Goal: Task Accomplishment & Management: Manage account settings

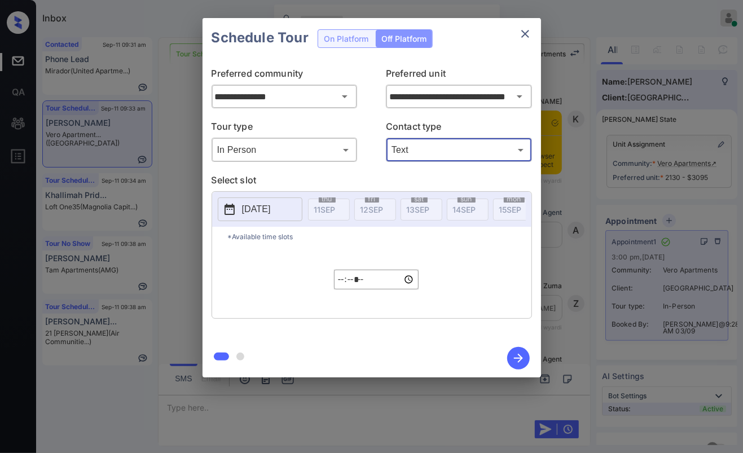
scroll to position [3086, 0]
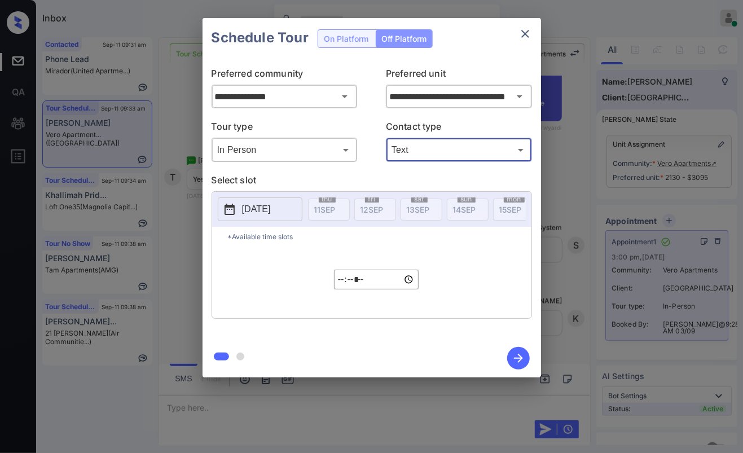
click at [520, 41] on button "close" at bounding box center [525, 34] width 23 height 23
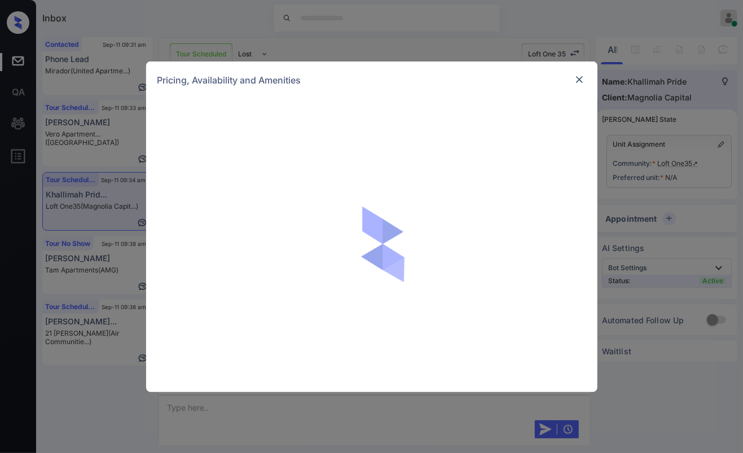
scroll to position [1803, 0]
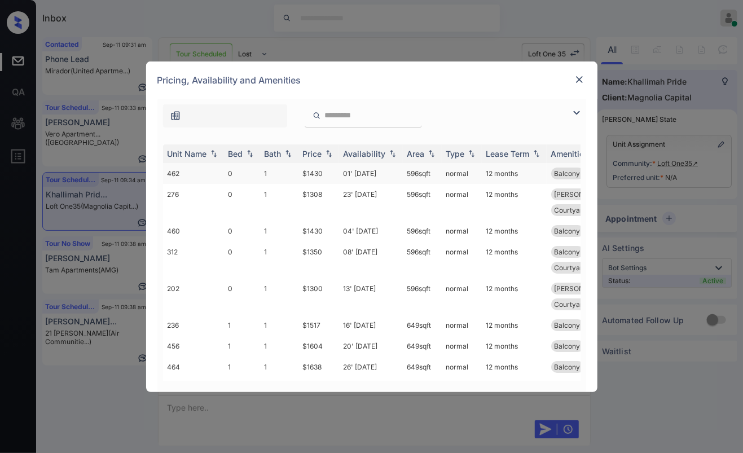
click at [268, 173] on td "1" at bounding box center [279, 173] width 38 height 21
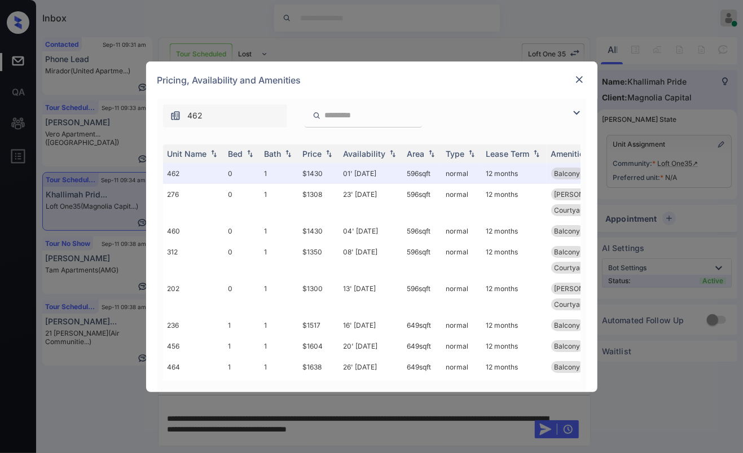
click at [401, 427] on div "**********" at bounding box center [371, 226] width 743 height 453
click at [399, 414] on div "**********" at bounding box center [371, 226] width 743 height 453
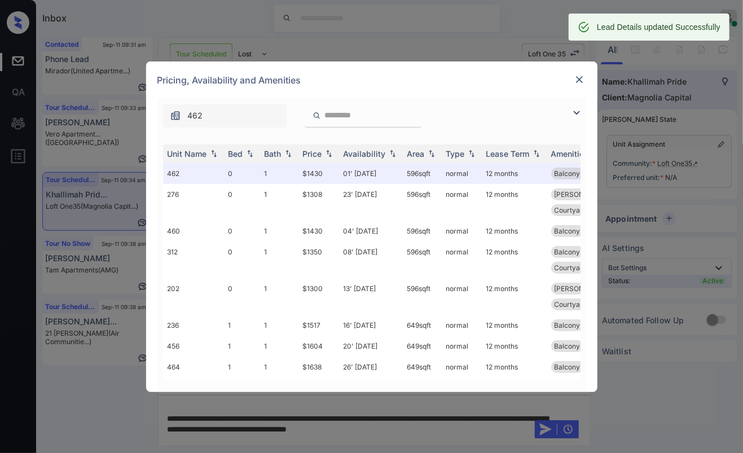
click at [579, 77] on img at bounding box center [579, 79] width 11 height 11
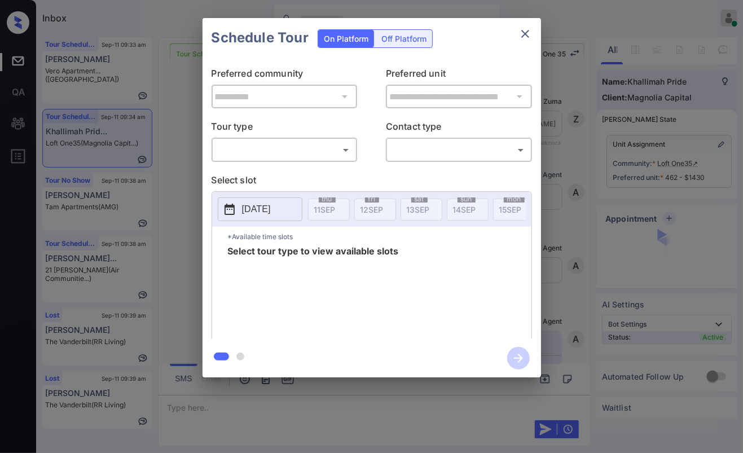
scroll to position [2190, 0]
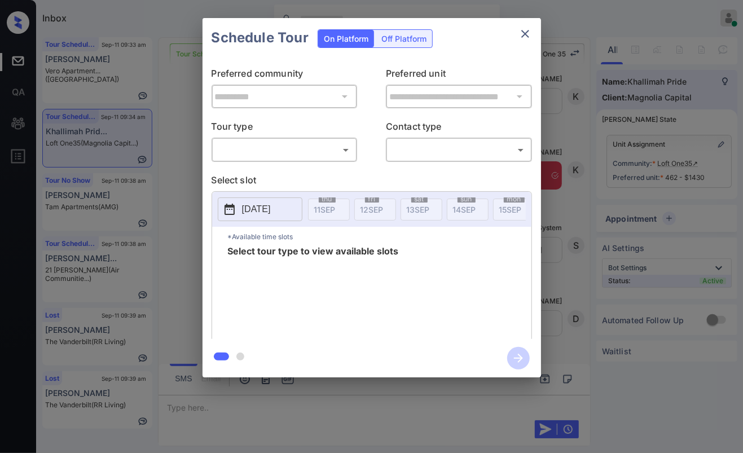
click at [533, 30] on button "close" at bounding box center [525, 34] width 23 height 23
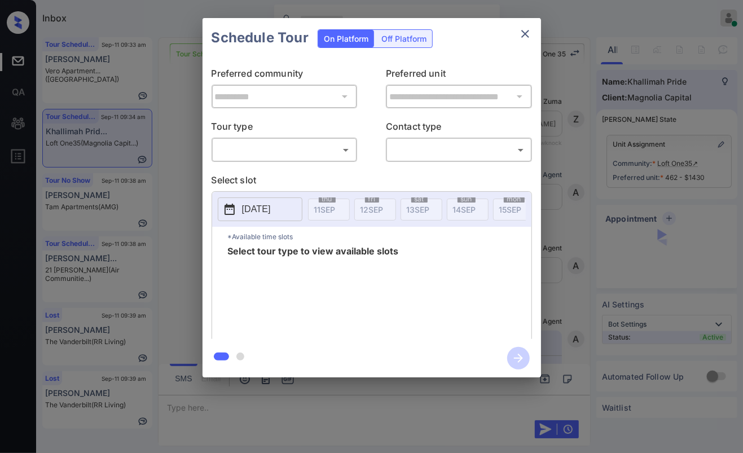
scroll to position [2002, 0]
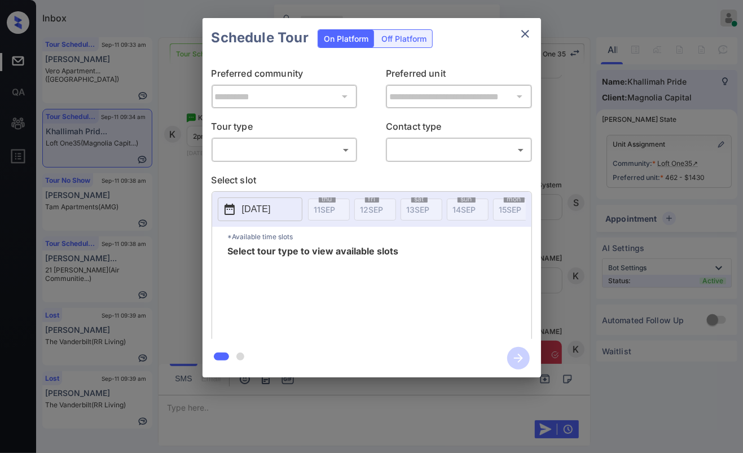
click at [287, 138] on div "​ ​" at bounding box center [285, 150] width 146 height 24
click at [284, 144] on body "Inbox Danielle Dela Cruz Online Set yourself offline Set yourself on break Prof…" at bounding box center [371, 226] width 743 height 453
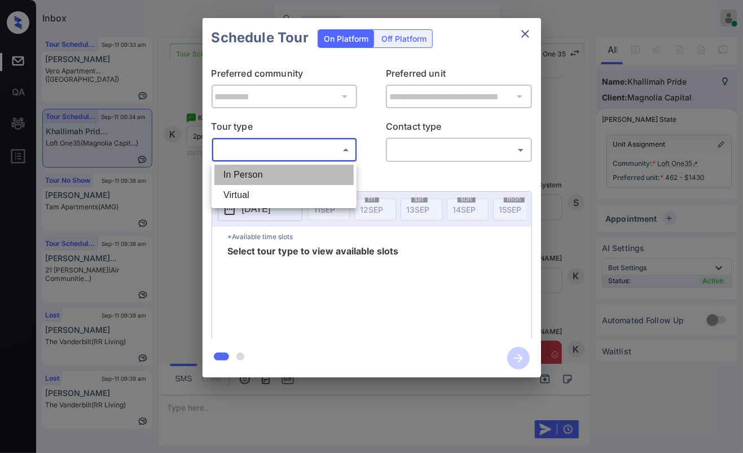
click at [271, 174] on li "In Person" at bounding box center [283, 175] width 139 height 20
type input "********"
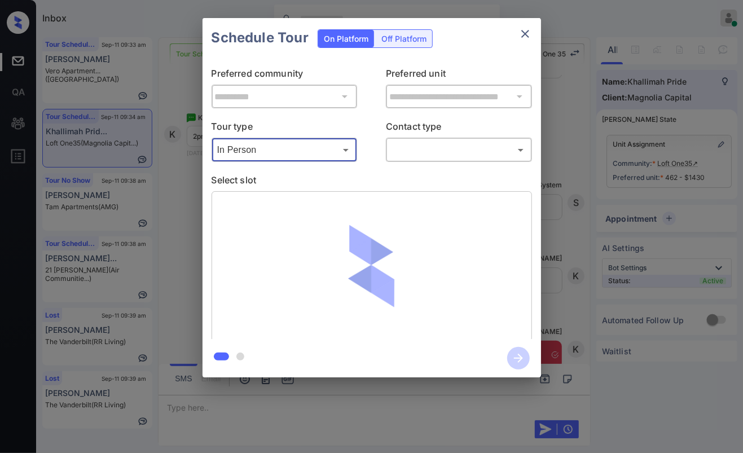
click at [401, 155] on body "Inbox Danielle Dela Cruz Online Set yourself offline Set yourself on break Prof…" at bounding box center [371, 226] width 743 height 453
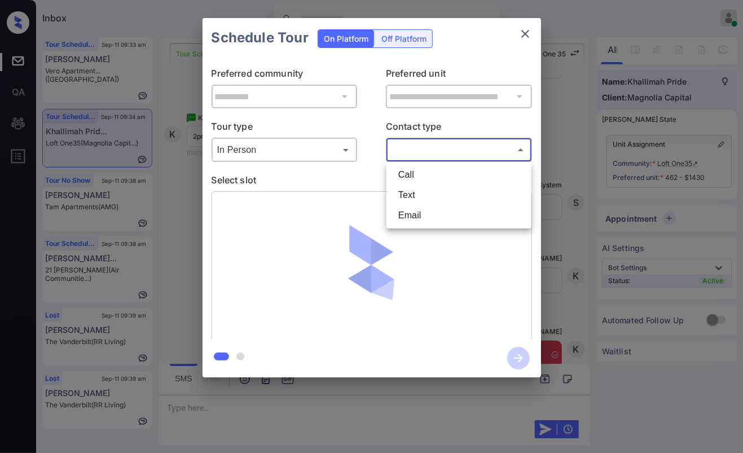
click at [411, 197] on li "Text" at bounding box center [458, 195] width 139 height 20
type input "****"
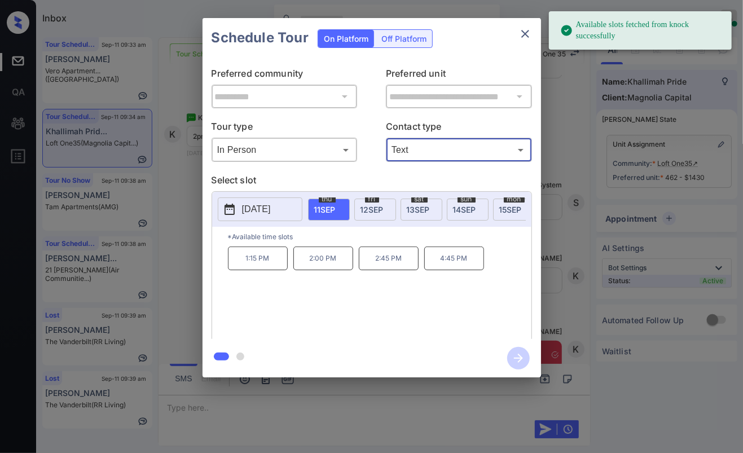
click at [421, 205] on span "13 SEP" at bounding box center [418, 210] width 23 height 10
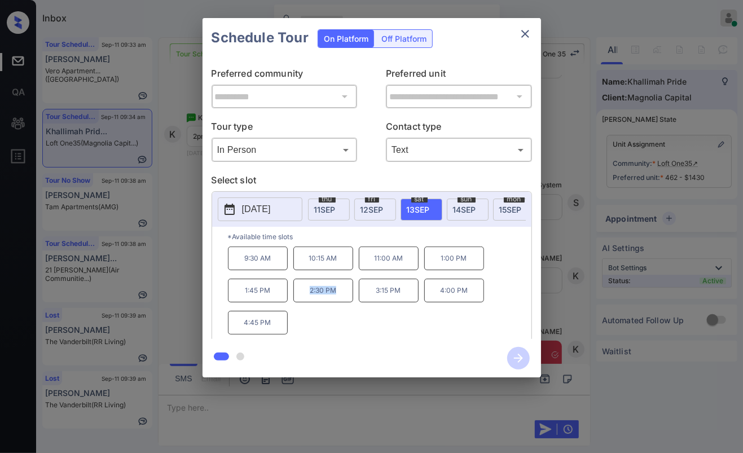
drag, startPoint x: 297, startPoint y: 293, endPoint x: 342, endPoint y: 293, distance: 45.7
click at [342, 293] on p "2:30 PM" at bounding box center [323, 291] width 60 height 24
copy p "2:30 PM"
click at [528, 33] on icon "close" at bounding box center [525, 34] width 14 height 14
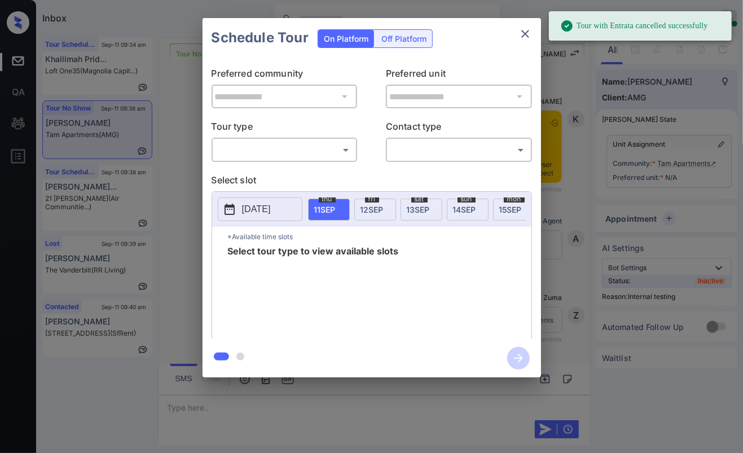
scroll to position [6489, 0]
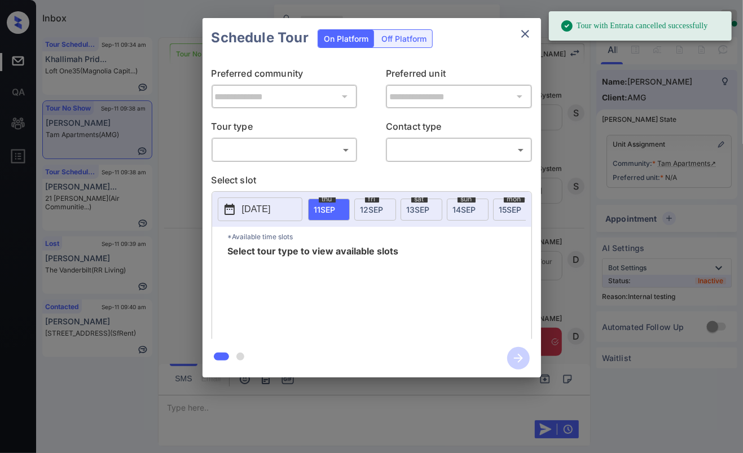
click at [287, 145] on body "Tour with Entrata cancelled successfully Inbox Danielle Dela Cruz Online Set yo…" at bounding box center [371, 226] width 743 height 453
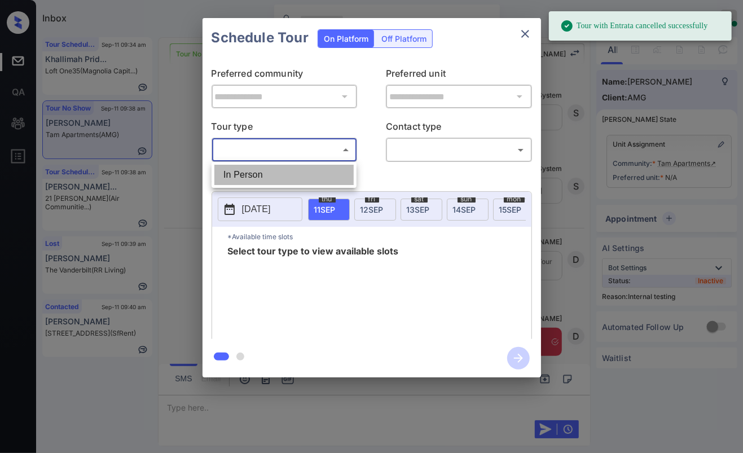
click at [273, 171] on li "In Person" at bounding box center [283, 175] width 139 height 20
type input "********"
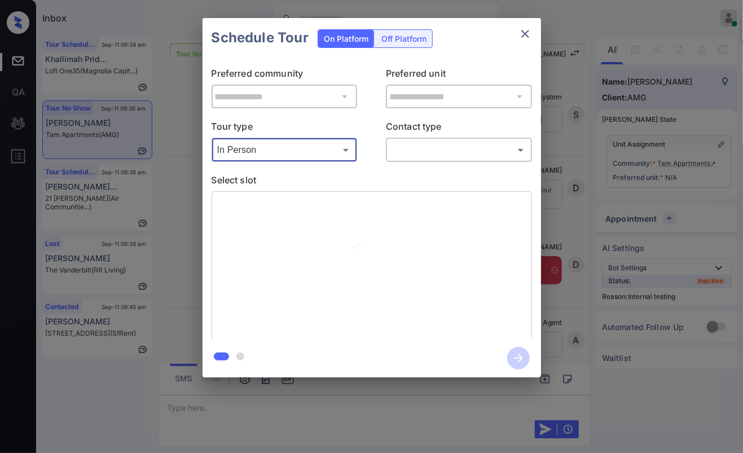
scroll to position [6563, 0]
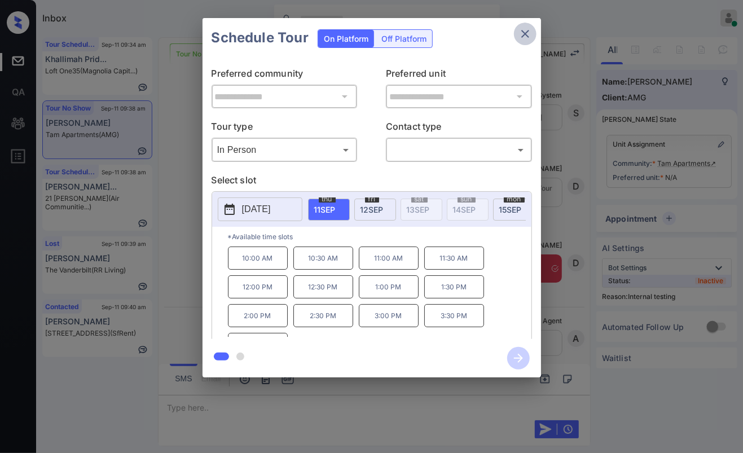
click at [526, 36] on icon "close" at bounding box center [525, 34] width 8 height 8
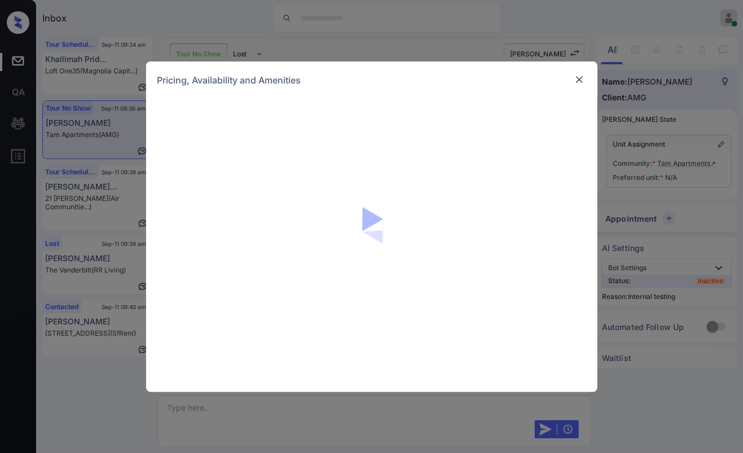
scroll to position [6563, 0]
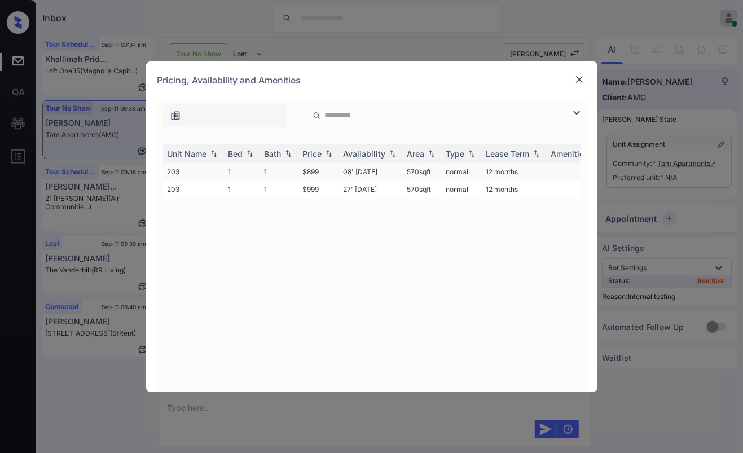
click at [232, 168] on td "1" at bounding box center [242, 171] width 36 height 17
click at [230, 168] on td "1" at bounding box center [242, 171] width 36 height 17
click at [576, 82] on img at bounding box center [579, 79] width 11 height 11
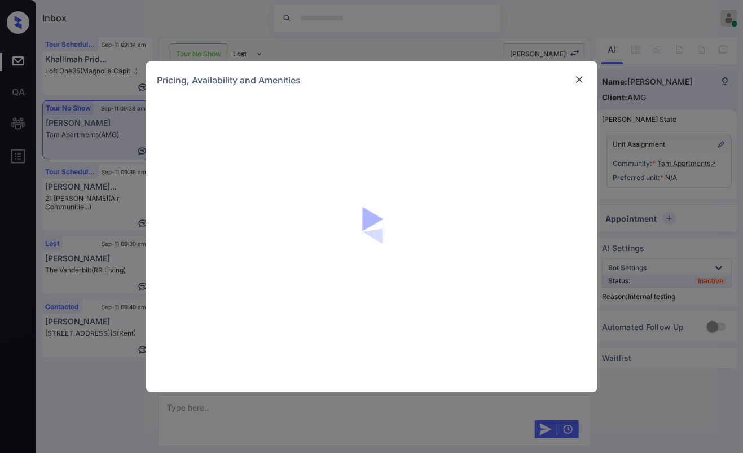
scroll to position [6563, 0]
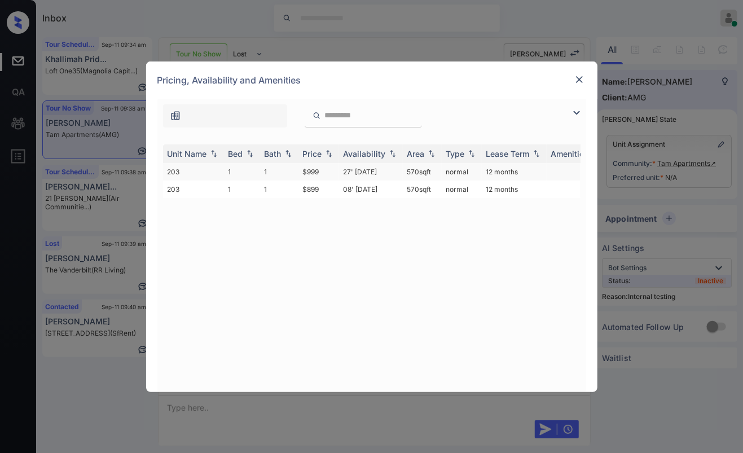
click at [231, 170] on td "1" at bounding box center [242, 171] width 36 height 17
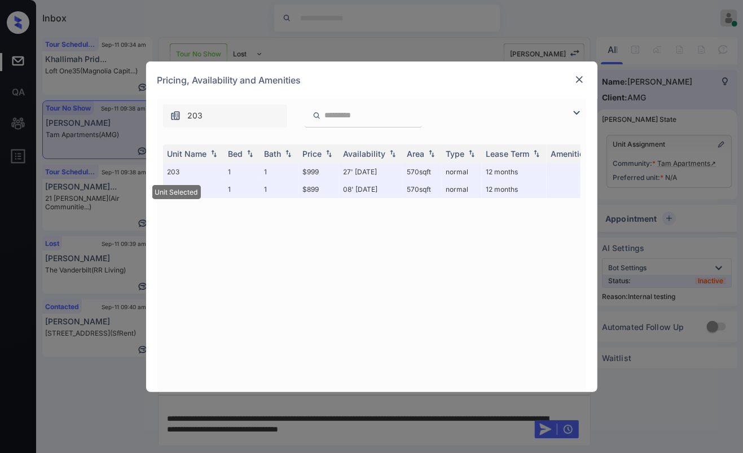
click at [585, 76] on div at bounding box center [580, 80] width 14 height 14
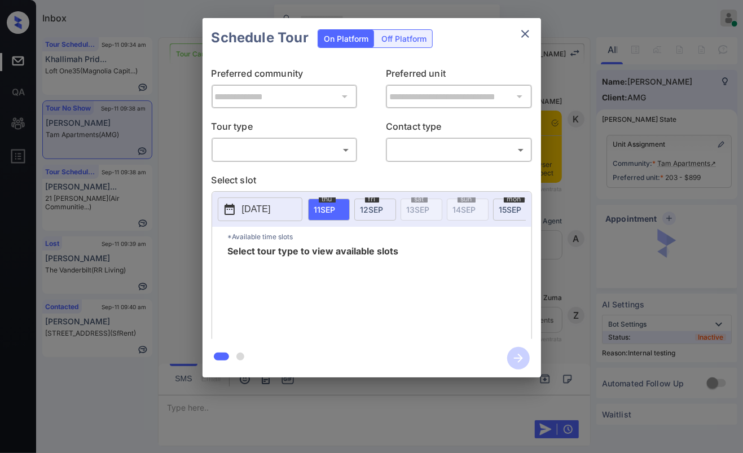
scroll to position [6636, 0]
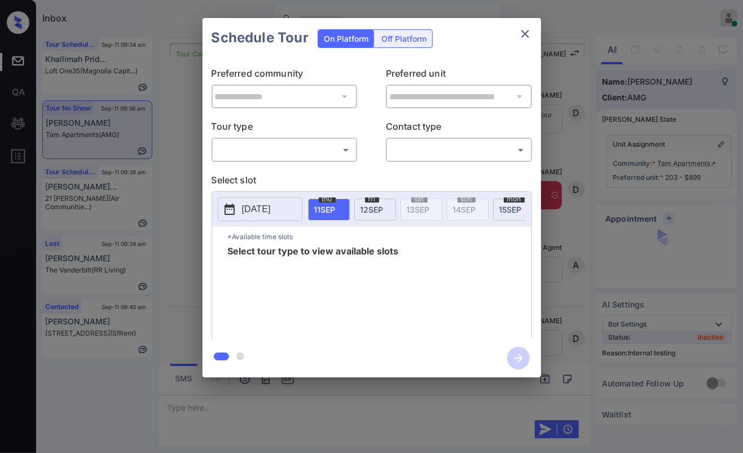
click at [300, 154] on body "Inbox Danielle Dela Cruz Online Set yourself offline Set yourself on break Prof…" at bounding box center [371, 226] width 743 height 453
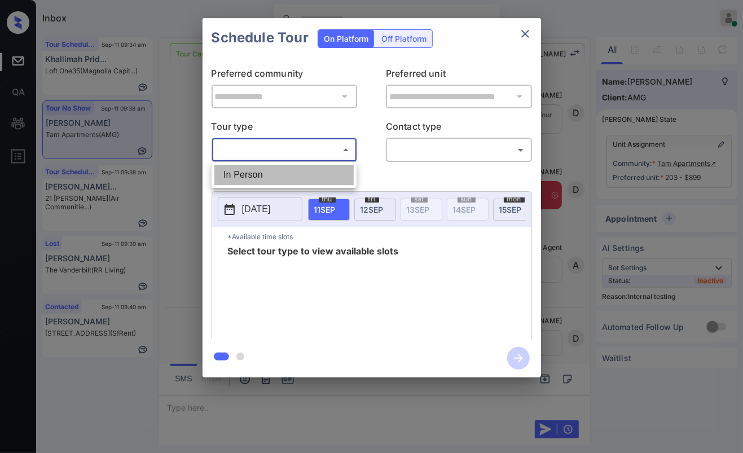
click at [283, 181] on li "In Person" at bounding box center [283, 175] width 139 height 20
type input "********"
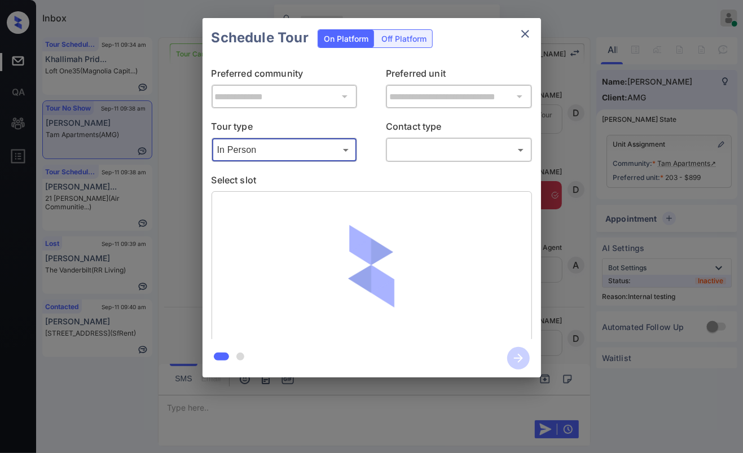
click at [424, 158] on body "Inbox Danielle Dela Cruz Online Set yourself offline Set yourself on break Prof…" at bounding box center [371, 226] width 743 height 453
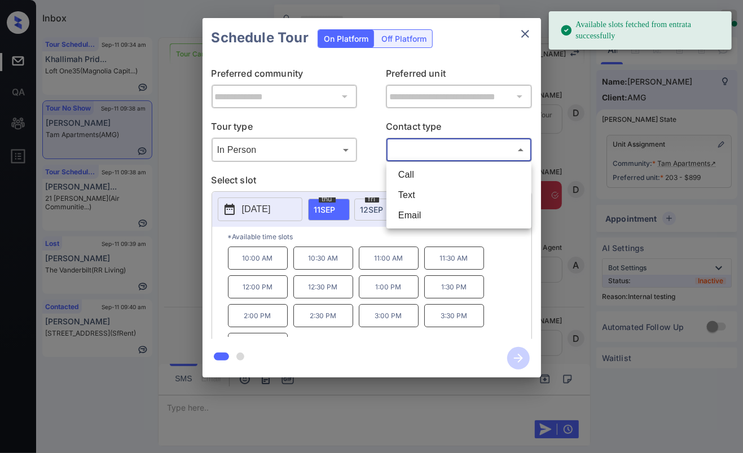
click at [419, 189] on li "Text" at bounding box center [458, 195] width 139 height 20
type input "****"
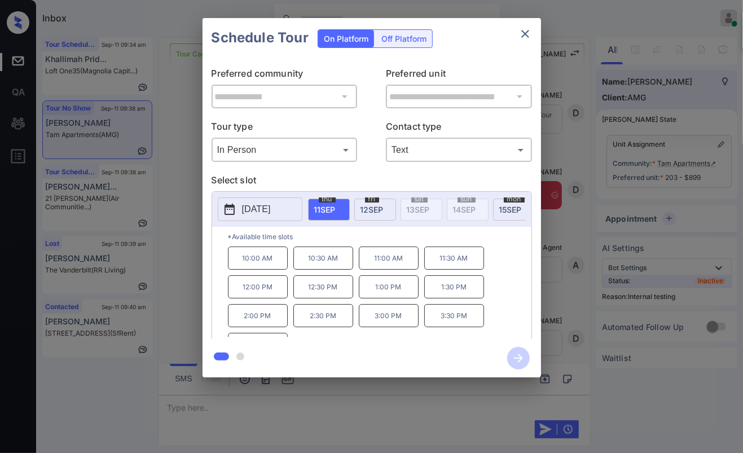
click at [325, 294] on p "12:30 PM" at bounding box center [323, 286] width 60 height 23
click at [517, 359] on icon "button" at bounding box center [518, 358] width 23 height 23
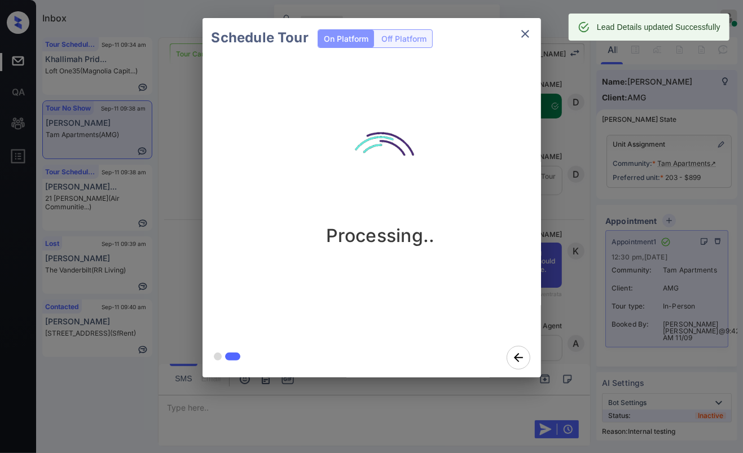
scroll to position [6949, 0]
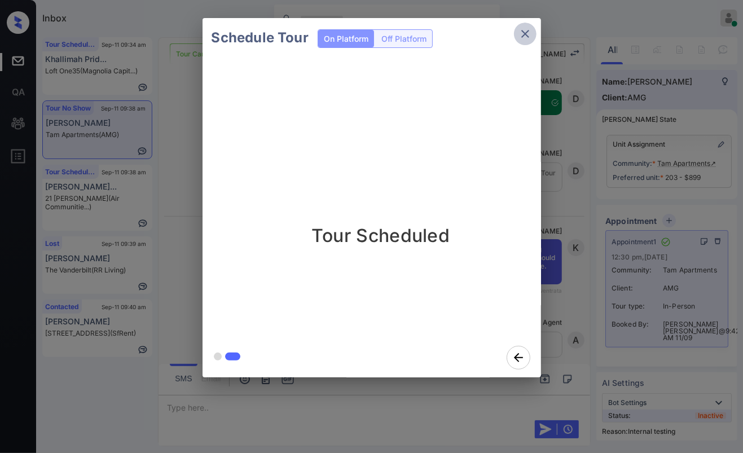
click at [526, 34] on icon "close" at bounding box center [525, 34] width 14 height 14
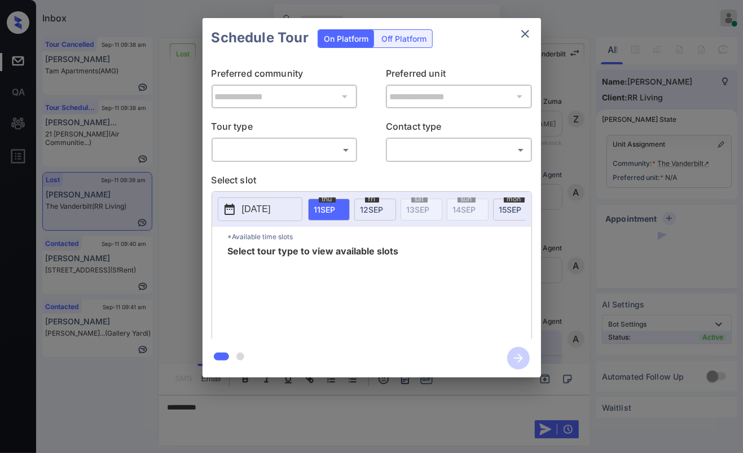
scroll to position [5116, 0]
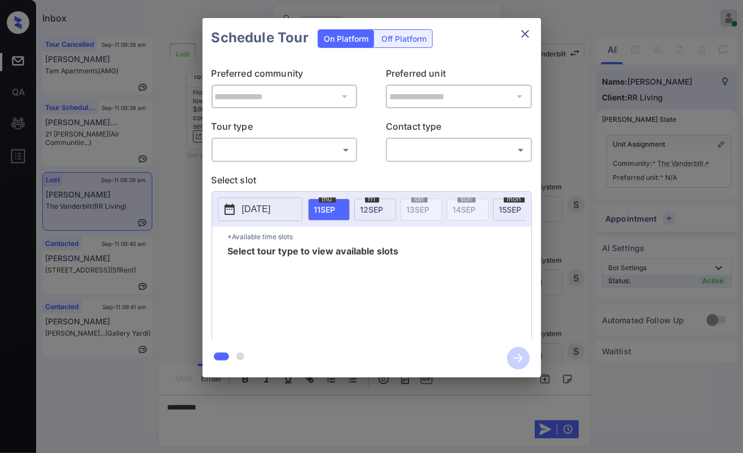
click at [239, 140] on body "Inbox Danielle Dela Cruz Online Set yourself offline Set yourself on break Prof…" at bounding box center [371, 226] width 743 height 453
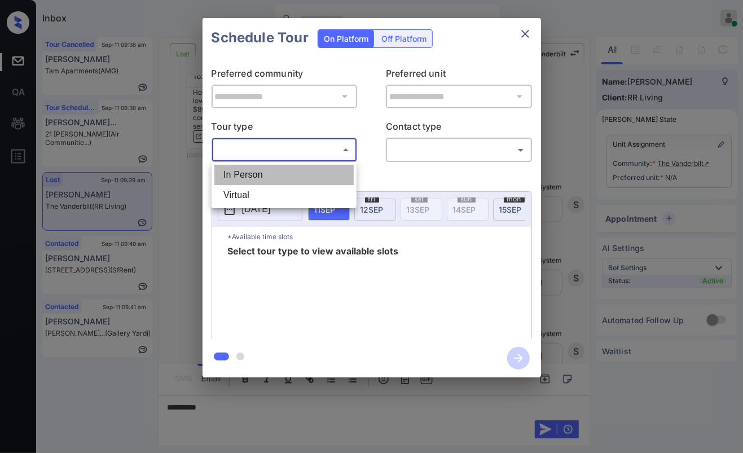
click at [248, 174] on li "In Person" at bounding box center [283, 175] width 139 height 20
type input "********"
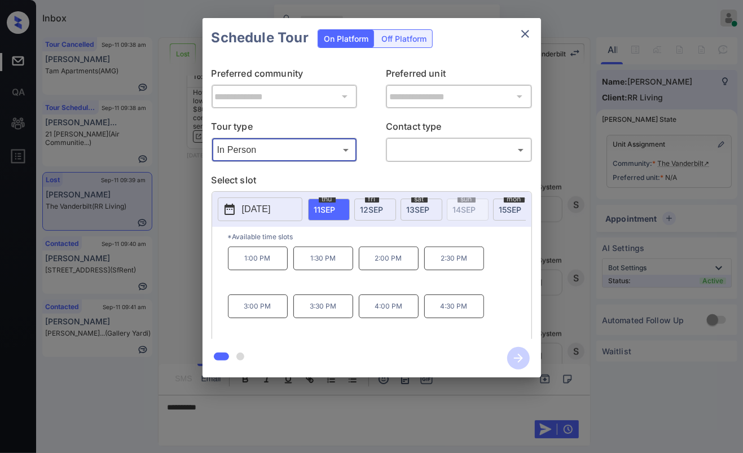
click at [521, 33] on icon "close" at bounding box center [525, 34] width 14 height 14
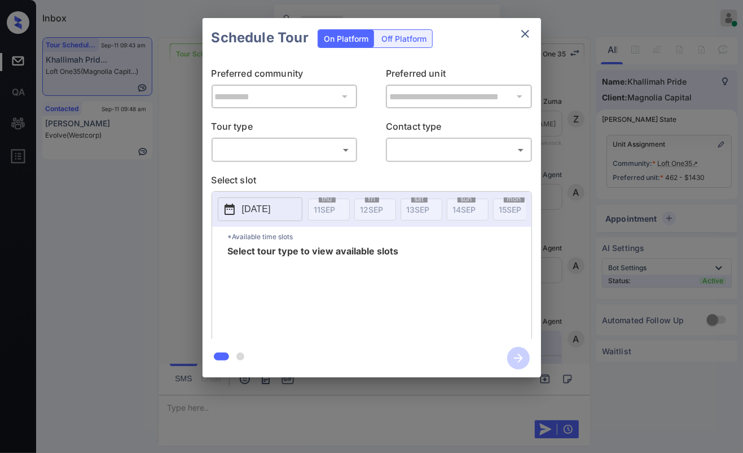
scroll to position [2378, 0]
click at [305, 146] on body "Inbox Danielle Dela Cruz Online Set yourself offline Set yourself on break Prof…" at bounding box center [371, 226] width 743 height 453
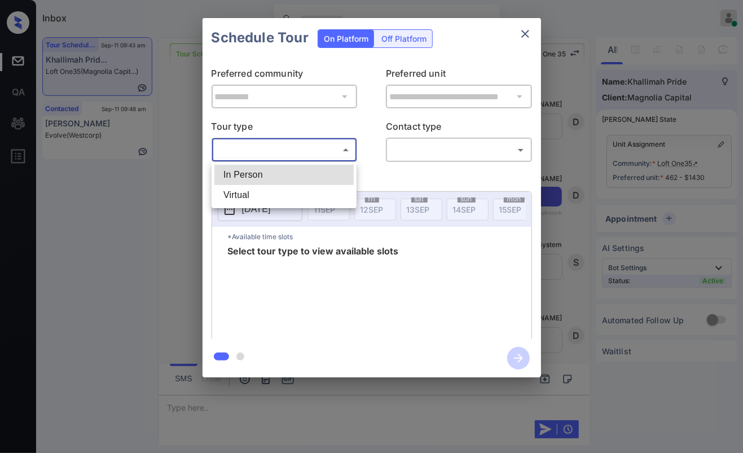
click at [173, 172] on div at bounding box center [371, 226] width 743 height 453
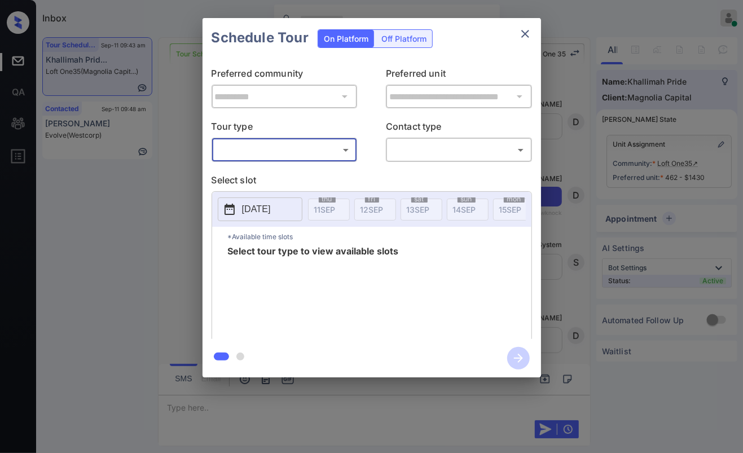
click at [524, 35] on icon "close" at bounding box center [525, 34] width 14 height 14
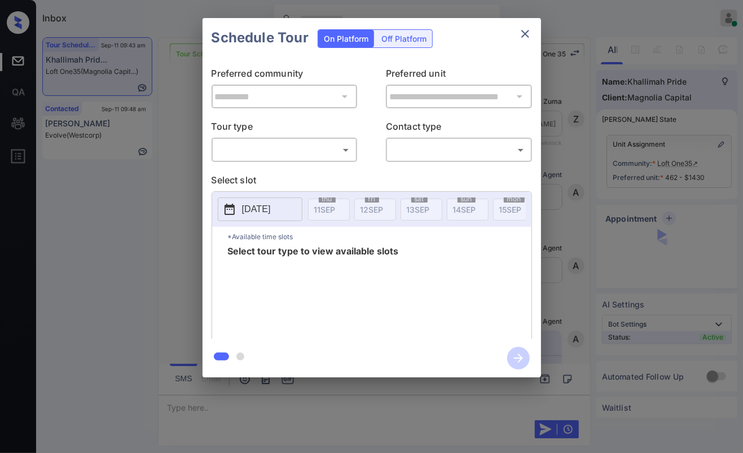
scroll to position [1814, 0]
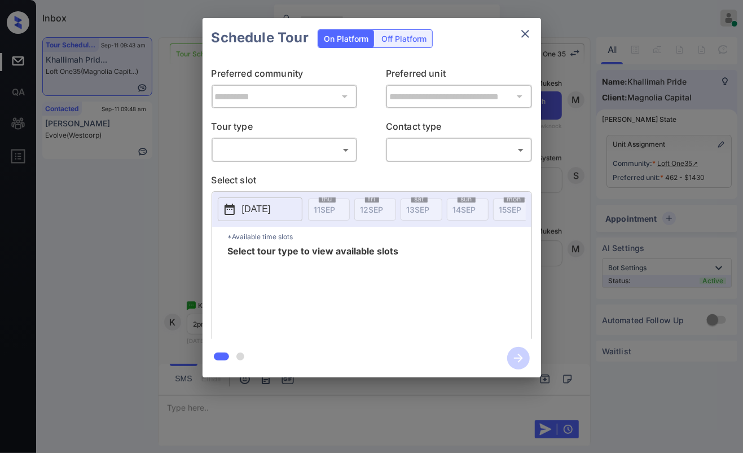
click at [278, 157] on body "Inbox [PERSON_NAME] [PERSON_NAME] Online Set yourself offline Set yourself on b…" at bounding box center [371, 226] width 743 height 453
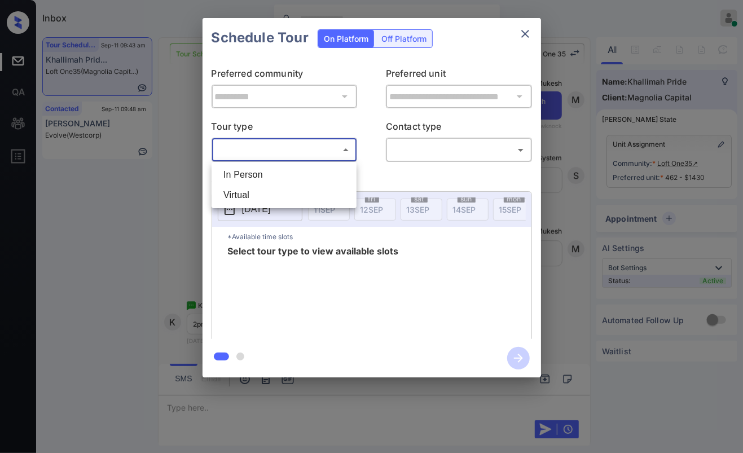
click at [261, 170] on li "In Person" at bounding box center [283, 175] width 139 height 20
type input "********"
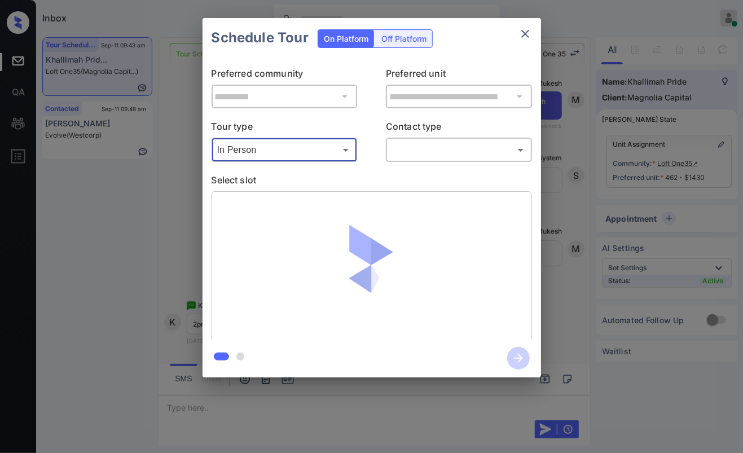
click at [440, 150] on body "Inbox [PERSON_NAME] [PERSON_NAME] Online Set yourself offline Set yourself on b…" at bounding box center [371, 226] width 743 height 453
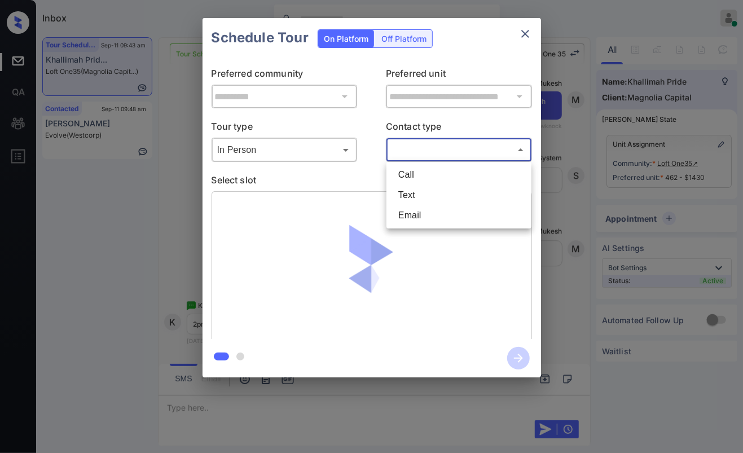
click at [407, 195] on li "Text" at bounding box center [458, 195] width 139 height 20
type input "****"
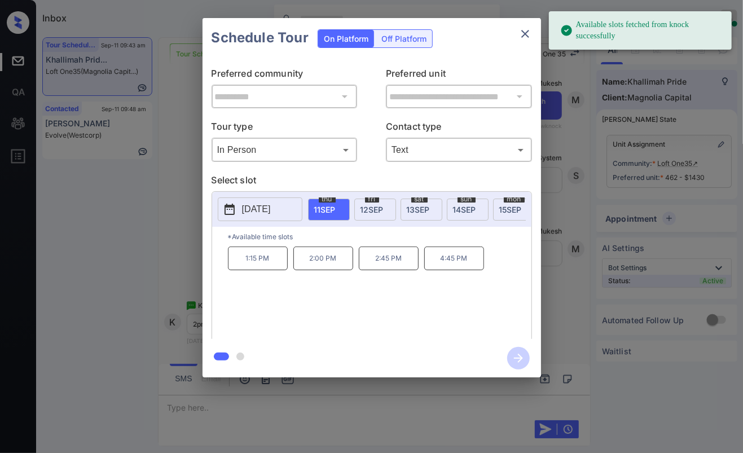
click at [417, 206] on span "13 SEP" at bounding box center [418, 210] width 23 height 10
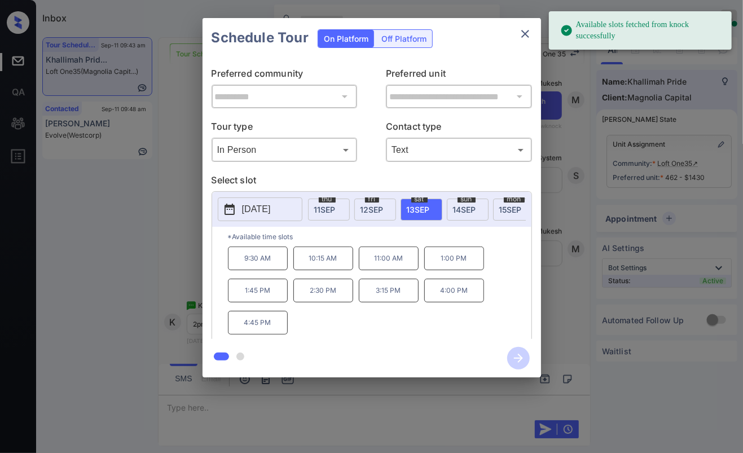
click at [315, 296] on p "2:30 PM" at bounding box center [323, 291] width 60 height 24
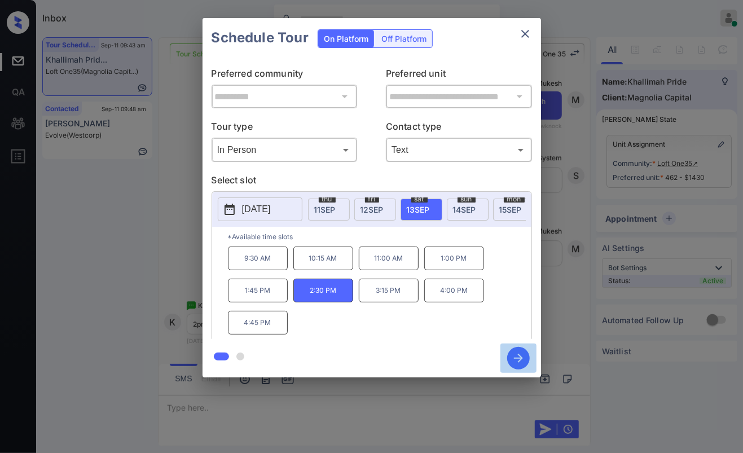
click at [514, 359] on icon "button" at bounding box center [518, 358] width 23 height 23
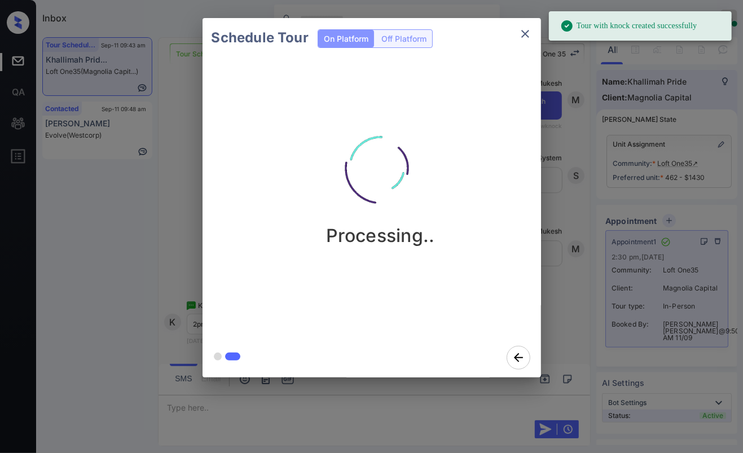
click at [518, 36] on icon "close" at bounding box center [525, 34] width 14 height 14
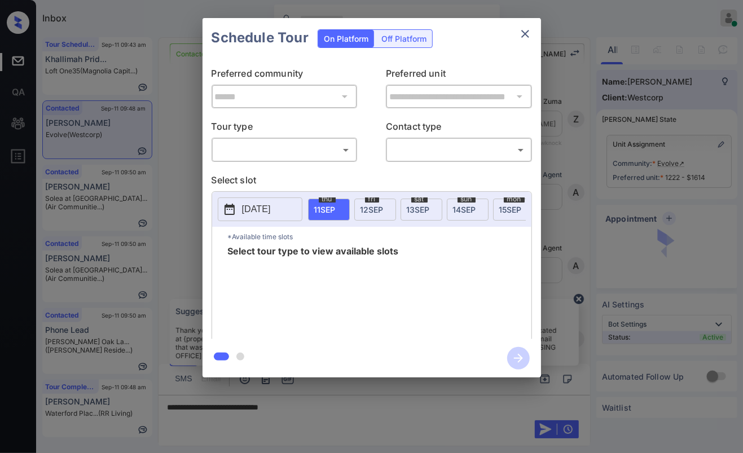
scroll to position [2956, 0]
click at [255, 152] on body "Inbox [PERSON_NAME] [PERSON_NAME] Online Set yourself offline Set yourself on b…" at bounding box center [371, 226] width 743 height 453
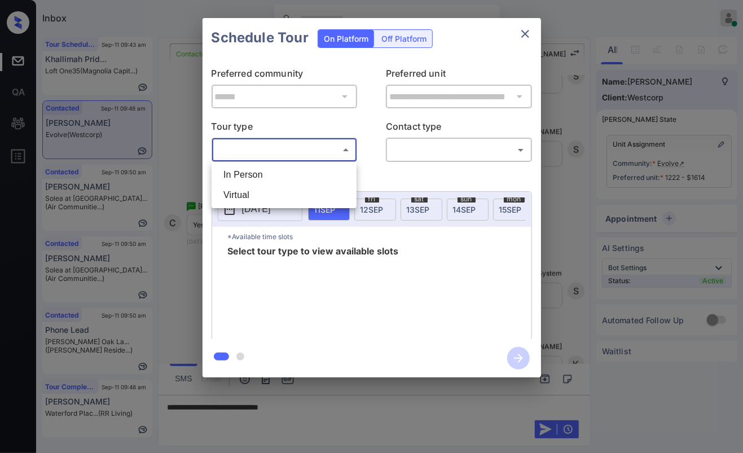
click at [249, 173] on li "In Person" at bounding box center [283, 175] width 139 height 20
type input "********"
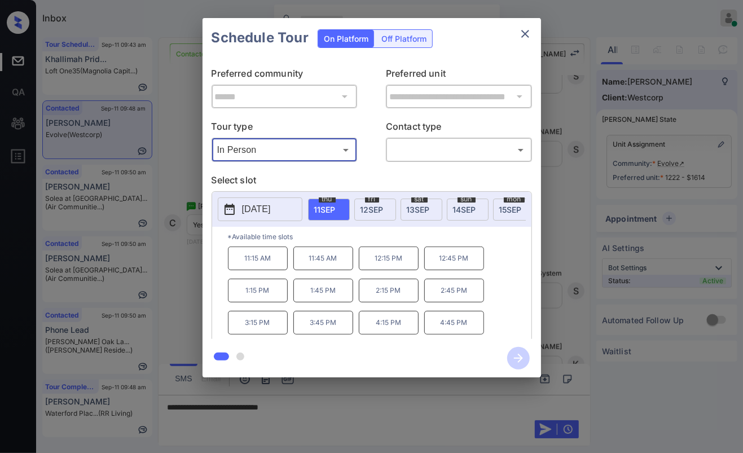
click at [524, 33] on icon "close" at bounding box center [525, 34] width 14 height 14
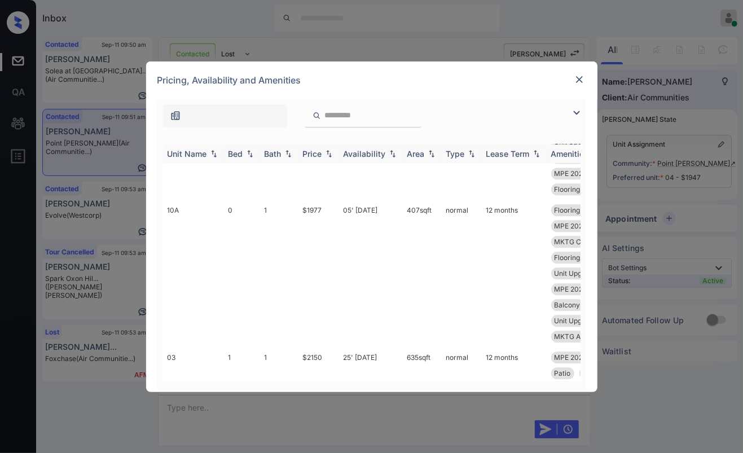
scroll to position [3761, 0]
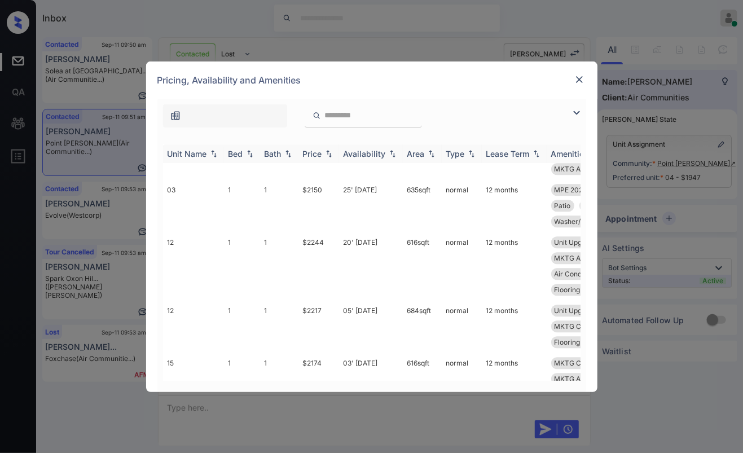
click at [238, 159] on th "Bed" at bounding box center [242, 153] width 36 height 19
click at [239, 152] on div "Bed" at bounding box center [235, 154] width 15 height 10
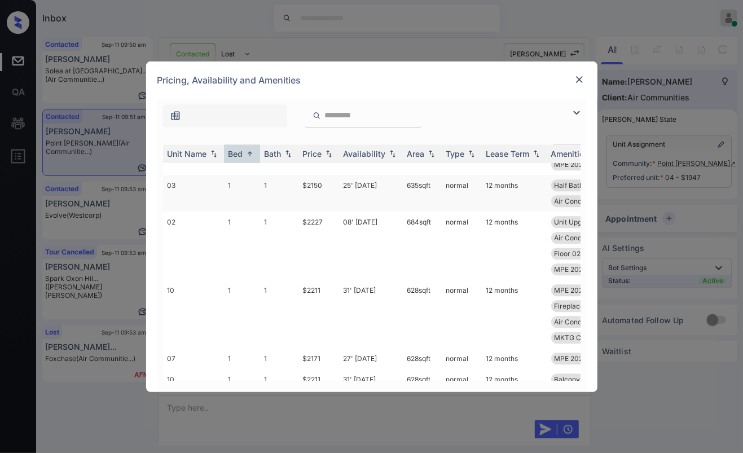
scroll to position [1318, 0]
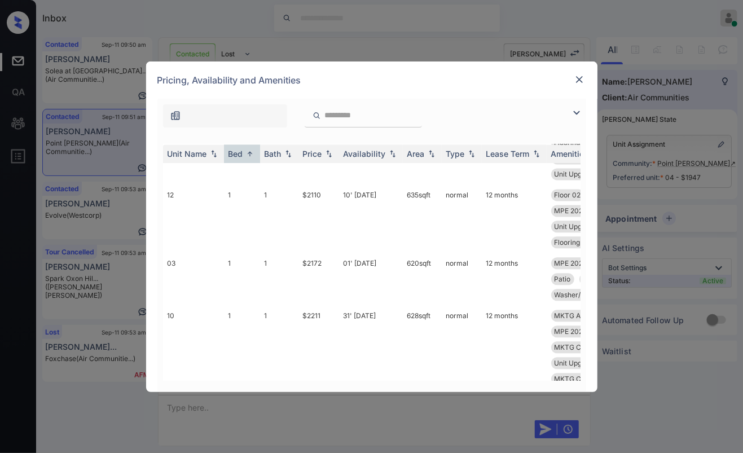
click at [238, 156] on div "Bed" at bounding box center [235, 154] width 15 height 10
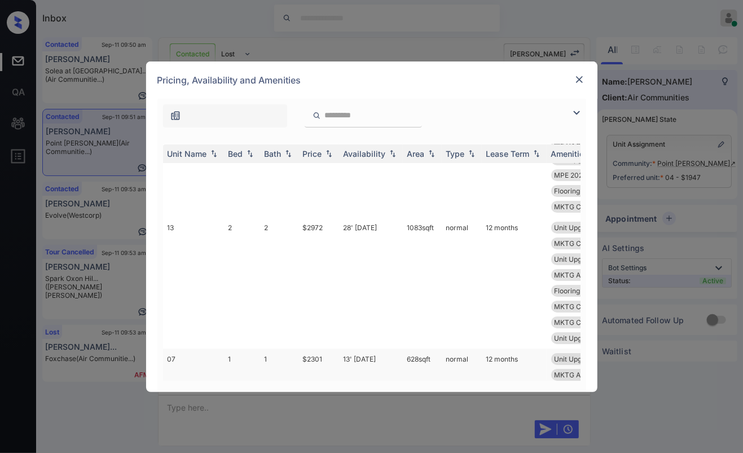
scroll to position [26745, 0]
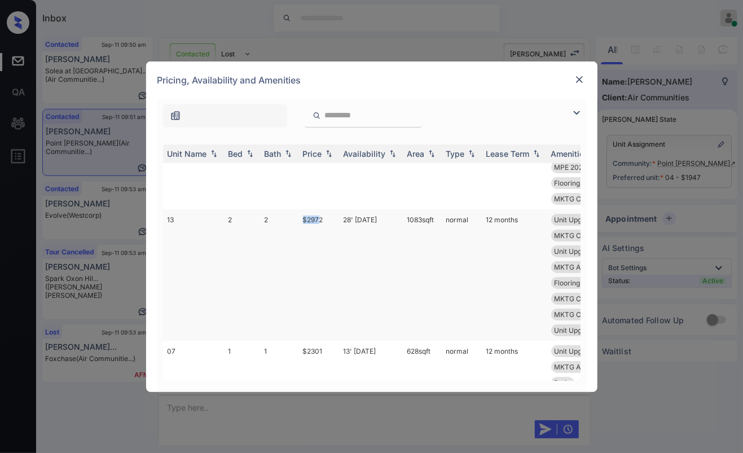
drag, startPoint x: 294, startPoint y: 263, endPoint x: 318, endPoint y: 264, distance: 24.3
click at [318, 264] on tr "13 2 2 $2972 28' Nov 25 1083 sqft normal 12 months Unit Upgrade 1-... Floor 01 …" at bounding box center [458, 274] width 590 height 131
click at [305, 209] on td "$2155" at bounding box center [318, 159] width 41 height 100
drag, startPoint x: 320, startPoint y: 265, endPoint x: 333, endPoint y: 265, distance: 13.0
click at [333, 265] on td "$2972" at bounding box center [318, 274] width 41 height 131
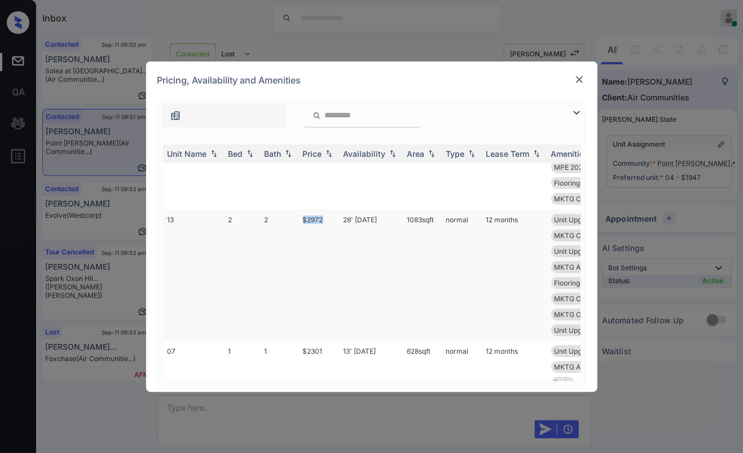
copy td "$2972"
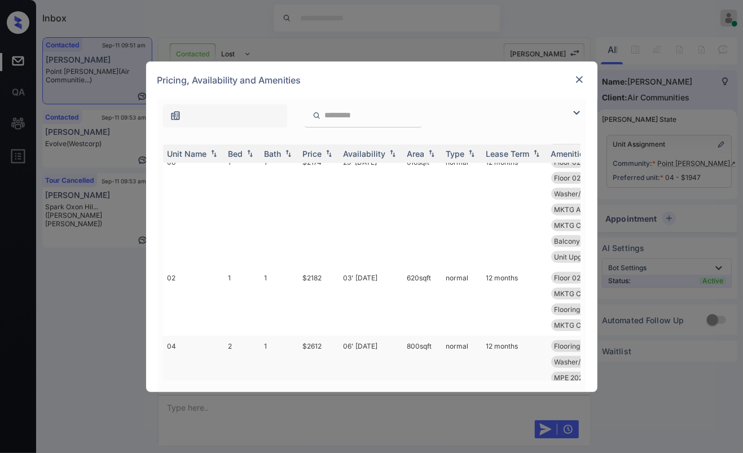
scroll to position [25052, 0]
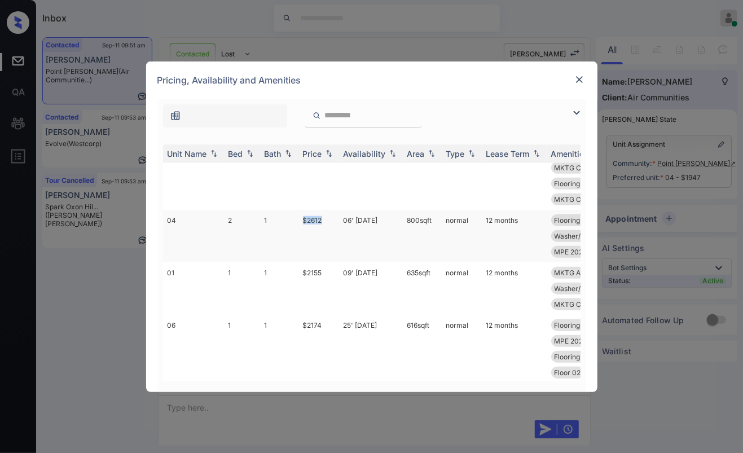
drag, startPoint x: 302, startPoint y: 252, endPoint x: 329, endPoint y: 253, distance: 27.1
click at [329, 253] on td "$2612" at bounding box center [318, 236] width 41 height 52
copy td "$2612"
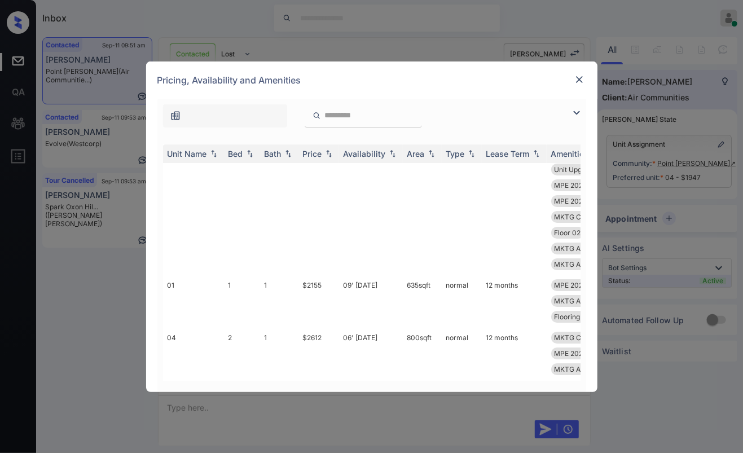
scroll to position [15525, 0]
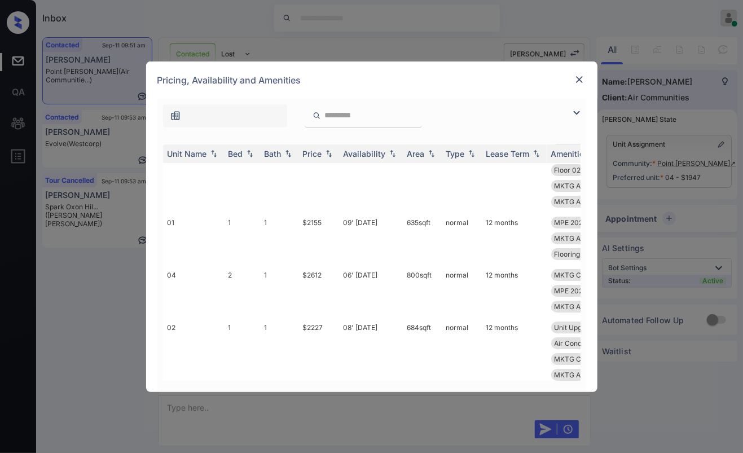
click at [577, 81] on img at bounding box center [579, 79] width 11 height 11
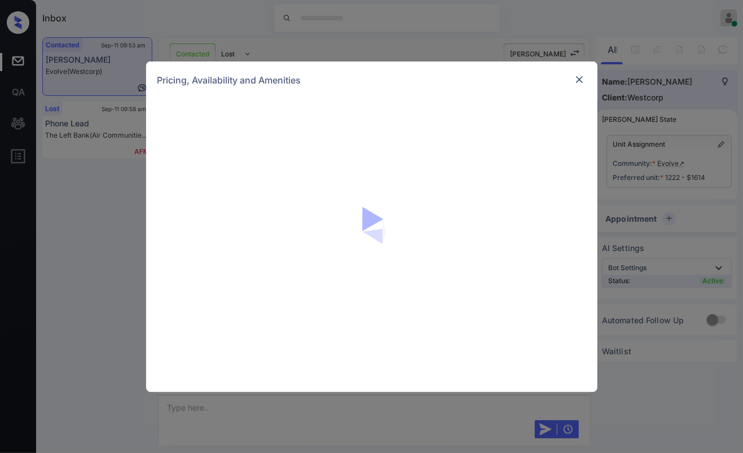
scroll to position [3215, 0]
click at [578, 79] on img at bounding box center [579, 79] width 11 height 11
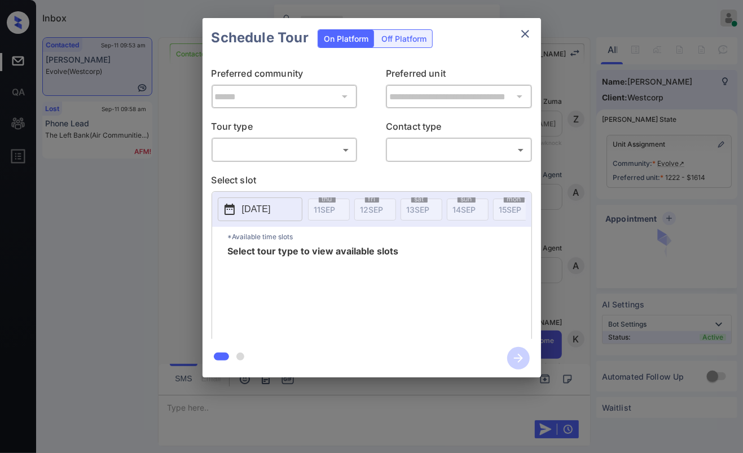
scroll to position [3215, 0]
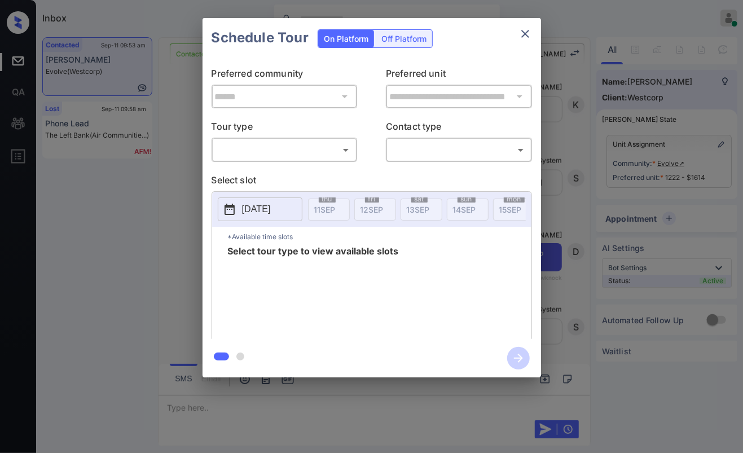
click at [283, 146] on body "Inbox Danielle Dela Cruz Online Set yourself offline Set yourself on break Prof…" at bounding box center [371, 226] width 743 height 453
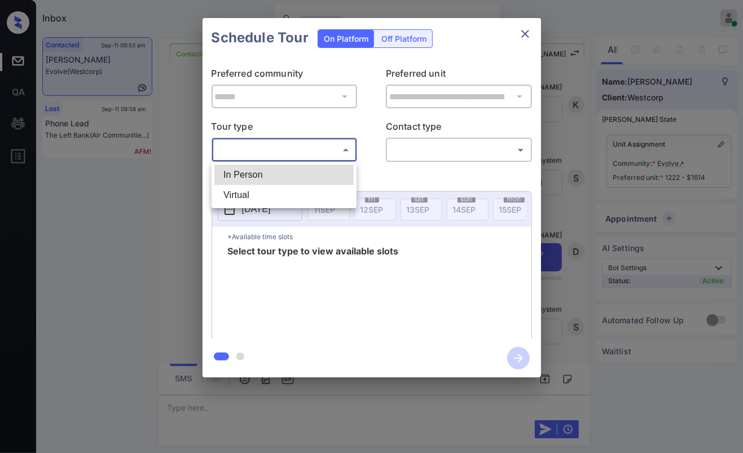
click at [524, 36] on div at bounding box center [371, 226] width 743 height 453
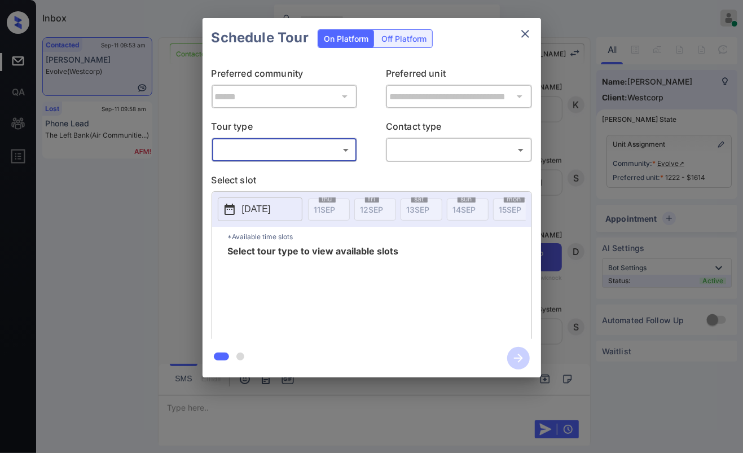
click at [531, 34] on icon "close" at bounding box center [525, 34] width 14 height 14
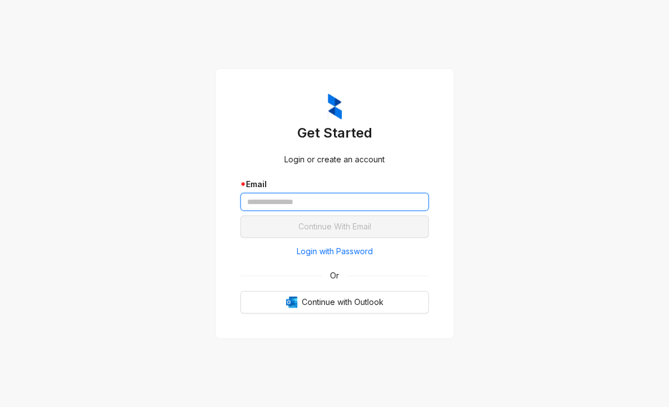
click at [310, 206] on input "text" at bounding box center [334, 202] width 188 height 18
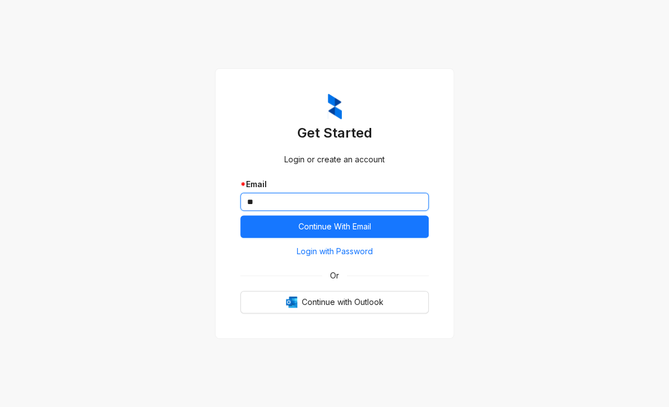
type input "*"
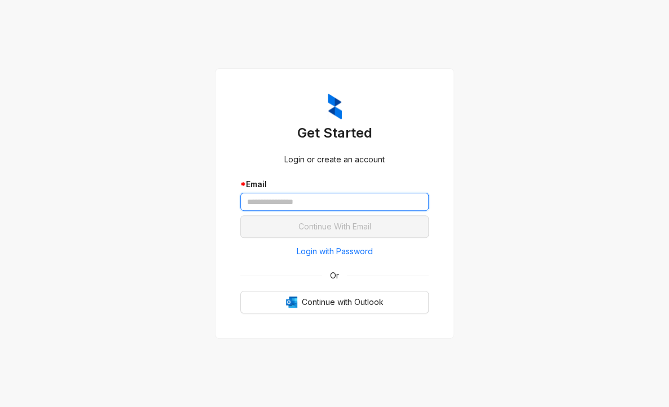
click at [332, 201] on input "text" at bounding box center [334, 202] width 188 height 18
type input "*"
click at [314, 253] on span "Login with Password" at bounding box center [335, 251] width 76 height 12
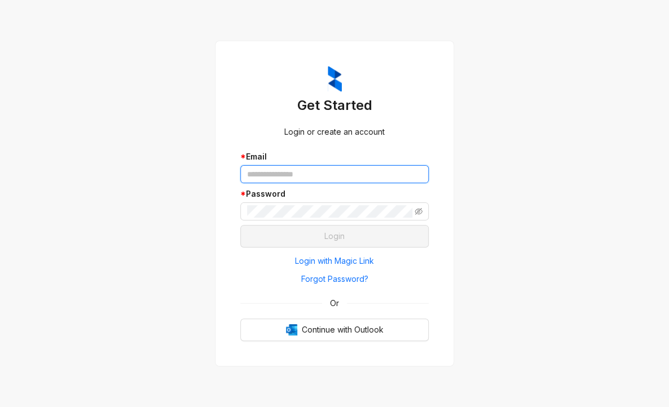
type input "**********"
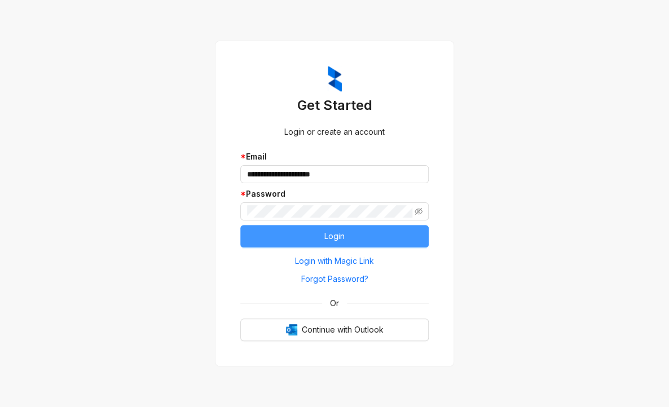
click at [311, 237] on button "Login" at bounding box center [334, 236] width 188 height 23
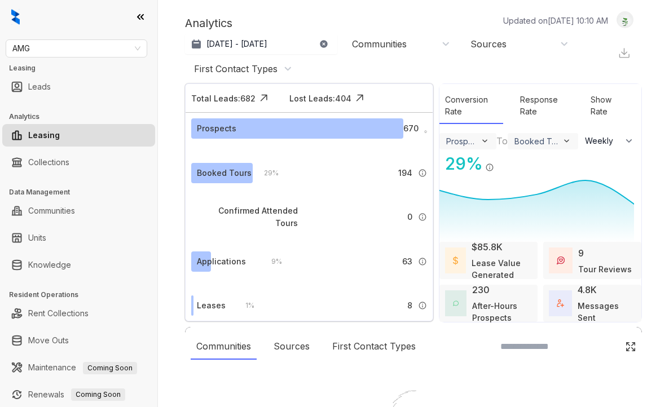
select select "******"
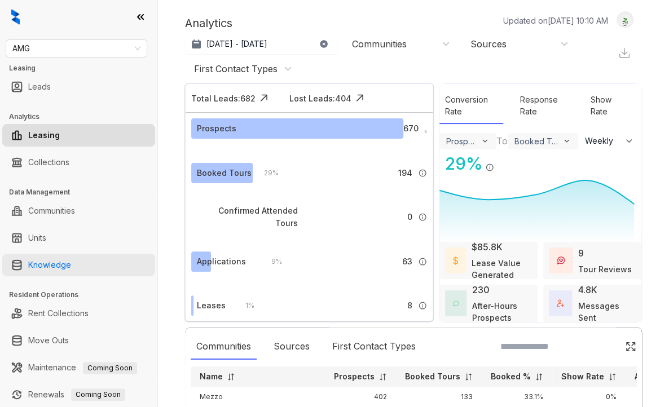
click at [54, 263] on link "Knowledge" at bounding box center [49, 265] width 43 height 23
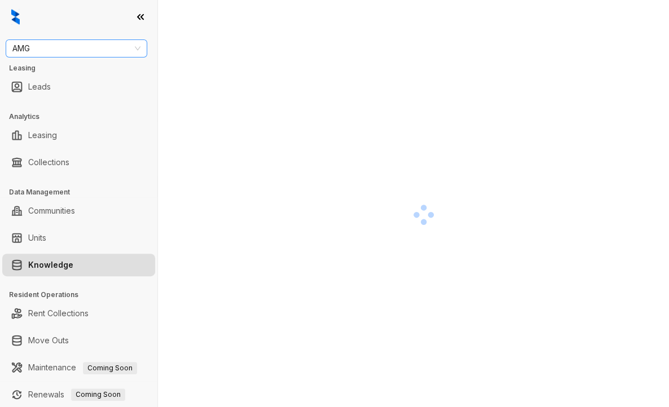
click at [77, 51] on span "AMG" at bounding box center [76, 48] width 128 height 17
type input "****"
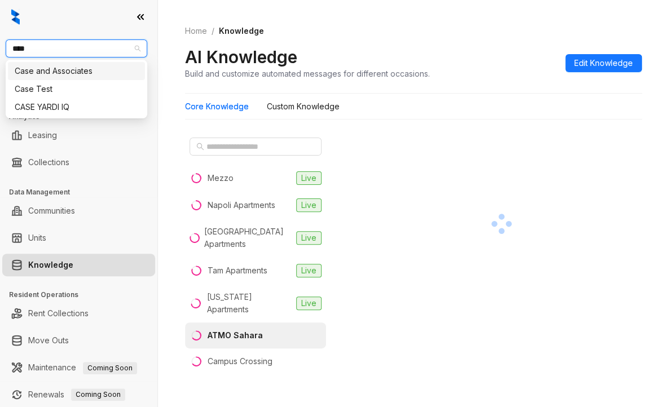
click at [76, 71] on div "Case and Associates" at bounding box center [77, 71] width 124 height 12
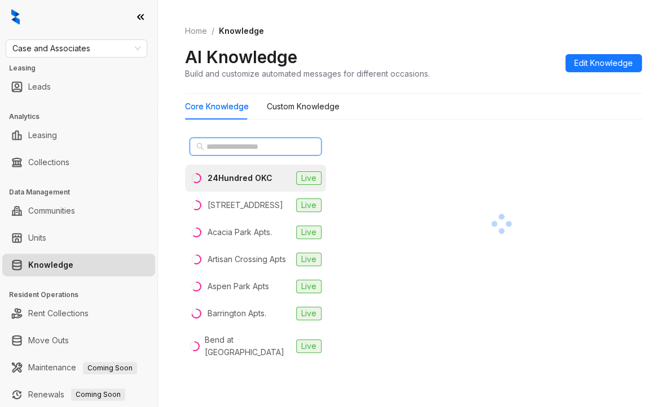
click at [231, 144] on input "text" at bounding box center [255, 146] width 99 height 12
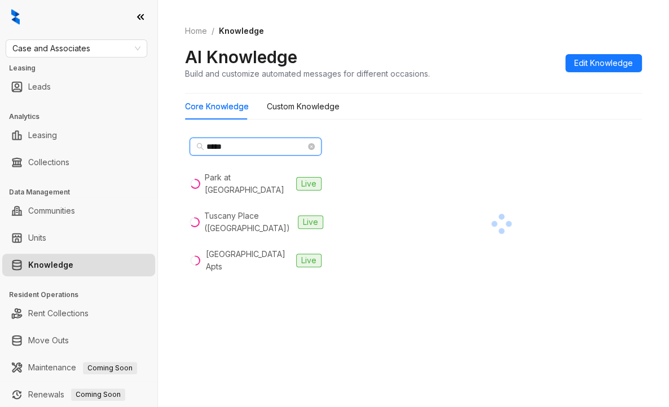
type input "*****"
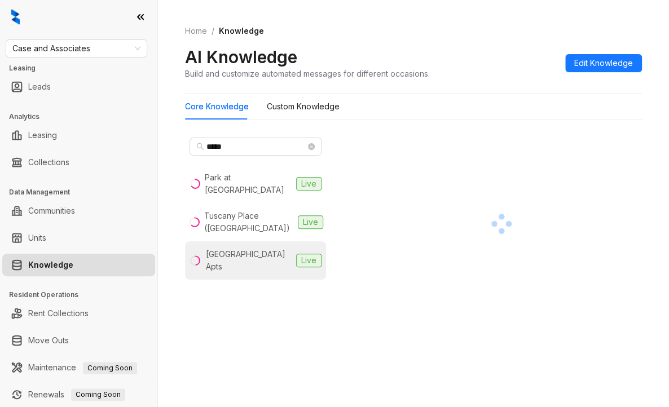
click at [260, 248] on div "Tuscany Ranch Apts" at bounding box center [249, 260] width 86 height 25
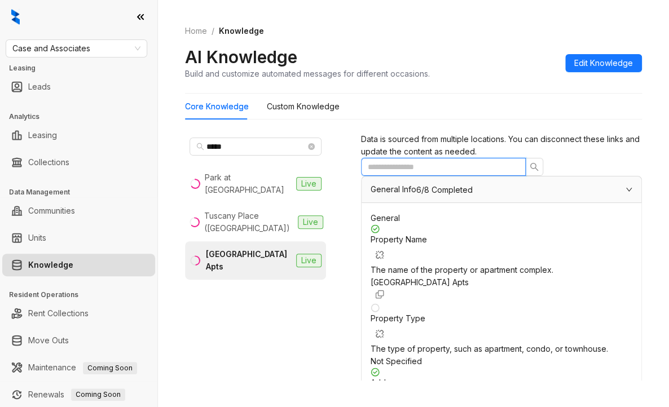
click at [419, 173] on input "text" at bounding box center [439, 167] width 142 height 12
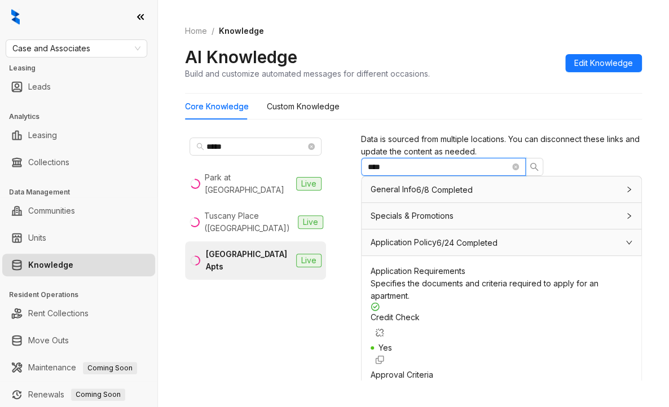
scroll to position [113, 0]
click at [392, 343] on span "Yes" at bounding box center [386, 348] width 14 height 10
copy span "Yes"
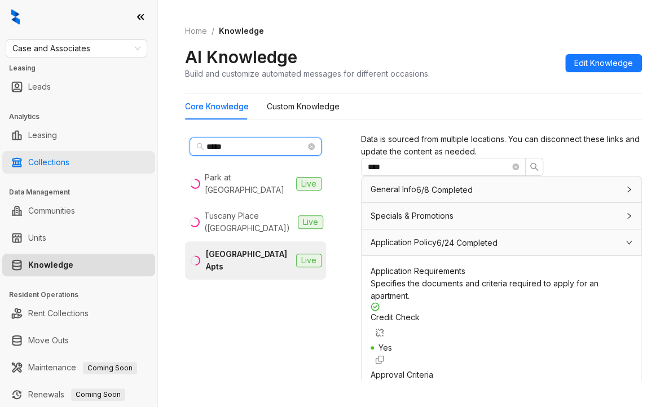
drag, startPoint x: 248, startPoint y: 146, endPoint x: 99, endPoint y: 156, distance: 149.8
click at [99, 156] on div "Case and Associates Leasing Leads Analytics Leasing Collections Data Management…" at bounding box center [334, 203] width 669 height 407
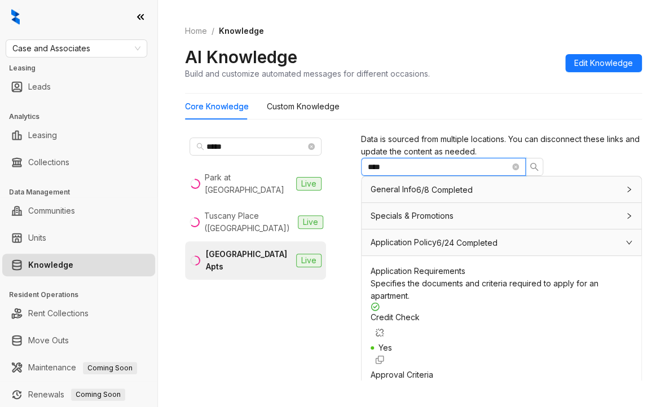
drag, startPoint x: 428, startPoint y: 181, endPoint x: 351, endPoint y: 194, distance: 77.9
click at [351, 194] on div "***** Park at Tuscany Apts Live Tuscany Place (Lubbock) Live Tuscany Ranch Apts…" at bounding box center [413, 255] width 457 height 252
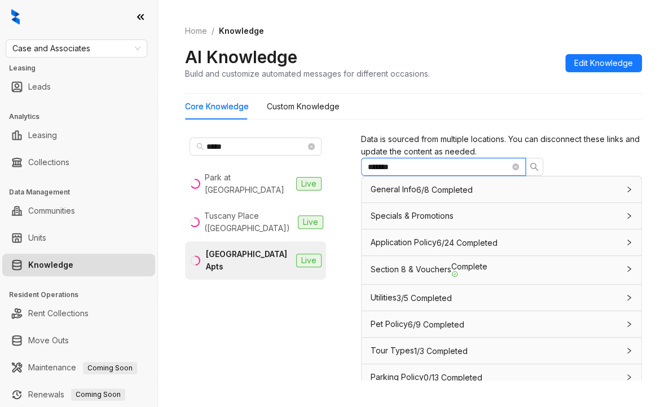
type input "*******"
click at [438, 274] on span "Section 8 & Vouchers" at bounding box center [411, 270] width 81 height 10
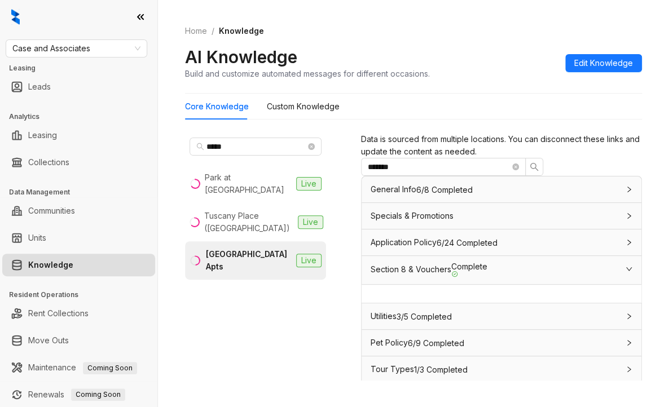
scroll to position [4, 0]
click at [421, 173] on input "*******" at bounding box center [439, 167] width 142 height 12
drag, startPoint x: 416, startPoint y: 182, endPoint x: 336, endPoint y: 181, distance: 80.1
click at [336, 181] on div "***** Park at Tuscany Apts Live Tuscany Place (Lubbock) Live Tuscany Ranch Apts…" at bounding box center [413, 255] width 457 height 252
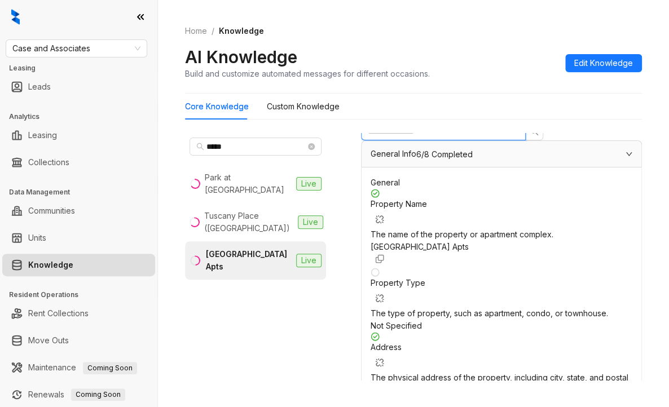
scroll to position [792, 0]
drag, startPoint x: 404, startPoint y: 275, endPoint x: 434, endPoint y: 263, distance: 32.2
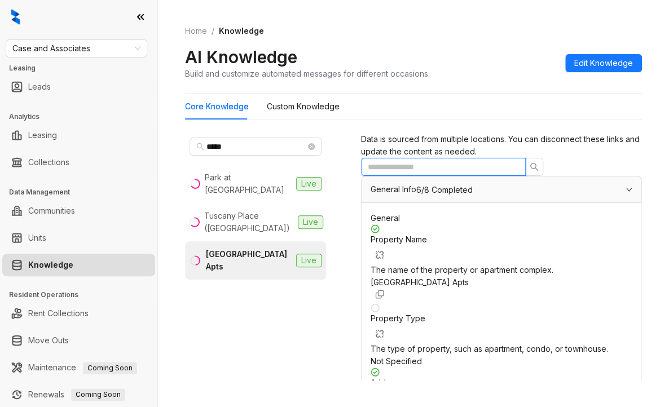
click at [431, 173] on input "text" at bounding box center [439, 167] width 142 height 12
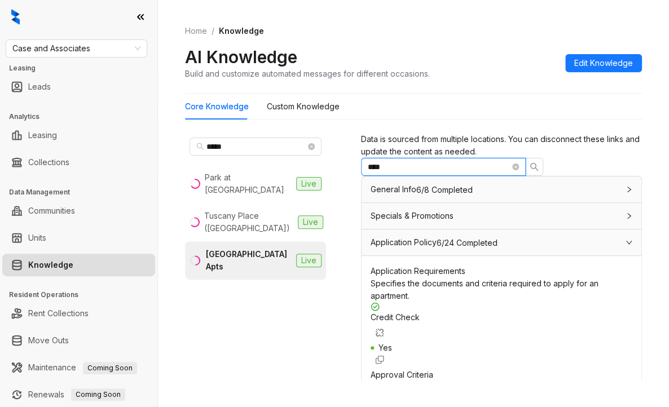
scroll to position [226, 0]
type input "****"
click at [78, 50] on span "Case and Associates" at bounding box center [76, 48] width 128 height 17
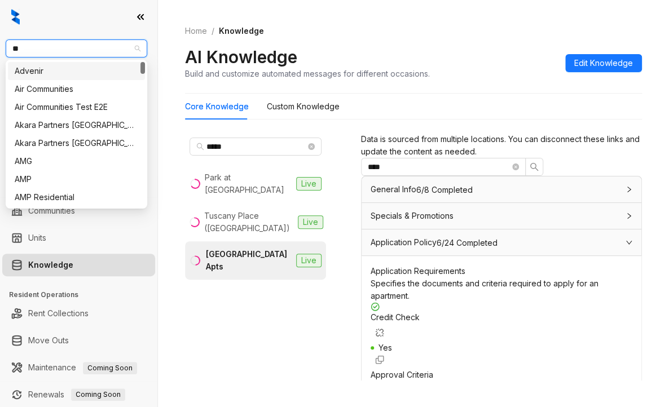
type input "***"
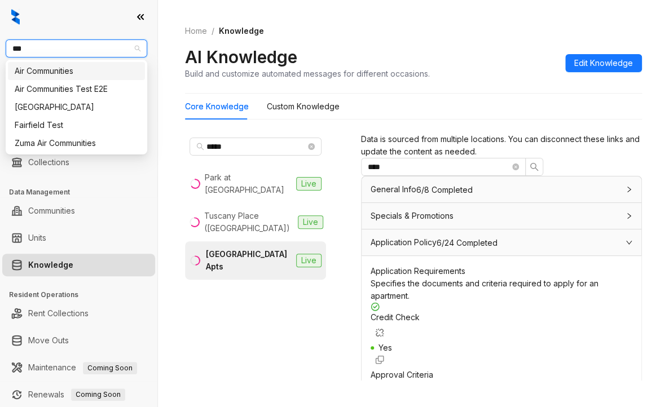
click at [44, 70] on div "Air Communities" at bounding box center [77, 71] width 124 height 12
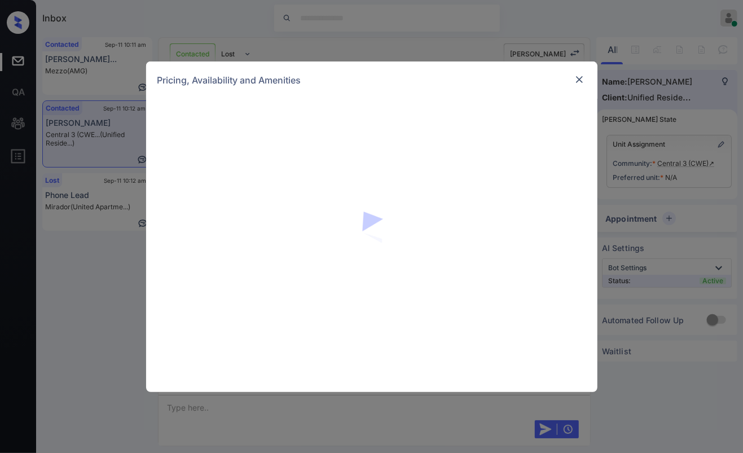
scroll to position [683, 0]
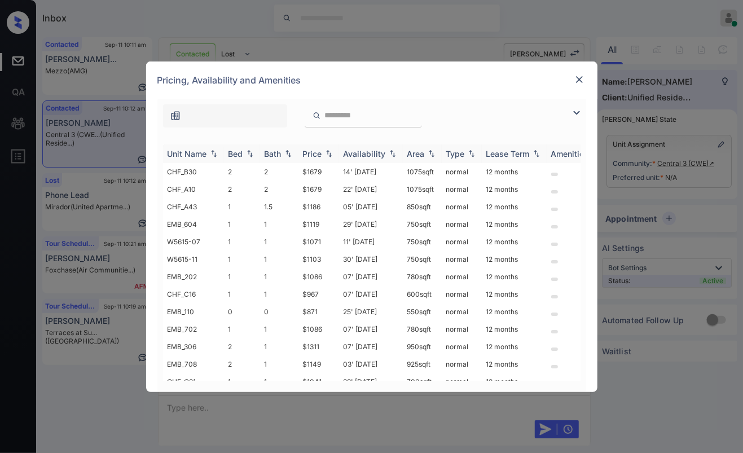
click at [226, 150] on th "Bed" at bounding box center [242, 153] width 36 height 19
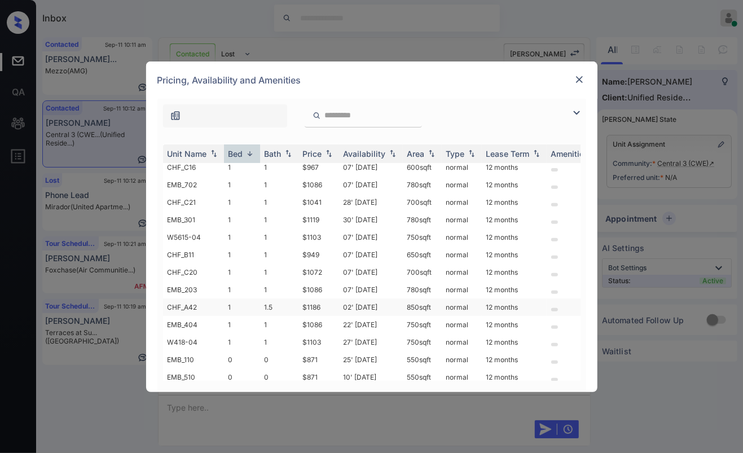
scroll to position [166, 0]
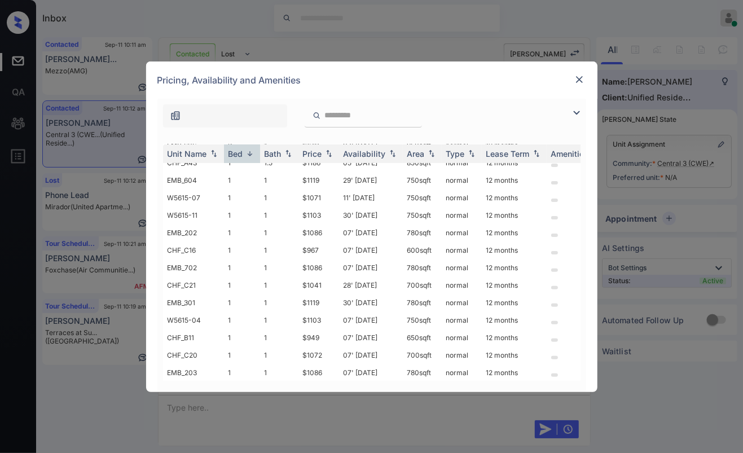
click at [578, 82] on img at bounding box center [579, 79] width 11 height 11
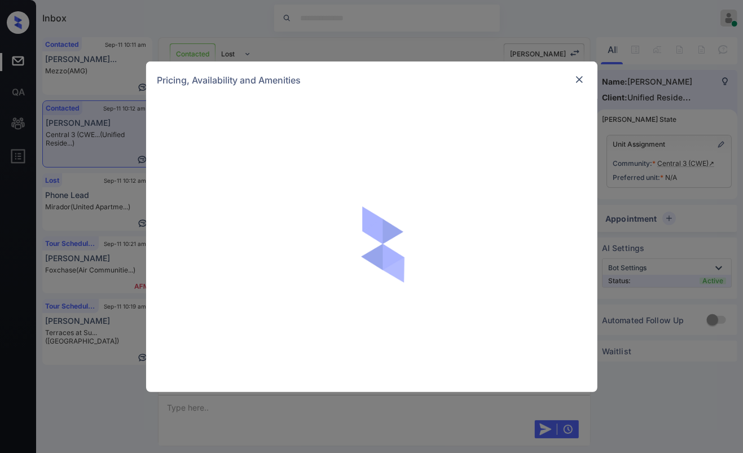
scroll to position [683, 0]
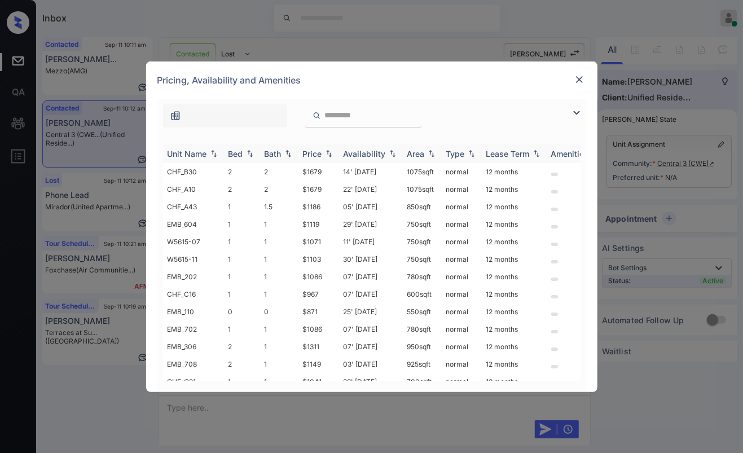
click at [237, 157] on div "Bed" at bounding box center [235, 154] width 15 height 10
drag, startPoint x: 299, startPoint y: 257, endPoint x: 377, endPoint y: 250, distance: 78.7
click at [377, 250] on tr "EMB_604 1 1 $1119 29' [DATE] 750 sqft normal 12 months" at bounding box center [458, 258] width 590 height 17
drag, startPoint x: 301, startPoint y: 276, endPoint x: 328, endPoint y: 276, distance: 26.5
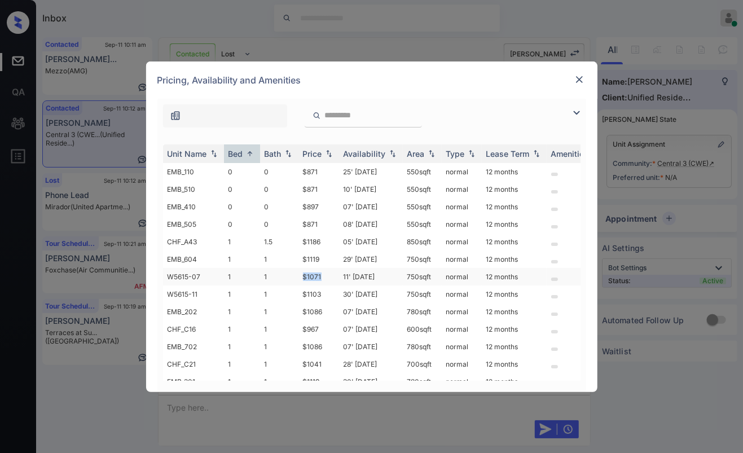
click at [328, 276] on td "$1071" at bounding box center [318, 276] width 41 height 17
copy td "$1071"
drag, startPoint x: 300, startPoint y: 292, endPoint x: 325, endPoint y: 292, distance: 24.8
click at [325, 292] on td "$1103" at bounding box center [318, 293] width 41 height 17
click at [332, 276] on td "$1071" at bounding box center [318, 276] width 41 height 17
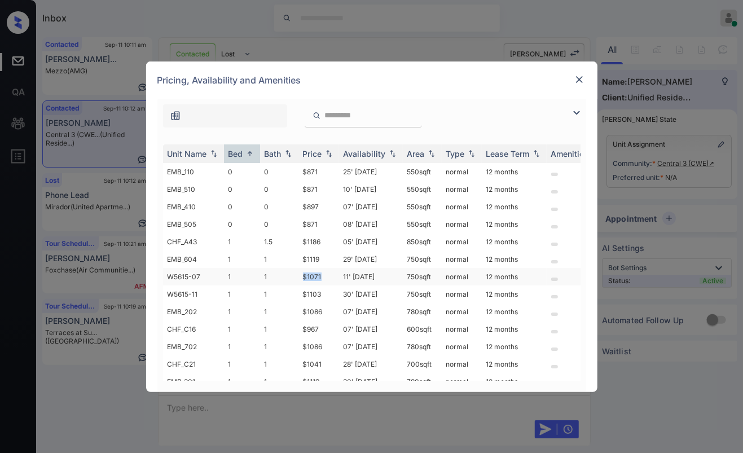
copy td "$1071"
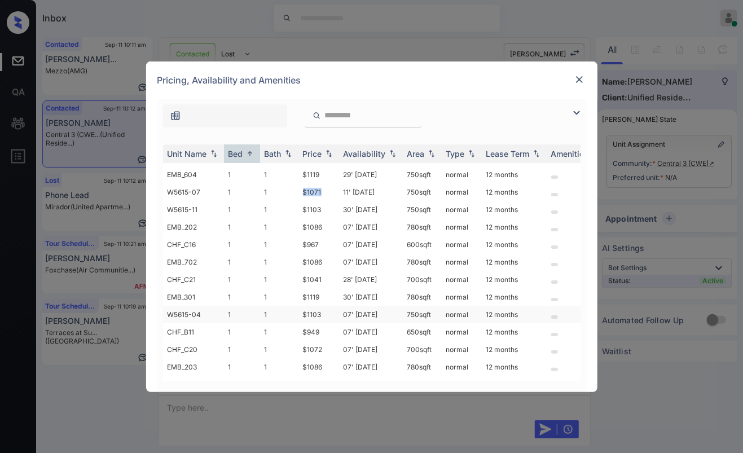
scroll to position [63, 0]
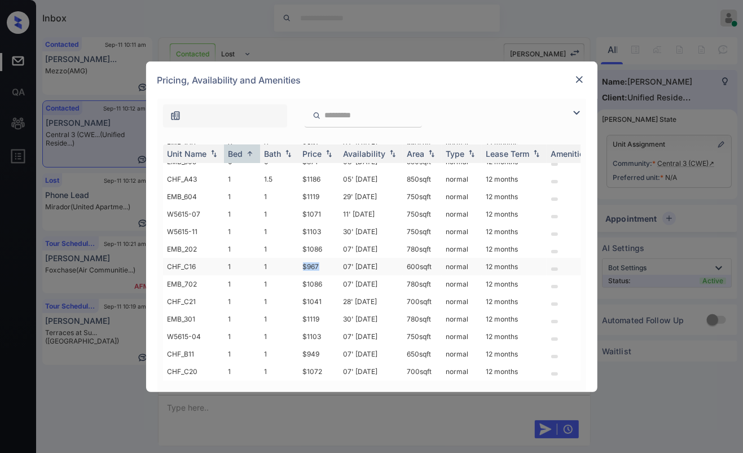
drag, startPoint x: 310, startPoint y: 260, endPoint x: 321, endPoint y: 260, distance: 10.7
click at [321, 260] on td "$967" at bounding box center [318, 266] width 41 height 17
copy td "$967"
click at [578, 79] on img at bounding box center [579, 79] width 11 height 11
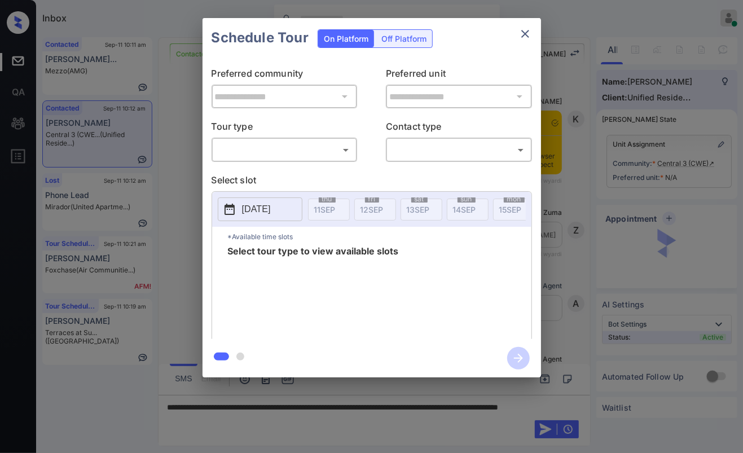
scroll to position [683, 0]
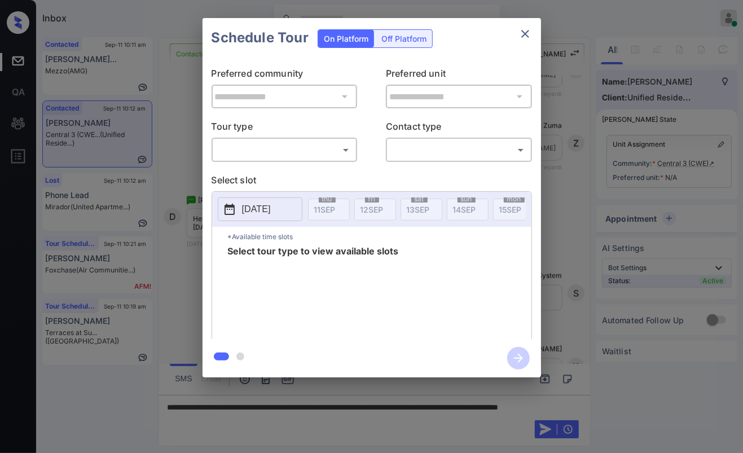
click at [307, 152] on body "Inbox Danielle Dela Cruz Online Set yourself offline Set yourself on break Prof…" at bounding box center [371, 226] width 743 height 453
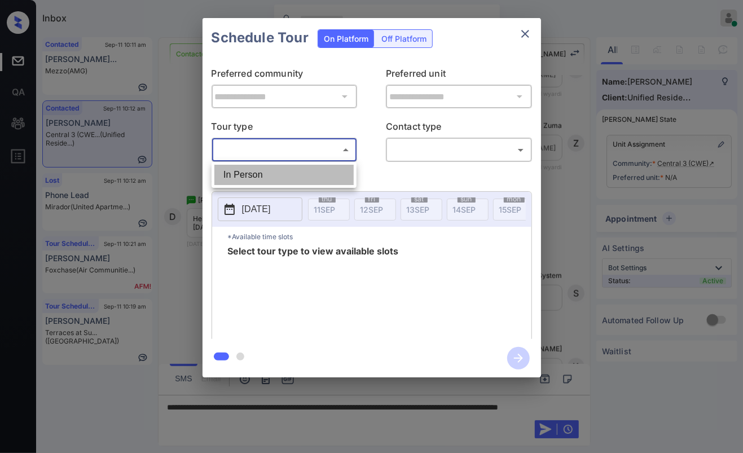
click at [275, 170] on li "In Person" at bounding box center [283, 175] width 139 height 20
type input "********"
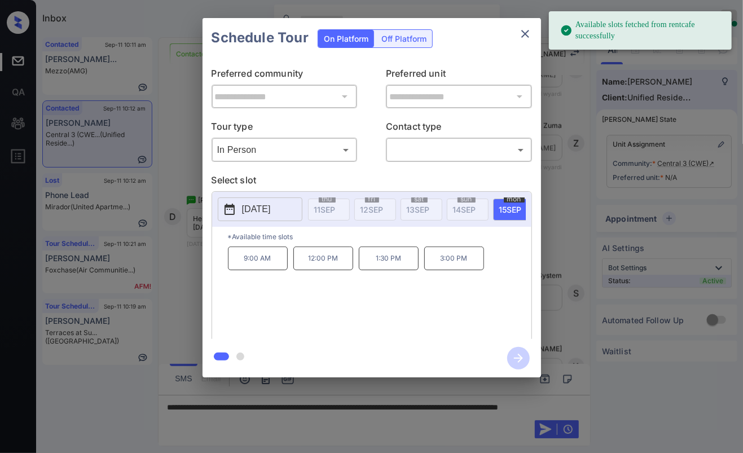
click at [267, 208] on p "2025-09-15" at bounding box center [256, 210] width 29 height 14
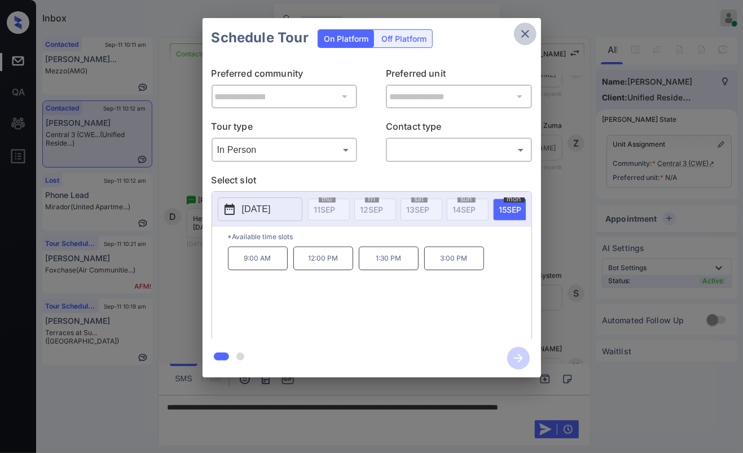
click at [535, 32] on button "close" at bounding box center [525, 34] width 23 height 23
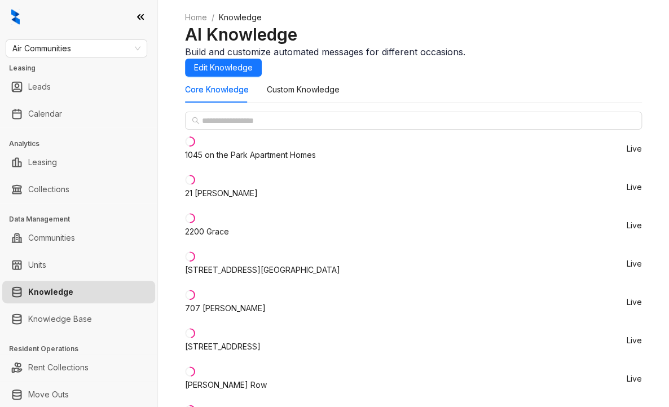
click at [234, 161] on div "1045 on the Park Apartment Homes" at bounding box center [250, 155] width 131 height 12
type input "********"
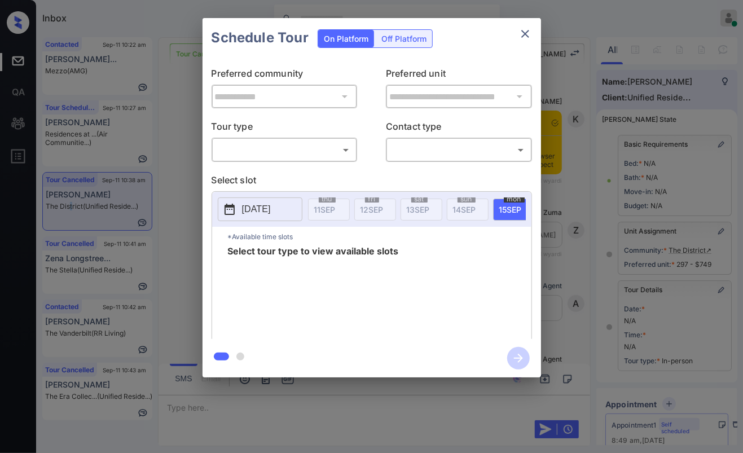
click at [297, 145] on body "Inbox [PERSON_NAME] [PERSON_NAME] Online Set yourself offline Set yourself on b…" at bounding box center [371, 226] width 743 height 453
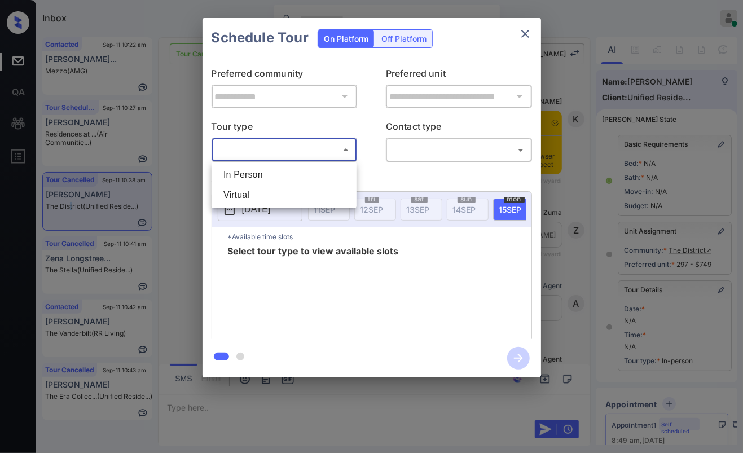
scroll to position [118, 0]
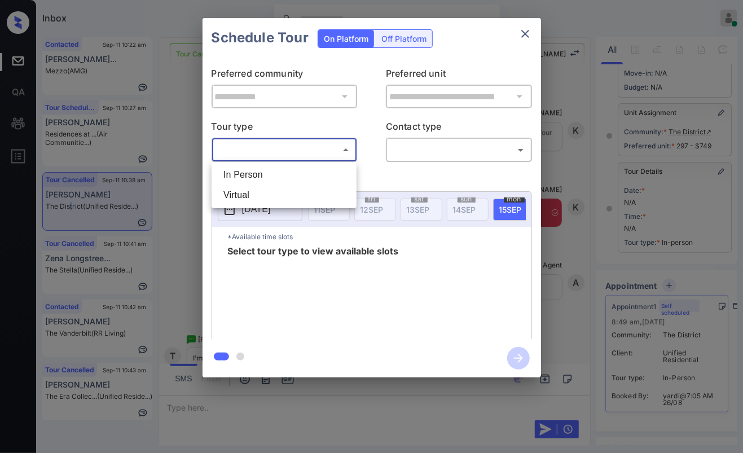
click at [262, 170] on li "In Person" at bounding box center [283, 175] width 139 height 20
type input "********"
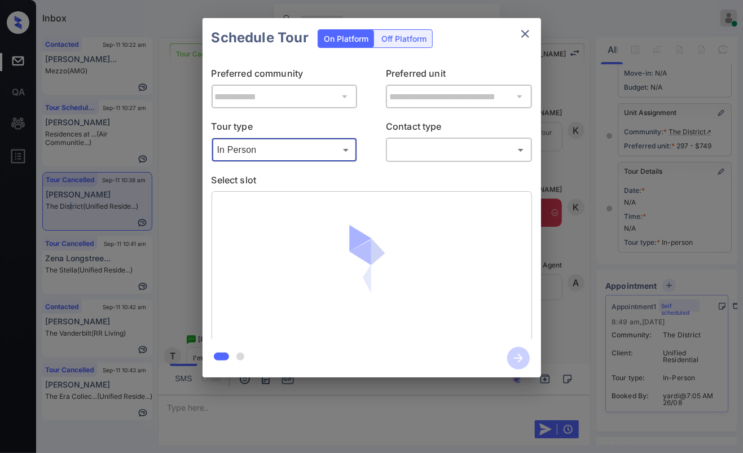
click at [446, 154] on body "Inbox [PERSON_NAME] [PERSON_NAME] Online Set yourself offline Set yourself on b…" at bounding box center [371, 226] width 743 height 453
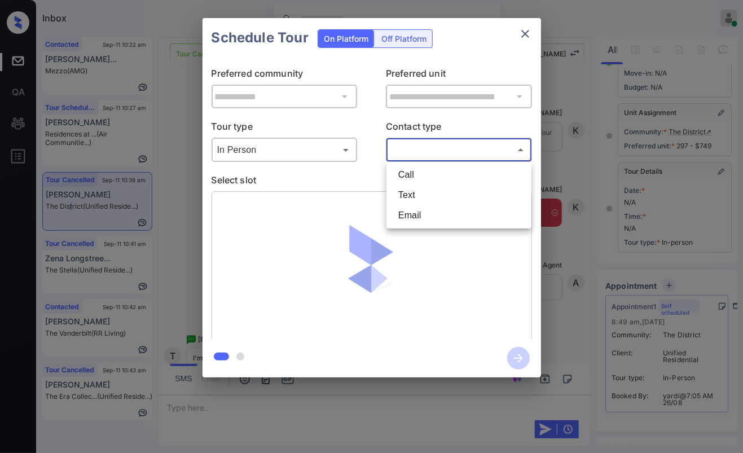
click at [412, 198] on li "Text" at bounding box center [458, 195] width 139 height 20
type input "****"
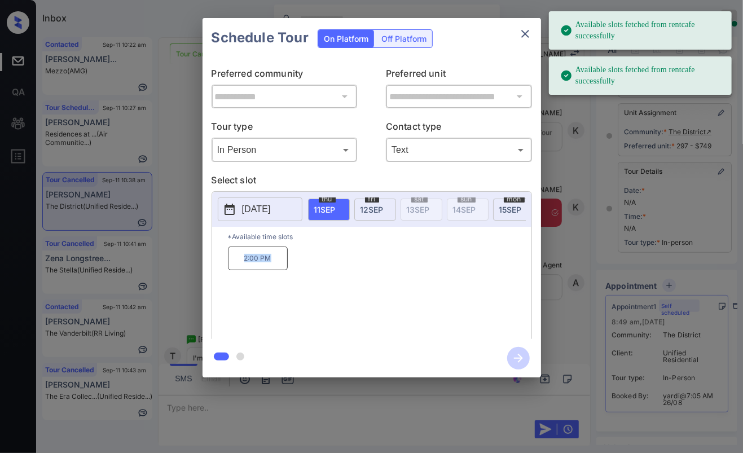
drag, startPoint x: 234, startPoint y: 263, endPoint x: 304, endPoint y: 265, distance: 70.0
click at [302, 265] on div "2:00 PM" at bounding box center [380, 292] width 304 height 90
copy p "2:00 PM"
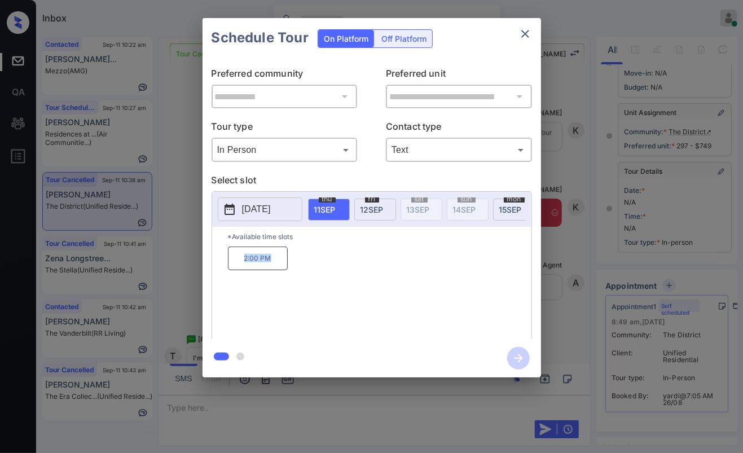
click at [522, 35] on icon "close" at bounding box center [525, 34] width 14 height 14
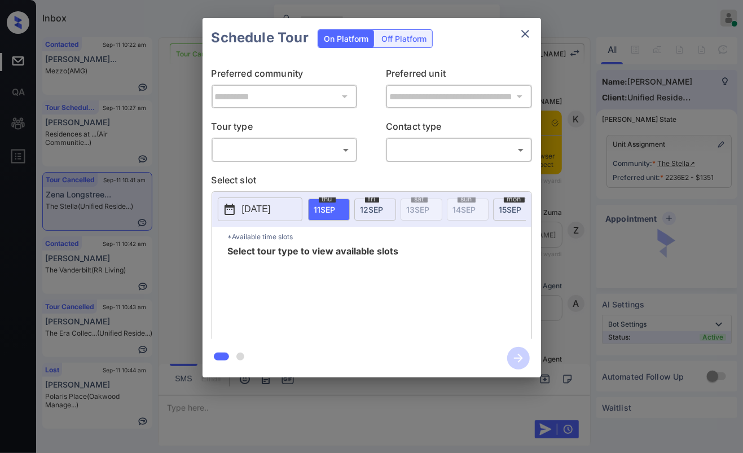
scroll to position [2748, 0]
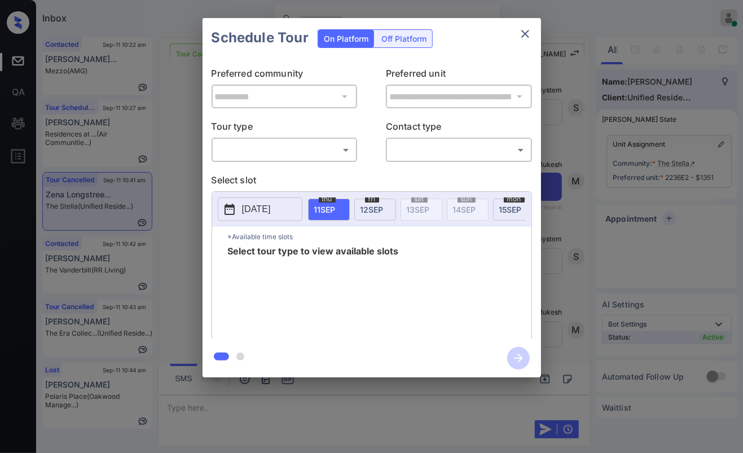
click at [301, 146] on body "Inbox [PERSON_NAME] [PERSON_NAME] Online Set yourself offline Set yourself on b…" at bounding box center [371, 226] width 743 height 453
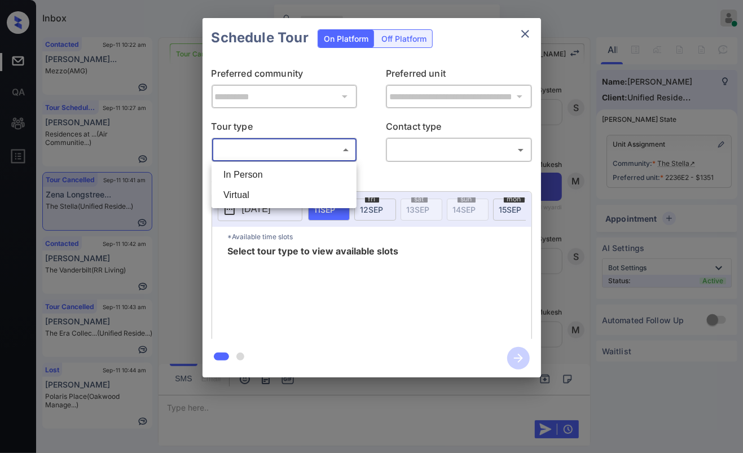
click at [270, 176] on li "In Person" at bounding box center [283, 175] width 139 height 20
type input "********"
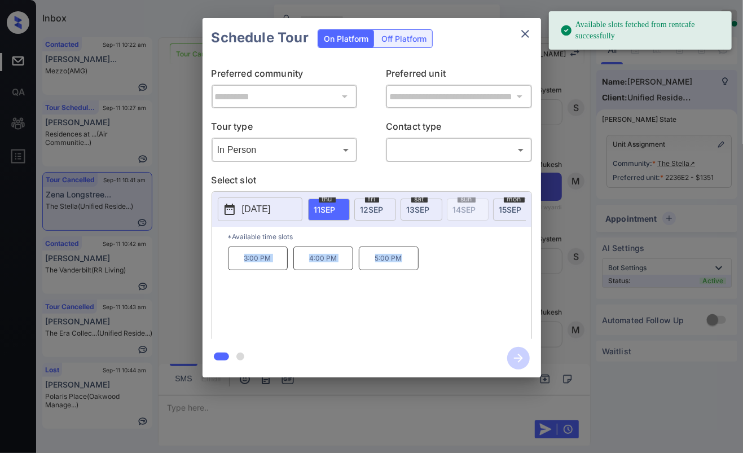
drag, startPoint x: 259, startPoint y: 269, endPoint x: 407, endPoint y: 271, distance: 147.8
click at [407, 271] on div "3:00 PM 4:00 PM 5:00 PM" at bounding box center [380, 292] width 304 height 90
copy div "3:00 PM 4:00 PM 5:00 PM"
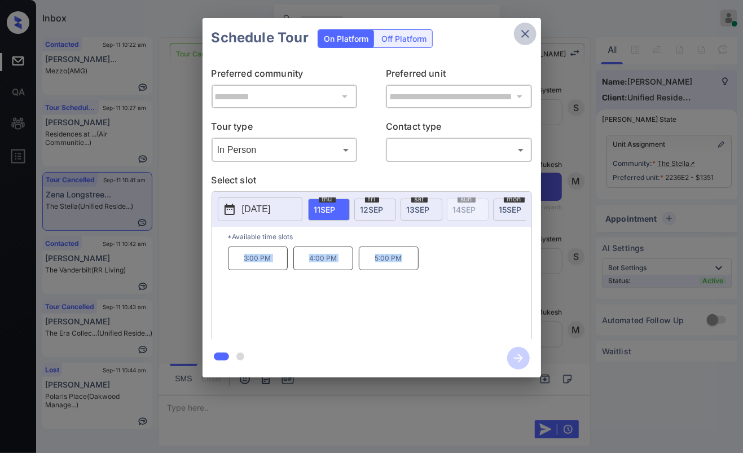
click at [524, 33] on icon "close" at bounding box center [525, 34] width 8 height 8
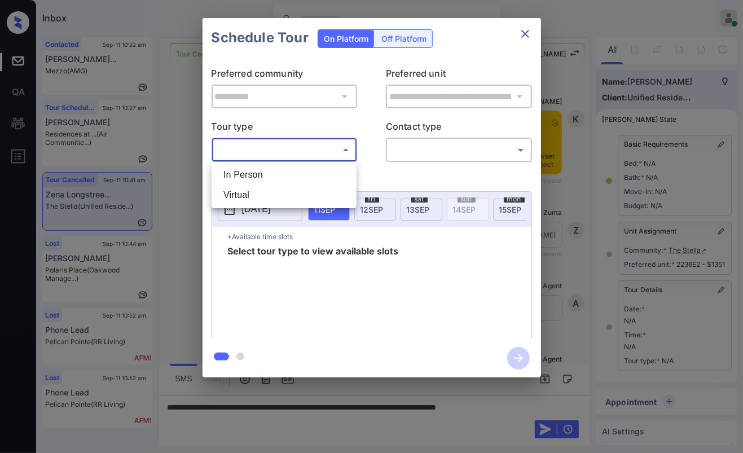
scroll to position [2936, 0]
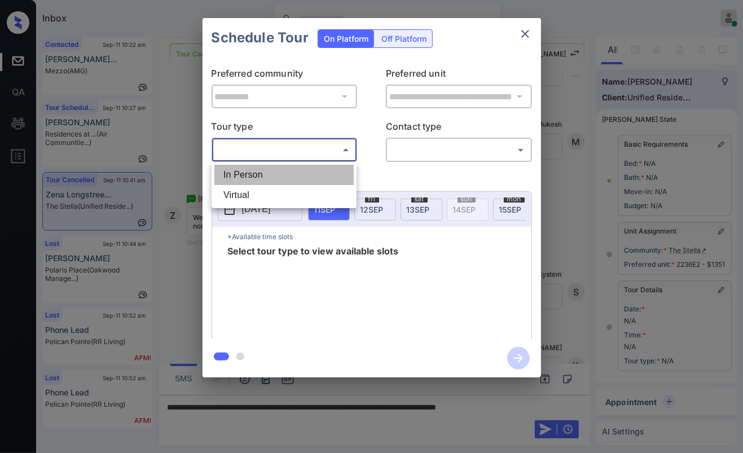
click at [267, 168] on li "In Person" at bounding box center [283, 175] width 139 height 20
type input "********"
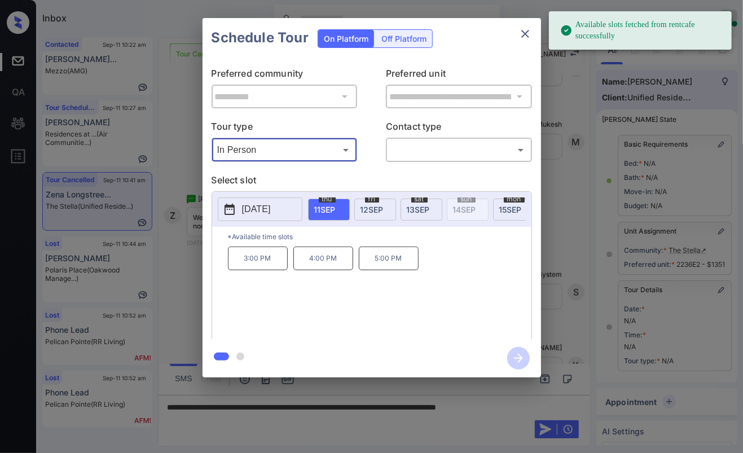
click at [526, 33] on icon "close" at bounding box center [525, 34] width 14 height 14
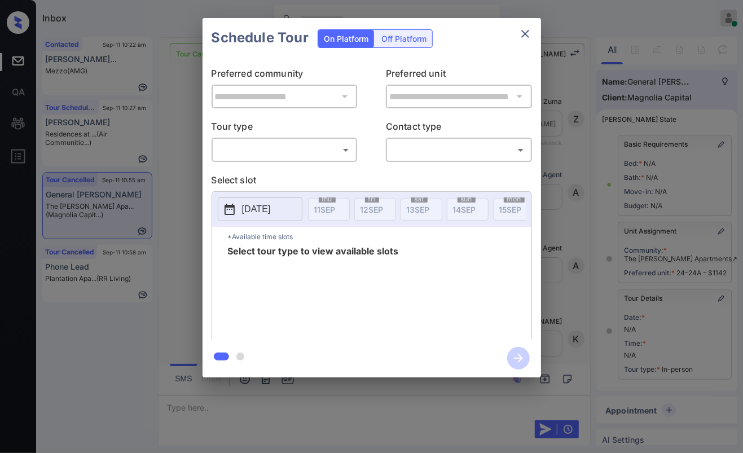
scroll to position [63, 0]
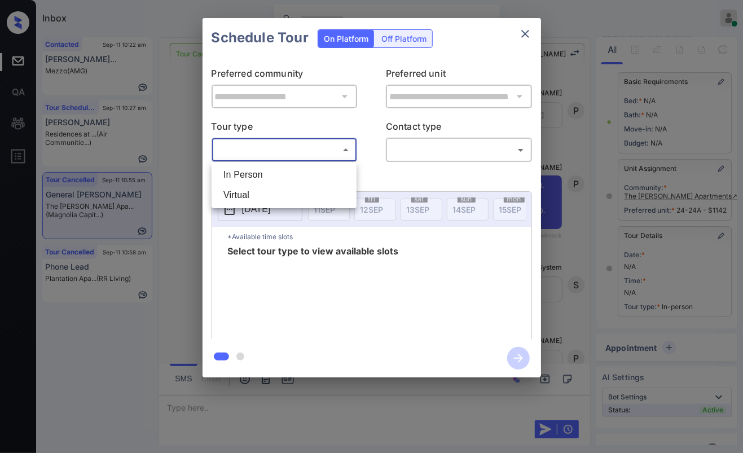
click at [244, 148] on body "Inbox [PERSON_NAME] [PERSON_NAME] Online Set yourself offline Set yourself on b…" at bounding box center [371, 226] width 743 height 453
click at [250, 170] on li "In Person" at bounding box center [283, 175] width 139 height 20
click at [432, 151] on div at bounding box center [371, 226] width 743 height 453
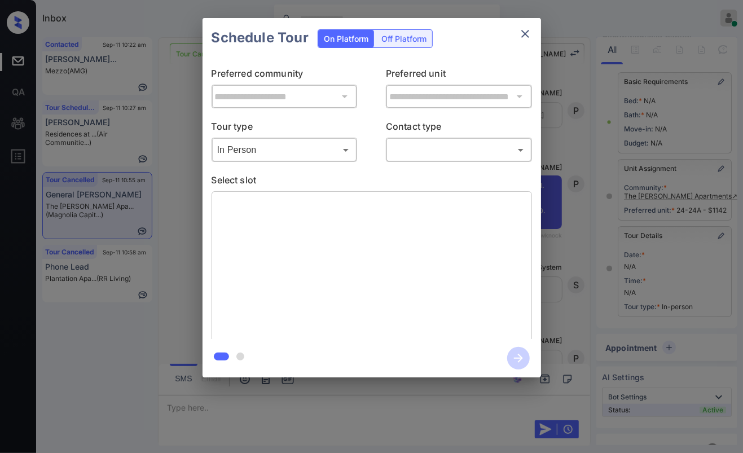
type input "********"
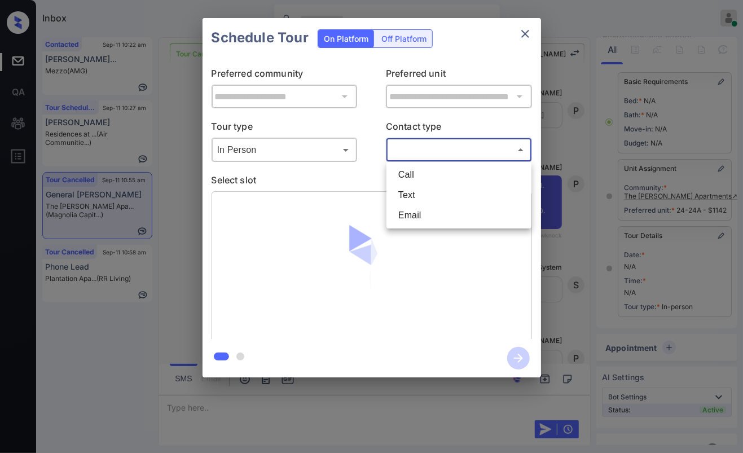
click at [432, 151] on body "Inbox [PERSON_NAME] [PERSON_NAME] Online Set yourself offline Set yourself on b…" at bounding box center [371, 226] width 743 height 453
click at [184, 186] on div at bounding box center [371, 226] width 743 height 453
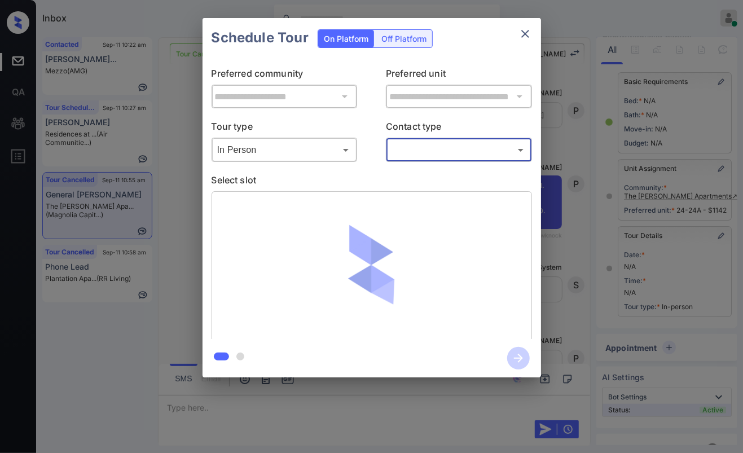
click at [522, 37] on icon "close" at bounding box center [525, 34] width 8 height 8
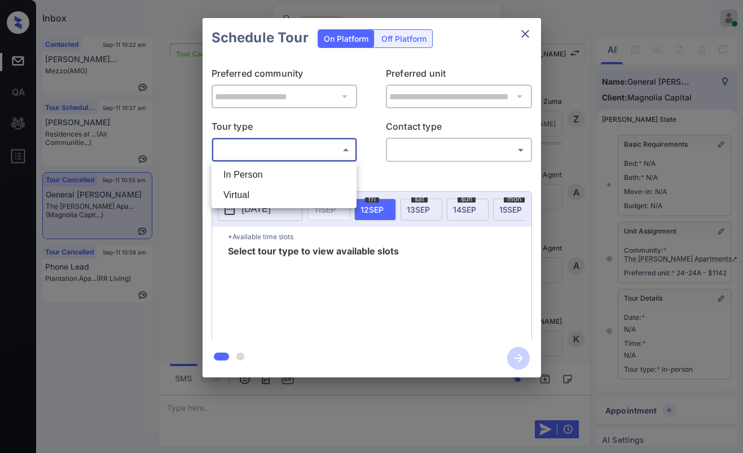
click at [284, 152] on body "Inbox [PERSON_NAME] [PERSON_NAME] Online Set yourself offline Set yourself on b…" at bounding box center [371, 226] width 743 height 453
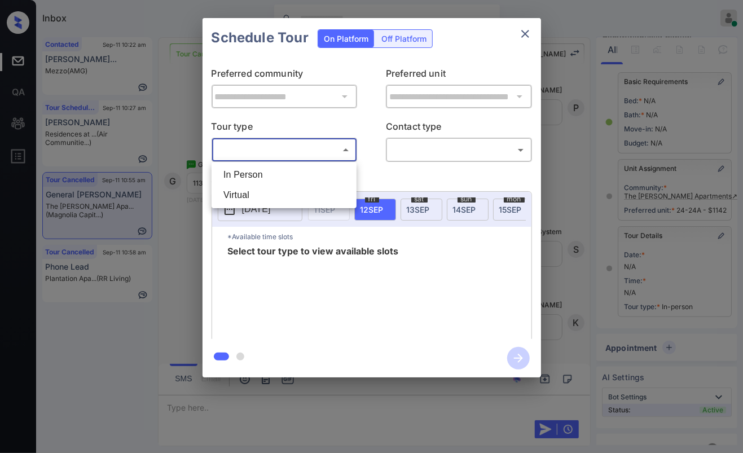
click at [262, 169] on li "In Person" at bounding box center [283, 175] width 139 height 20
type input "********"
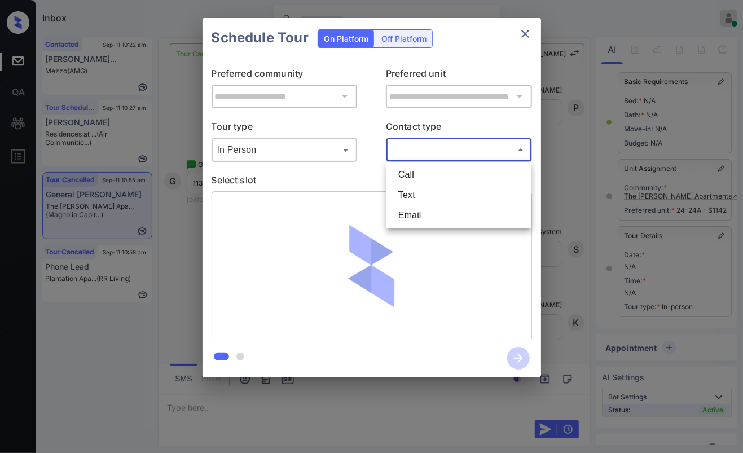
click at [426, 150] on body "Inbox [PERSON_NAME] [PERSON_NAME] Online Set yourself offline Set yourself on b…" at bounding box center [371, 226] width 743 height 453
click at [412, 190] on li "Text" at bounding box center [458, 195] width 139 height 20
type input "****"
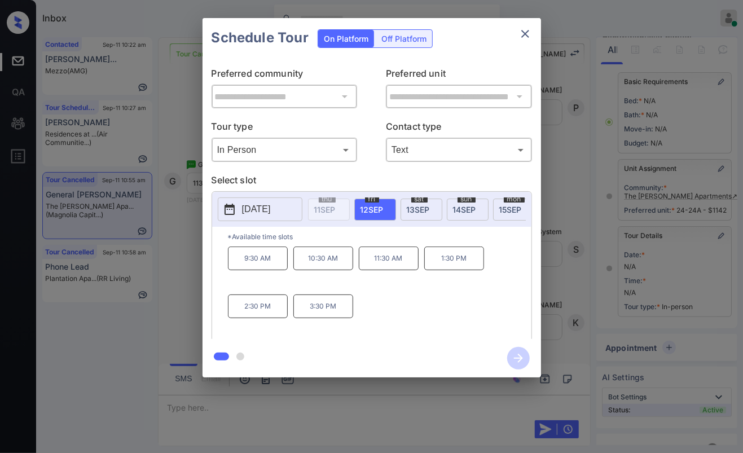
click at [382, 270] on p "11:30 AM" at bounding box center [389, 259] width 60 height 24
click at [529, 358] on button "button" at bounding box center [518, 358] width 36 height 29
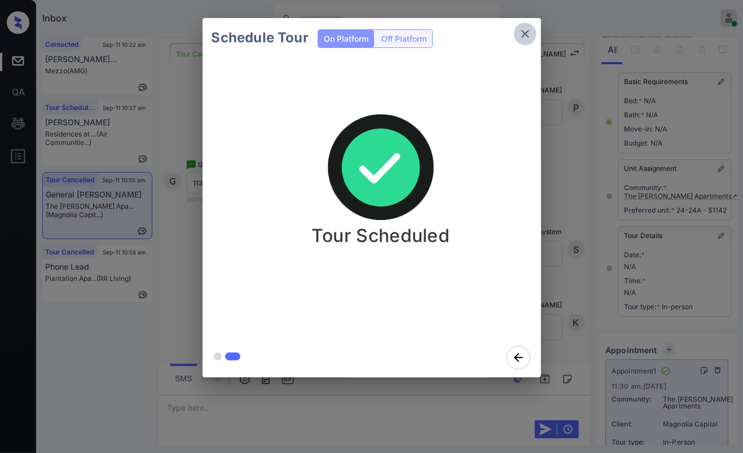
click at [523, 29] on icon "close" at bounding box center [525, 34] width 14 height 14
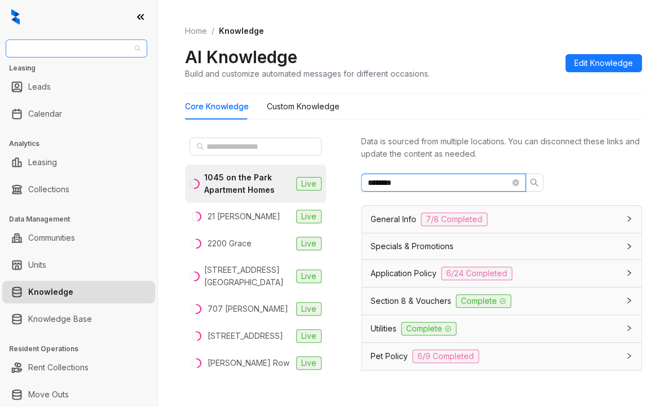
click at [69, 51] on span "Air Communities" at bounding box center [76, 48] width 128 height 17
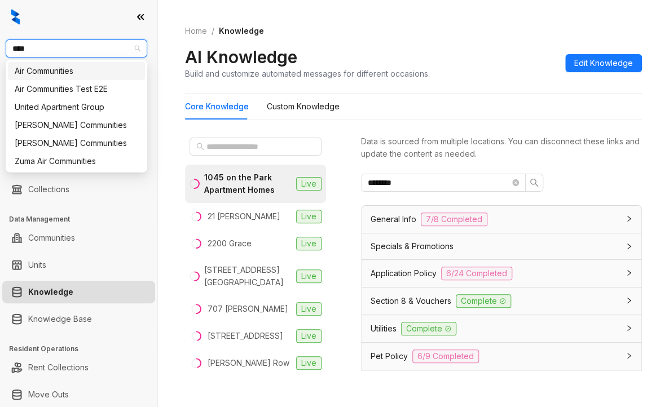
type input "*****"
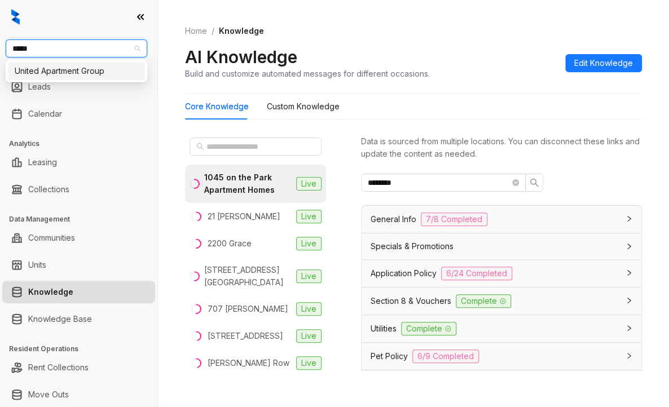
click at [56, 71] on div "United Apartment Group" at bounding box center [77, 71] width 124 height 12
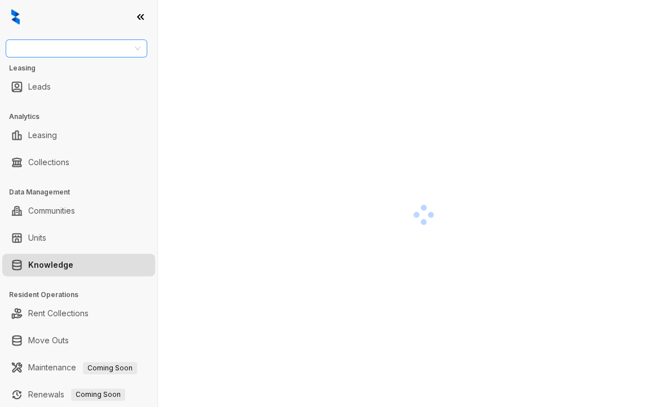
click at [78, 43] on input "search" at bounding box center [71, 48] width 118 height 17
type input "******"
click at [59, 73] on div "United Apartment Group" at bounding box center [77, 71] width 124 height 12
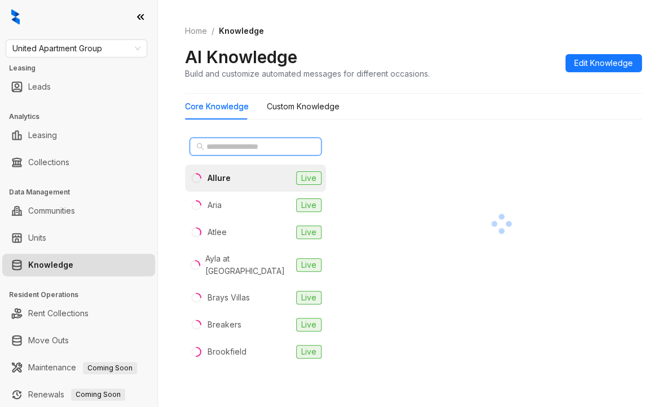
click at [254, 148] on input "text" at bounding box center [255, 146] width 99 height 12
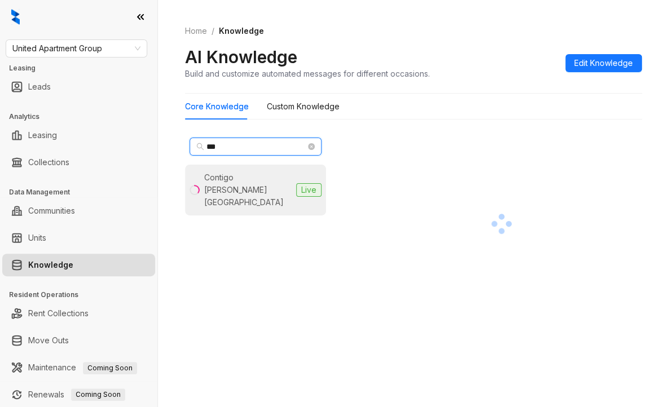
type input "***"
click at [257, 183] on div "Contigo [PERSON_NAME][GEOGRAPHIC_DATA]" at bounding box center [247, 189] width 87 height 37
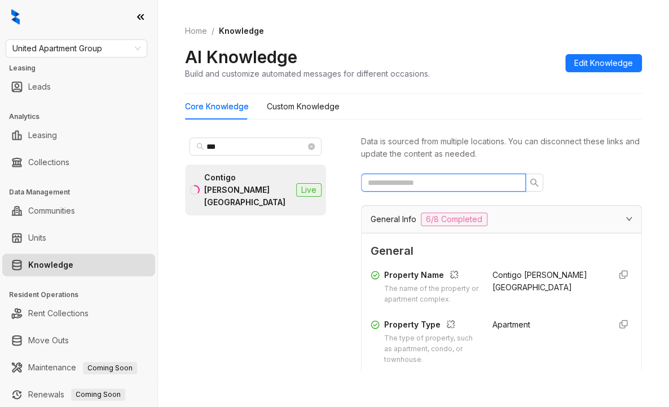
click at [449, 180] on input "text" at bounding box center [439, 183] width 142 height 12
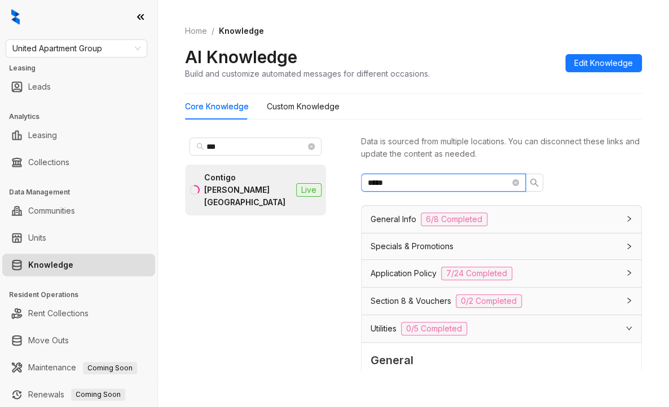
type input "*****"
drag, startPoint x: 411, startPoint y: 185, endPoint x: 331, endPoint y: 196, distance: 80.9
click at [305, 196] on div "*** Contigo [PERSON_NAME][GEOGRAPHIC_DATA] Live Data is sourced from multiple l…" at bounding box center [413, 255] width 457 height 252
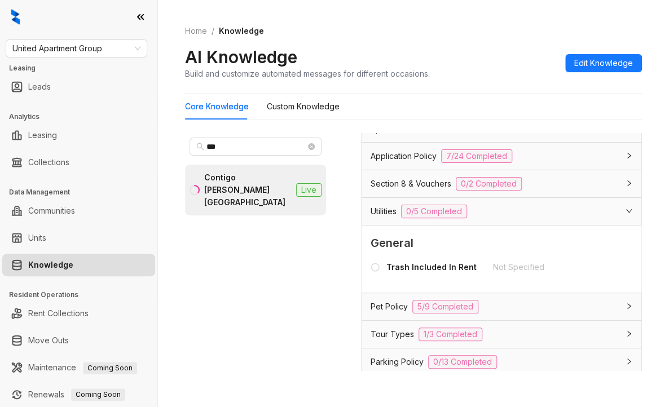
scroll to position [90, 0]
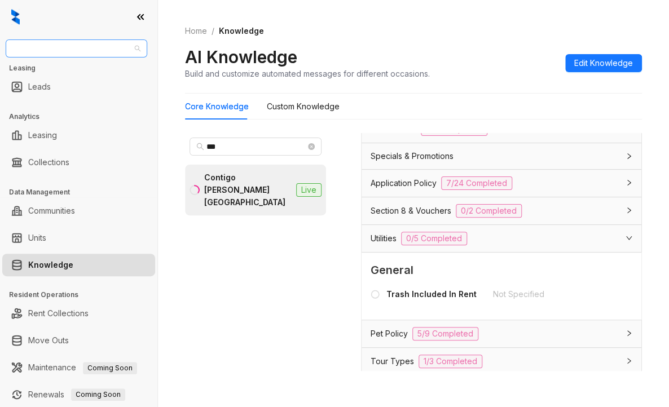
click at [87, 42] on span "United Apartment Group" at bounding box center [76, 48] width 128 height 17
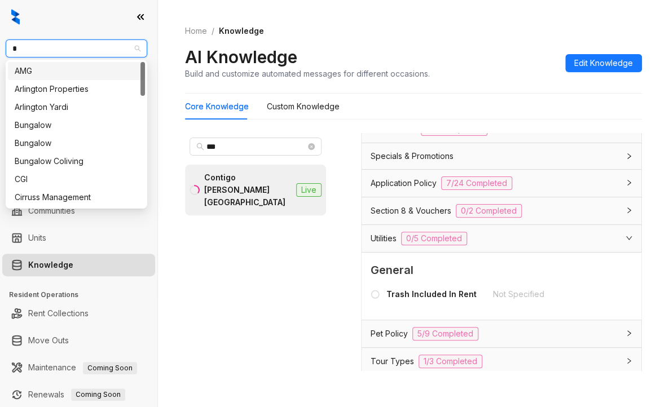
type input "**"
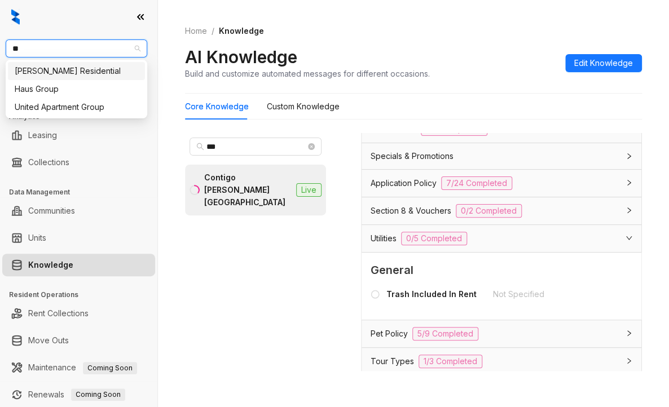
click at [51, 63] on div "[PERSON_NAME] Residential" at bounding box center [76, 71] width 137 height 18
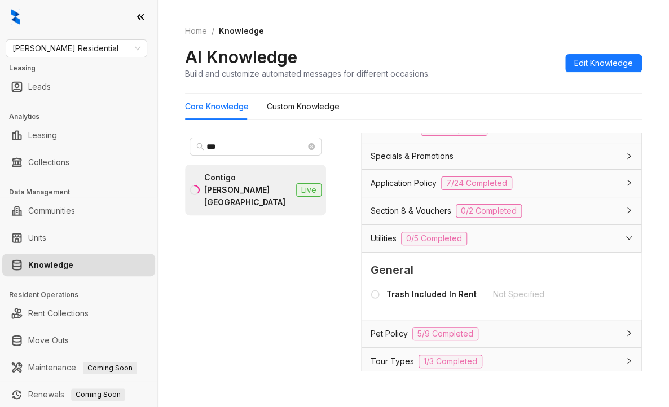
click at [219, 223] on div "*** Contigo [PERSON_NAME][GEOGRAPHIC_DATA] Live" at bounding box center [255, 252] width 141 height 238
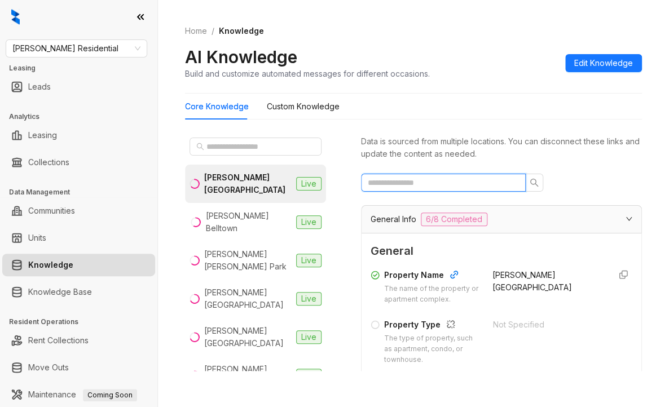
click at [433, 179] on input "text" at bounding box center [439, 183] width 142 height 12
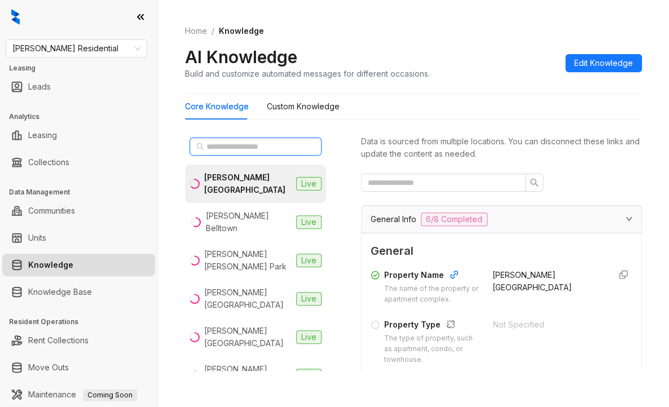
click at [264, 145] on input "text" at bounding box center [255, 146] width 99 height 12
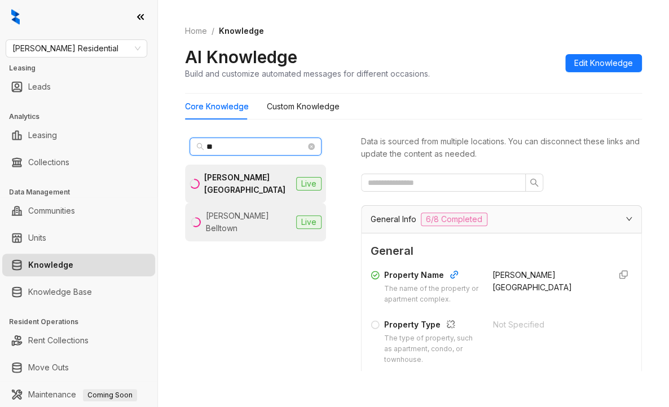
type input "**"
click at [242, 213] on div "Griffis Belltown" at bounding box center [249, 222] width 86 height 25
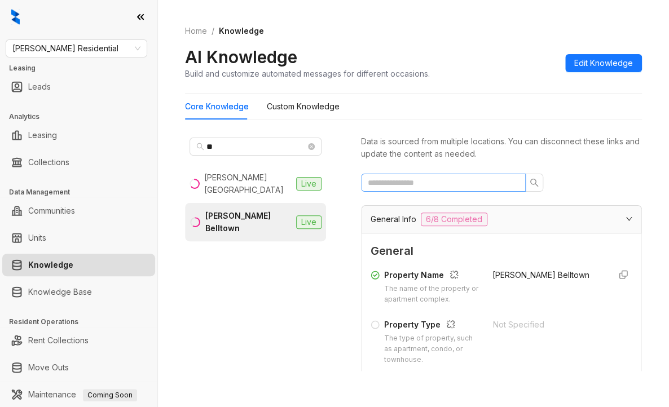
click at [392, 175] on span at bounding box center [443, 183] width 165 height 18
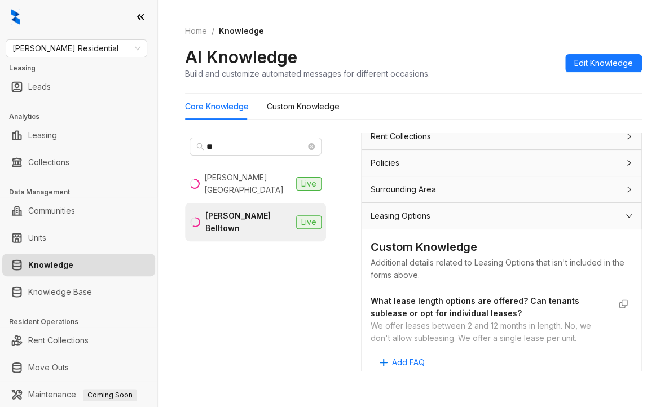
scroll to position [434, 0]
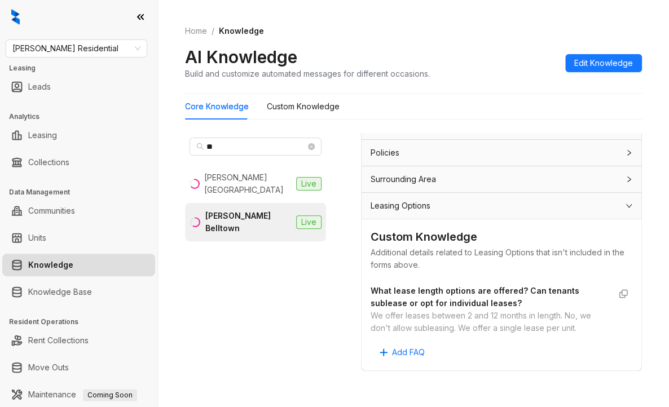
type input "******"
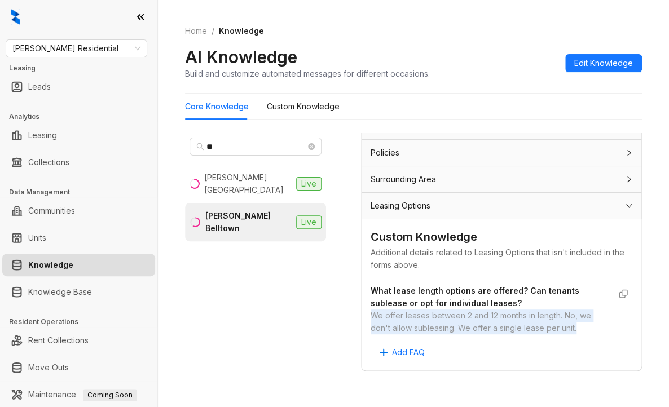
drag, startPoint x: 373, startPoint y: 306, endPoint x: 413, endPoint y: 328, distance: 45.4
click at [413, 328] on div "We offer leases between 2 and 12 months in length. No, we don't allow subleasin…" at bounding box center [490, 322] width 239 height 25
copy div "We offer leases between 2 and 12 months in length. No, we don't allow subleasin…"
click at [428, 310] on div "We offer leases between 2 and 12 months in length. No, we don't allow subleasin…" at bounding box center [490, 322] width 239 height 25
drag, startPoint x: 386, startPoint y: 305, endPoint x: 560, endPoint y: 302, distance: 174.3
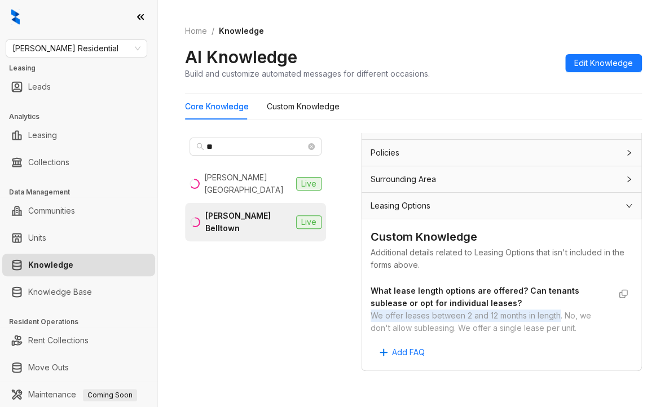
click at [560, 302] on div "Custom Knowledge Additional details related to Leasing Options that isn't inclu…" at bounding box center [502, 294] width 280 height 151
copy div "We offer leases between 2 and 12 months in length"
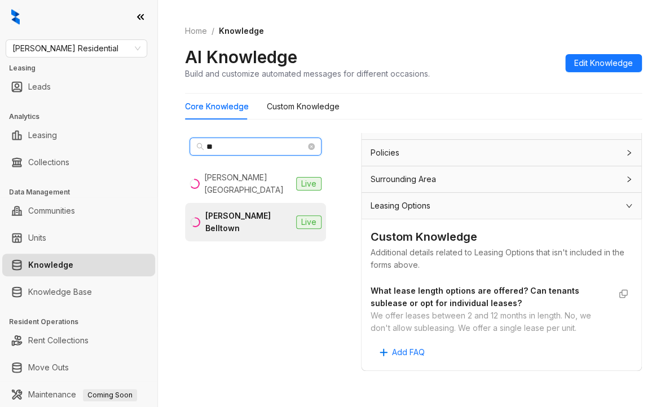
drag, startPoint x: 230, startPoint y: 148, endPoint x: 164, endPoint y: 149, distance: 66.6
click at [165, 149] on div "Home / Knowledge AI Knowledge Build and customize automated messages for differ…" at bounding box center [413, 203] width 511 height 407
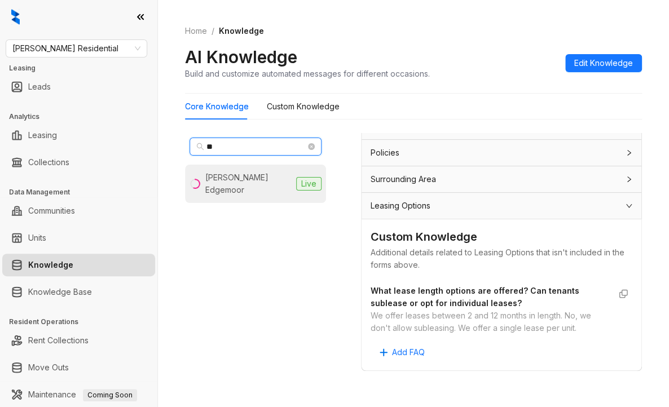
type input "**"
click at [231, 177] on div "Griffis Edgemoor" at bounding box center [248, 183] width 86 height 25
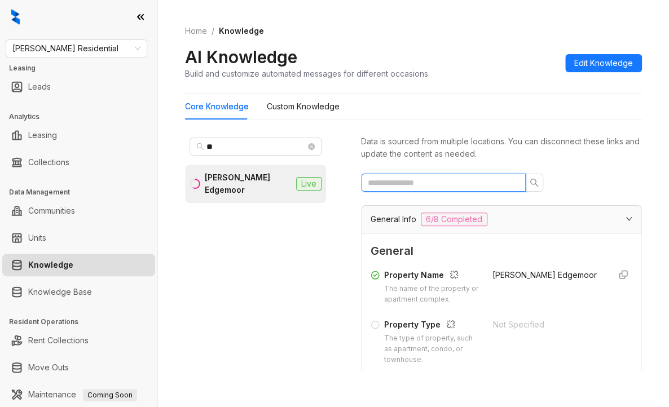
click at [401, 179] on input "text" at bounding box center [439, 183] width 142 height 12
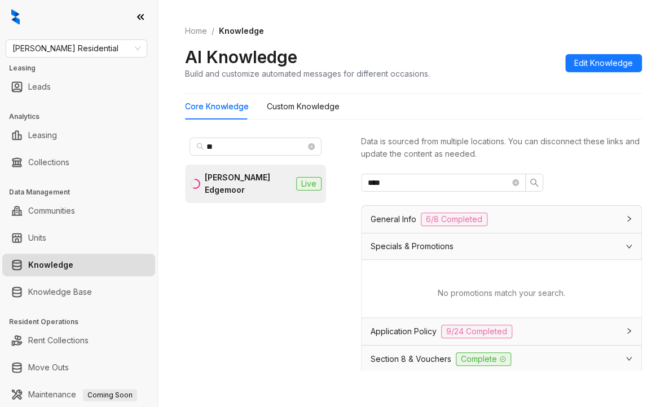
click at [439, 272] on div "No promotions match your search." at bounding box center [502, 288] width 262 height 39
click at [439, 247] on span "Specials & Promotions" at bounding box center [412, 246] width 83 height 12
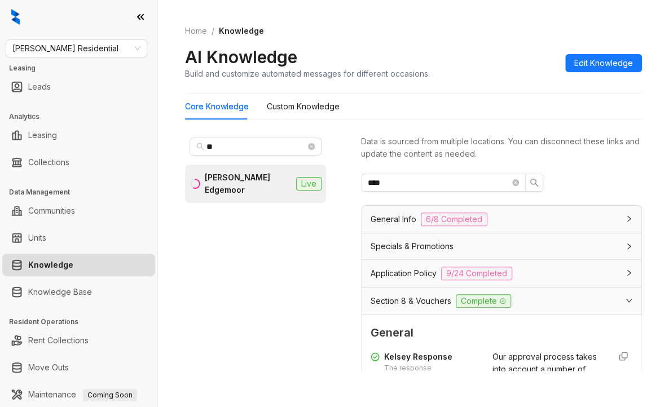
click at [445, 243] on span "Specials & Promotions" at bounding box center [412, 246] width 83 height 12
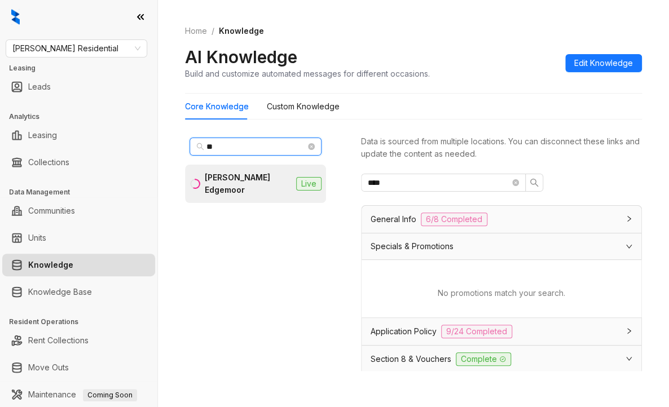
drag, startPoint x: 232, startPoint y: 146, endPoint x: 173, endPoint y: 152, distance: 59.6
click at [174, 152] on div "Home / Knowledge AI Knowledge Build and customize automated messages for differ…" at bounding box center [413, 203] width 511 height 407
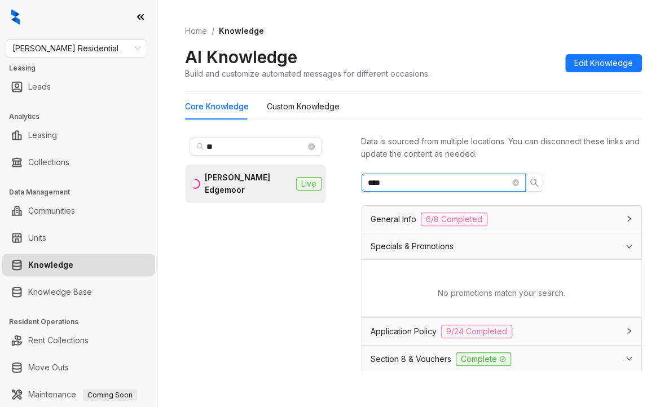
drag, startPoint x: 429, startPoint y: 184, endPoint x: 257, endPoint y: 183, distance: 171.5
click at [257, 183] on div "** Griffis Edgemoor Live Data is sourced from multiple locations. You can disco…" at bounding box center [413, 255] width 457 height 252
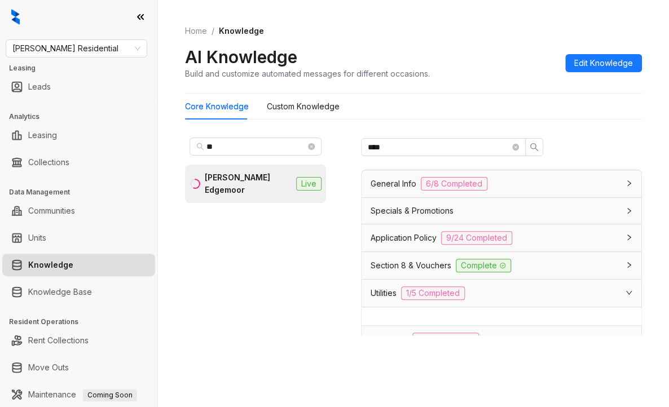
click at [492, 291] on div "Utilities 1/5 Completed" at bounding box center [495, 294] width 248 height 14
click at [492, 289] on div "Utilities 1/5 Completed" at bounding box center [495, 294] width 248 height 14
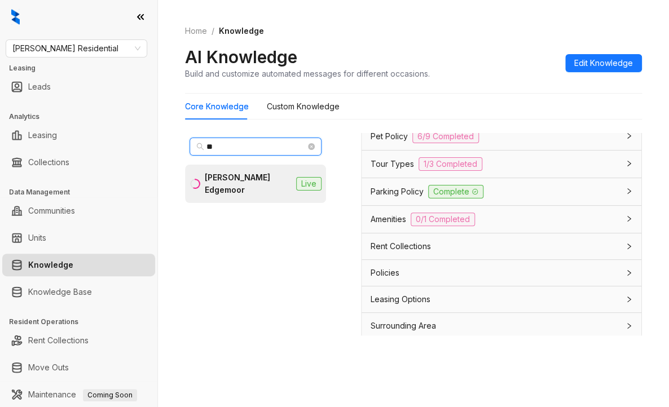
drag, startPoint x: 232, startPoint y: 147, endPoint x: 184, endPoint y: 147, distance: 48.5
click at [157, 148] on div "Griffis Residential Leasing Leads Analytics Leasing Collections Data Management…" at bounding box center [334, 203] width 669 height 407
click at [283, 228] on div "** Griffis Edgemoor Live" at bounding box center [255, 252] width 141 height 238
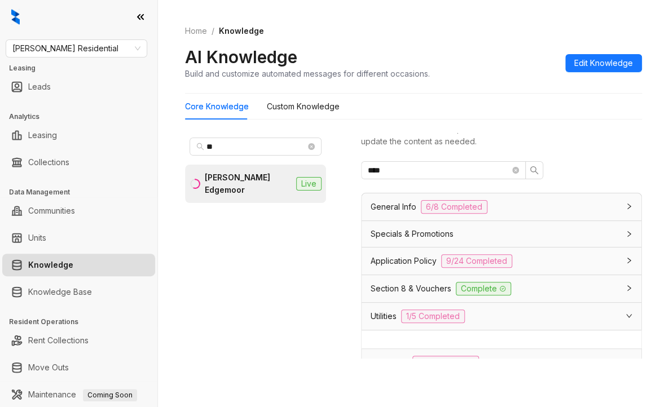
scroll to position [0, 0]
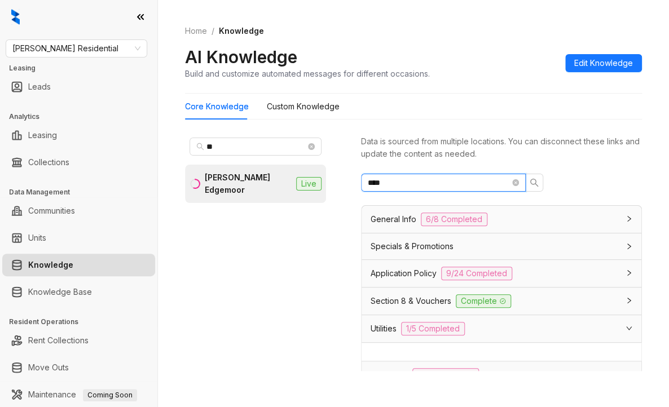
drag, startPoint x: 335, startPoint y: 190, endPoint x: 237, endPoint y: 203, distance: 98.5
click at [237, 203] on div "** Griffis Edgemoor Live Data is sourced from multiple locations. You can disco…" at bounding box center [413, 255] width 457 height 252
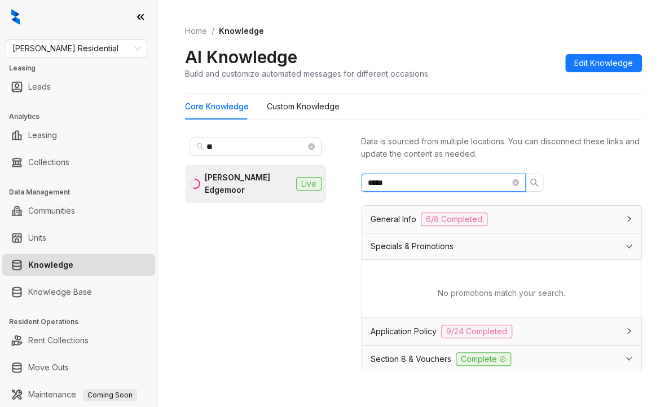
type input "*****"
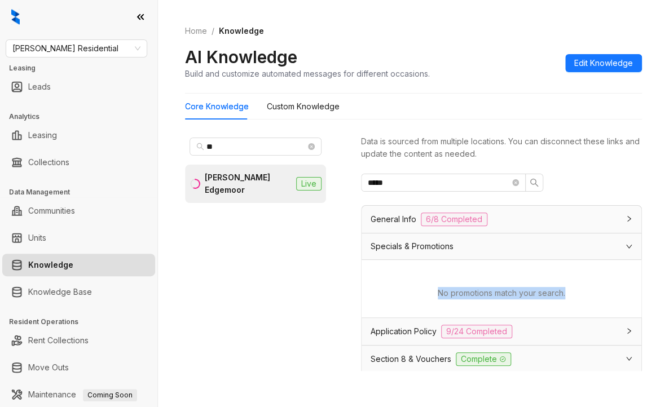
drag, startPoint x: 403, startPoint y: 293, endPoint x: 659, endPoint y: 289, distance: 256.2
click at [669, 296] on html "Griffis Residential Leasing Leads Analytics Leasing Collections Data Management…" at bounding box center [334, 203] width 669 height 407
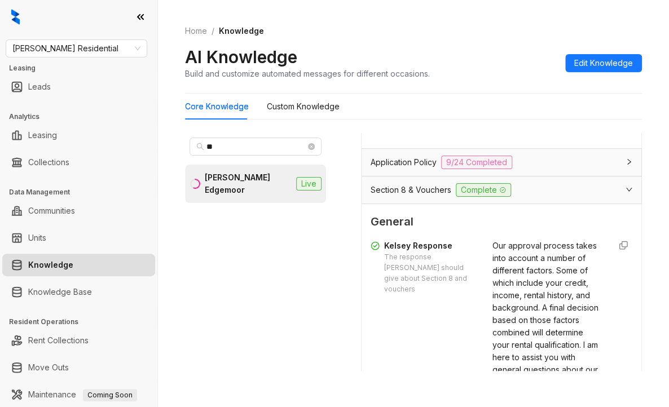
scroll to position [113, 0]
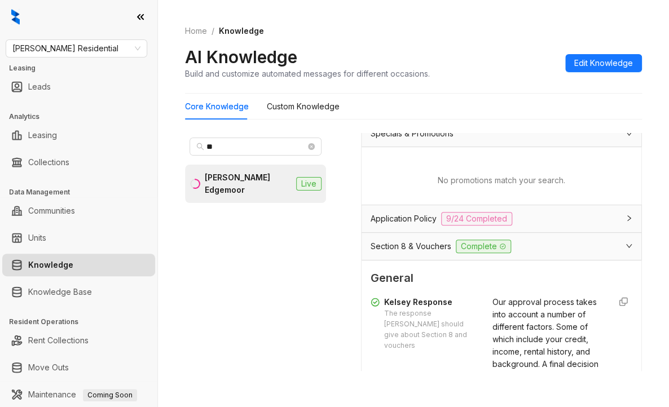
click at [420, 215] on span "Application Policy" at bounding box center [404, 219] width 66 height 12
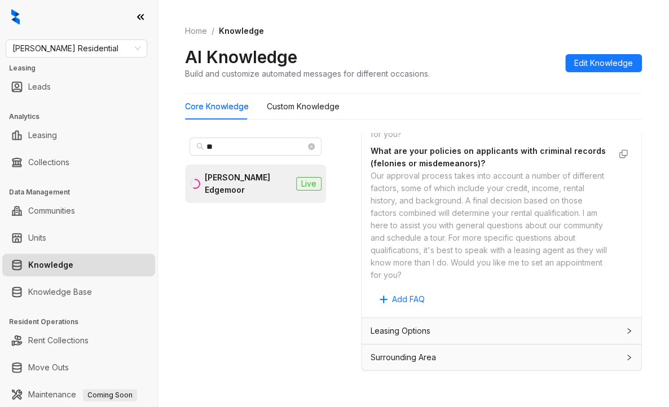
scroll to position [1121, 0]
click at [416, 363] on span "Surrounding Area" at bounding box center [403, 357] width 65 height 12
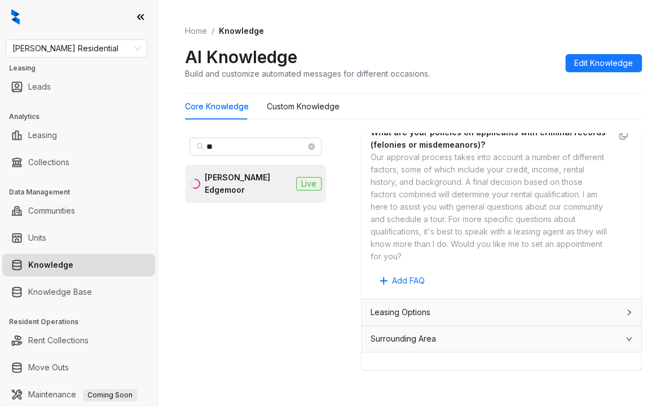
click at [415, 319] on span "Leasing Options" at bounding box center [401, 312] width 60 height 12
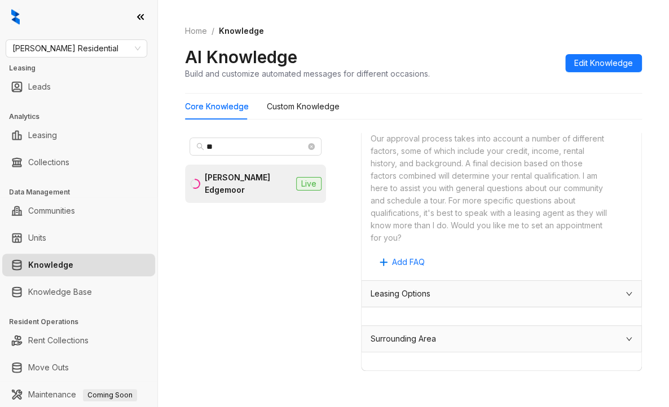
click at [419, 339] on span "Surrounding Area" at bounding box center [403, 339] width 65 height 12
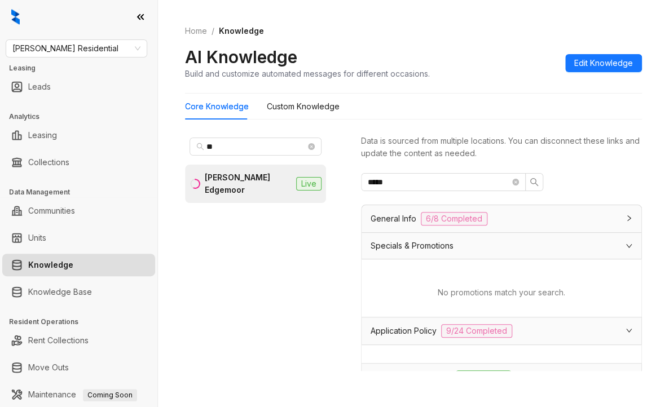
scroll to position [0, 0]
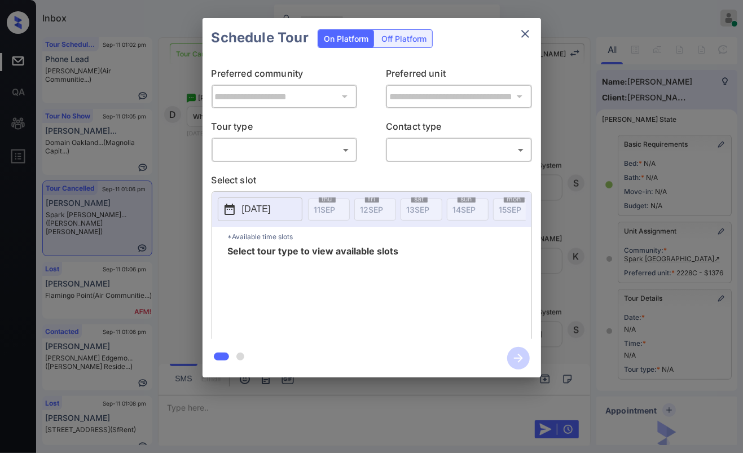
scroll to position [117, 0]
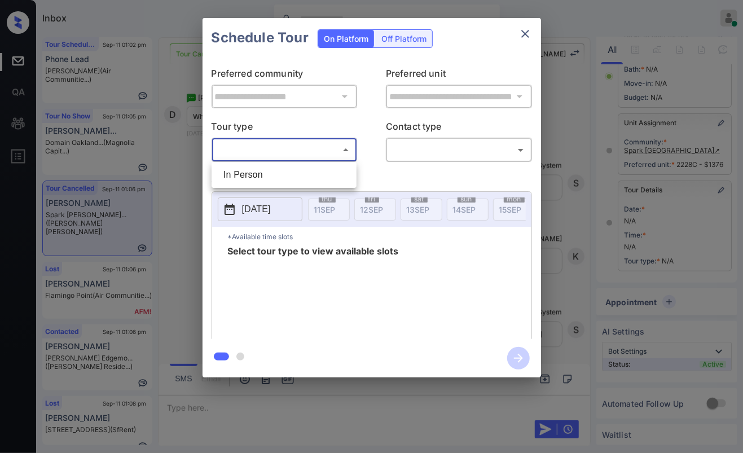
click at [296, 143] on body "Inbox Danielle Dela Cruz Online Set yourself offline Set yourself on break Prof…" at bounding box center [371, 226] width 743 height 453
click at [253, 173] on li "In Person" at bounding box center [283, 175] width 139 height 20
type input "********"
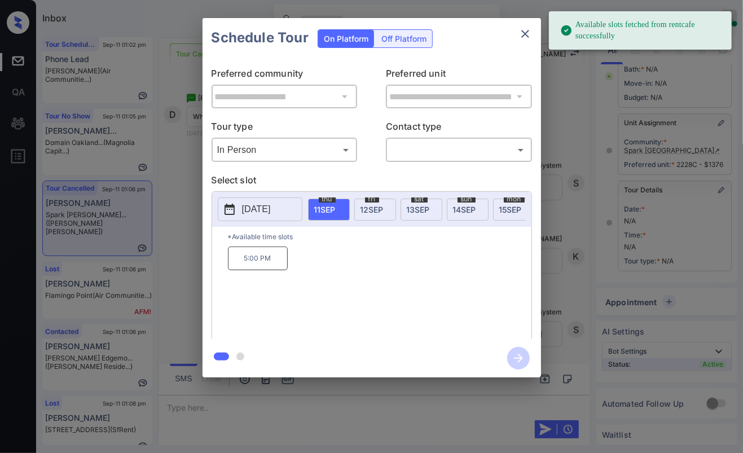
click at [265, 209] on p "2025-09-11" at bounding box center [256, 210] width 29 height 14
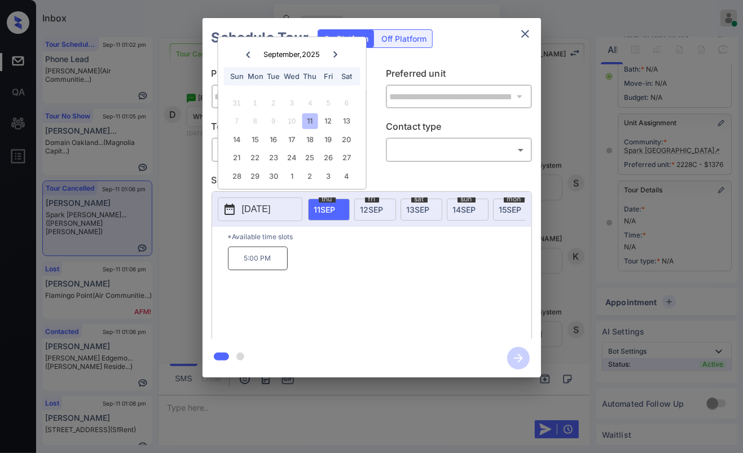
click at [334, 50] on div at bounding box center [335, 54] width 15 height 14
click at [249, 55] on icon at bounding box center [248, 54] width 7 height 7
click at [326, 119] on div "12" at bounding box center [328, 120] width 15 height 15
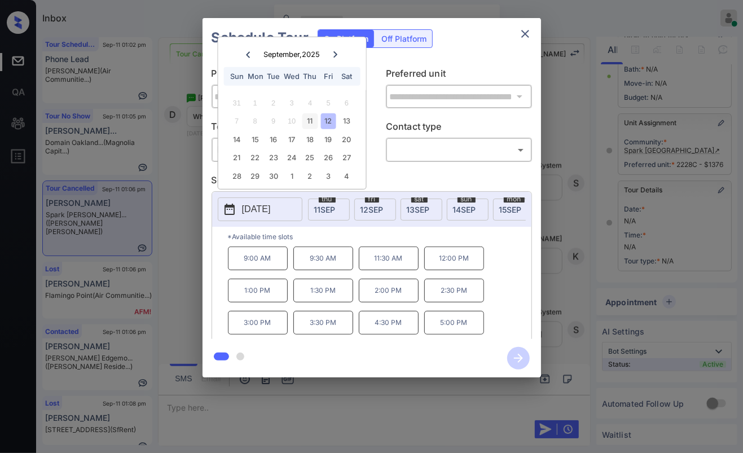
click at [315, 122] on div "11" at bounding box center [309, 120] width 15 height 15
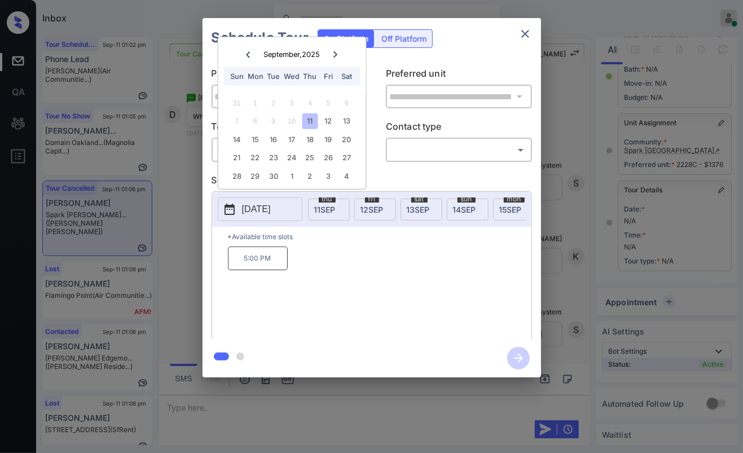
click at [529, 36] on icon "close" at bounding box center [525, 34] width 14 height 14
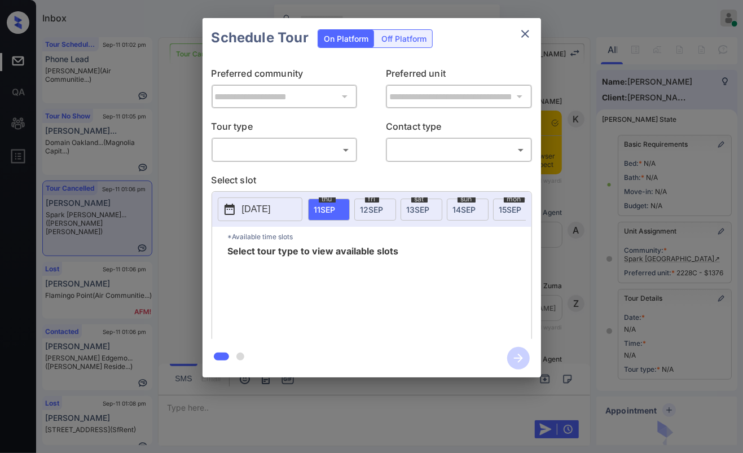
scroll to position [117, 0]
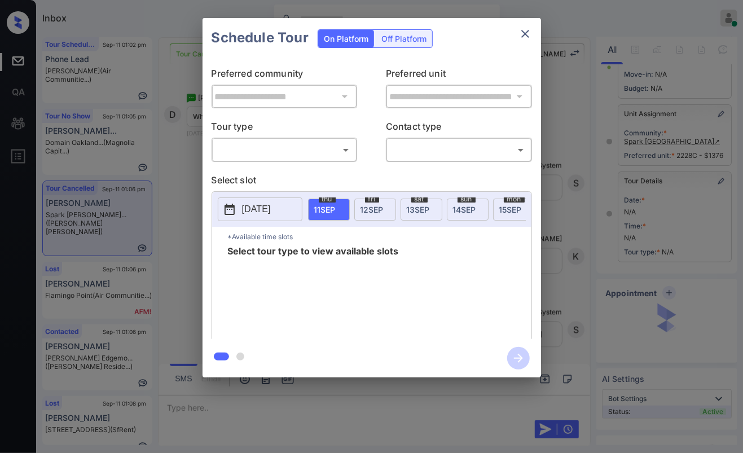
click at [279, 156] on body "Inbox Danielle Dela Cruz Online Set yourself offline Set yourself on break Prof…" at bounding box center [371, 226] width 743 height 453
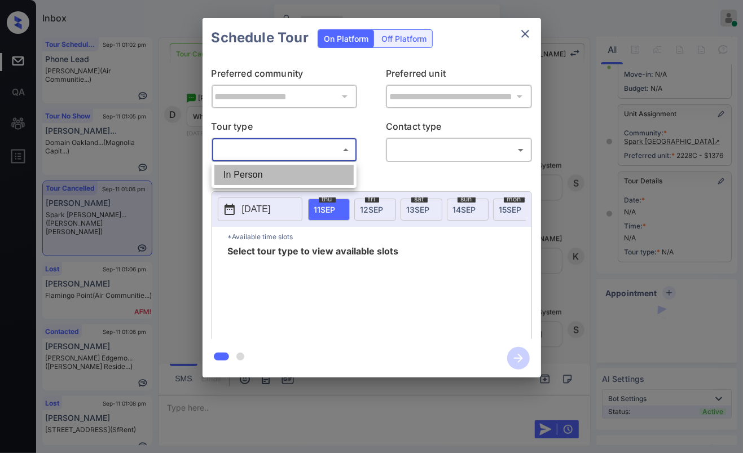
click at [258, 175] on li "In Person" at bounding box center [283, 175] width 139 height 20
type input "********"
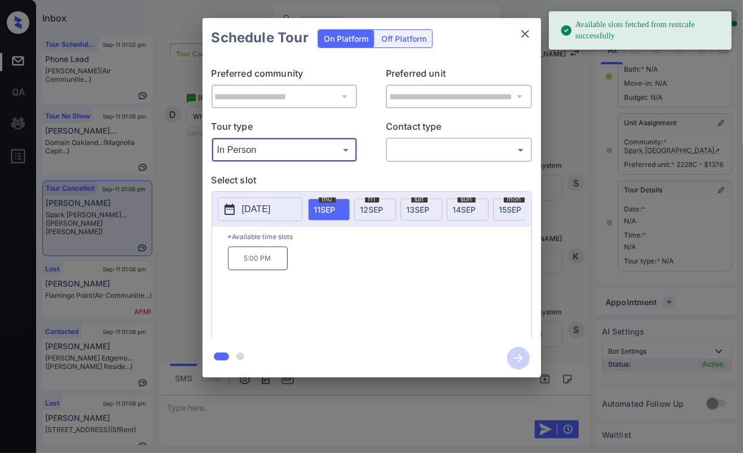
click at [262, 207] on p "[DATE]" at bounding box center [256, 210] width 29 height 14
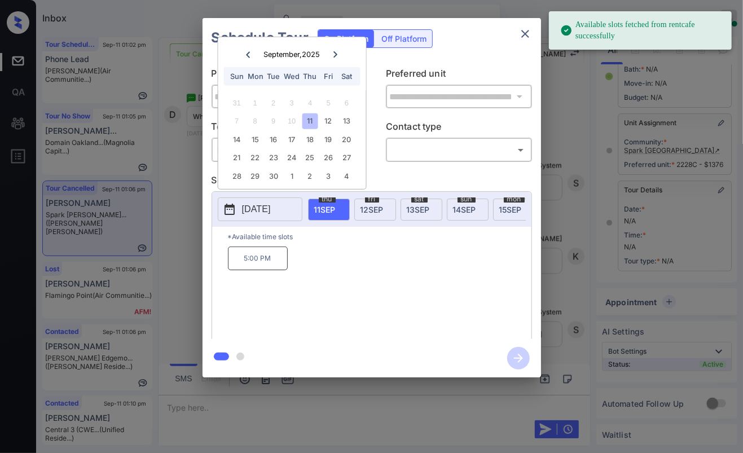
click at [337, 56] on icon at bounding box center [335, 54] width 7 height 7
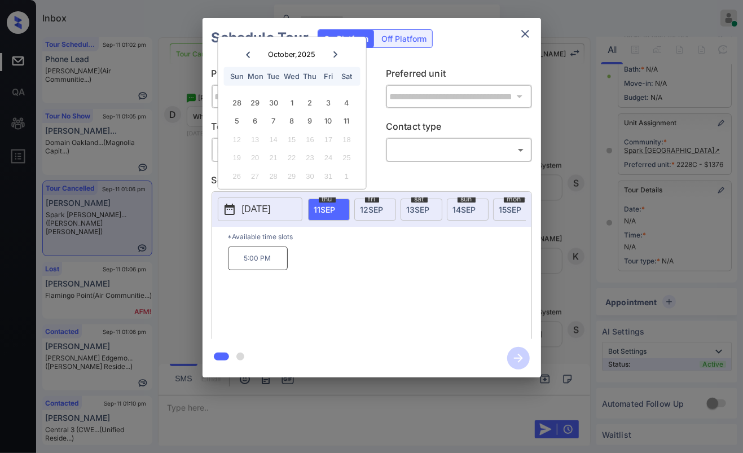
click at [253, 55] on div at bounding box center [247, 54] width 15 height 14
click at [333, 59] on div at bounding box center [335, 54] width 15 height 14
click at [248, 55] on icon at bounding box center [248, 54] width 7 height 7
click at [339, 56] on div at bounding box center [335, 54] width 15 height 14
click at [348, 117] on div "11" at bounding box center [346, 120] width 15 height 15
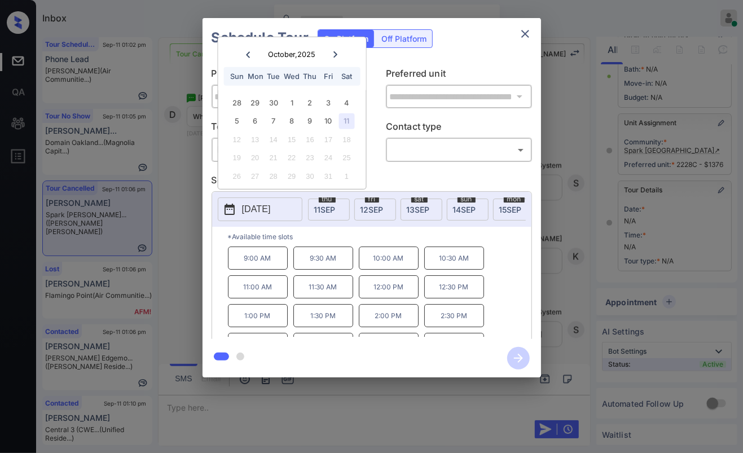
click at [267, 412] on div at bounding box center [371, 226] width 743 height 453
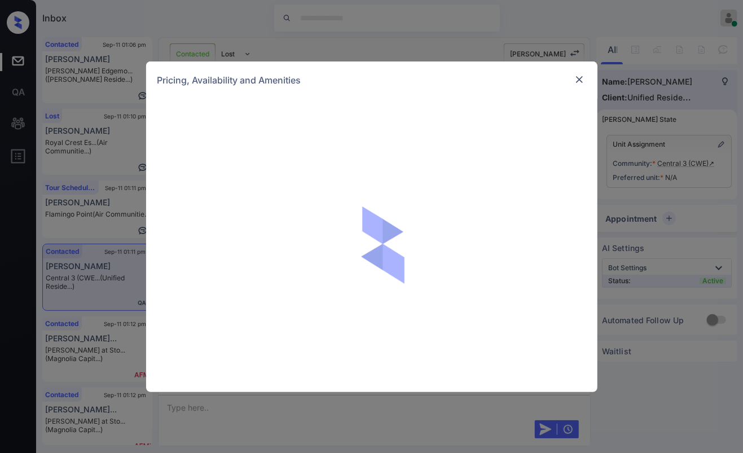
scroll to position [2626, 0]
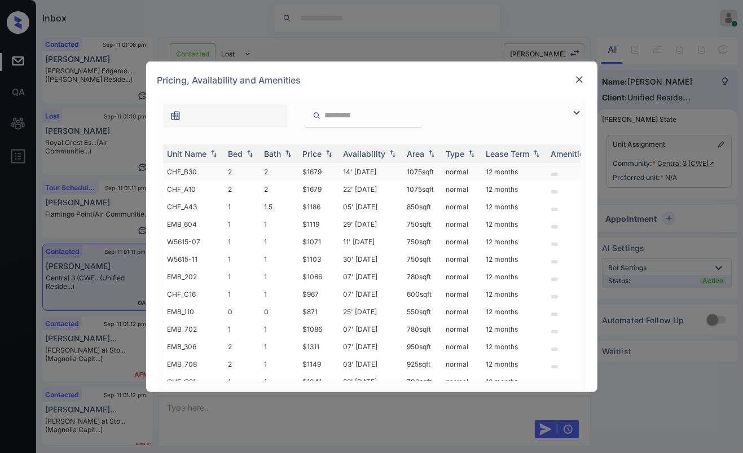
click at [210, 170] on td "CHF_B30" at bounding box center [193, 171] width 61 height 17
click at [223, 223] on td "EMB_604" at bounding box center [193, 224] width 61 height 17
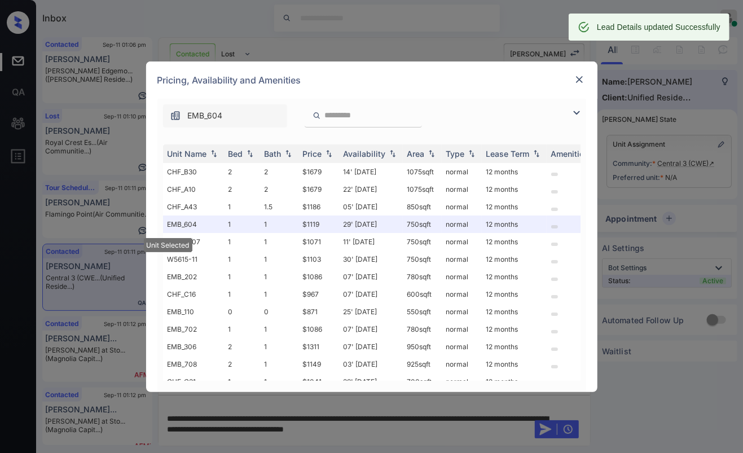
click at [580, 80] on img at bounding box center [579, 79] width 11 height 11
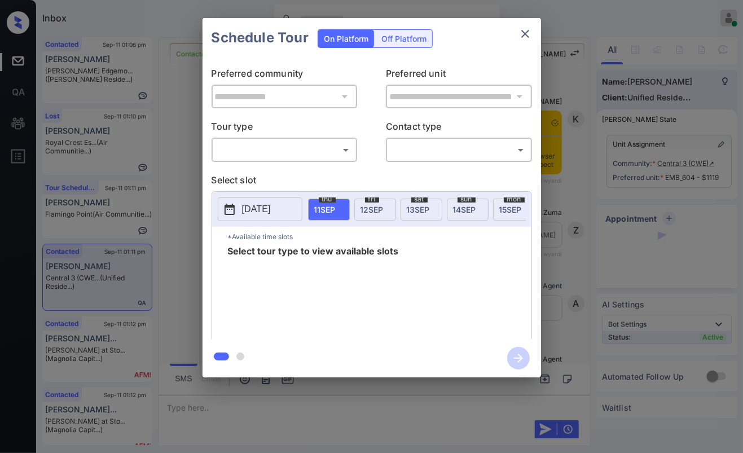
scroll to position [2637, 0]
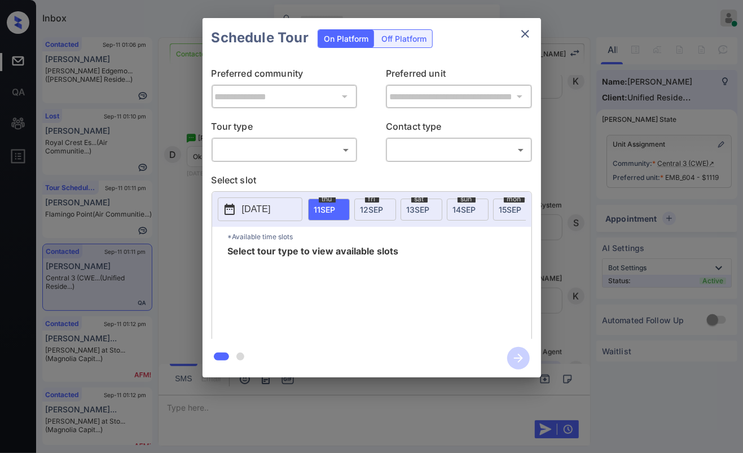
click at [306, 152] on body "Inbox [PERSON_NAME] [PERSON_NAME] Online Set yourself offline Set yourself on b…" at bounding box center [371, 226] width 743 height 453
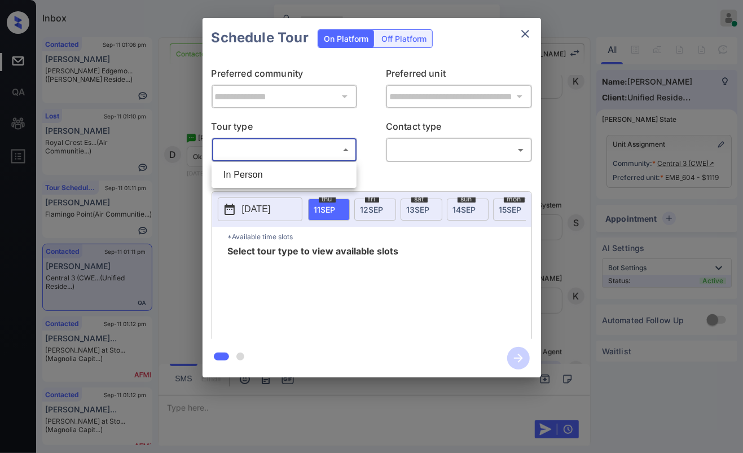
click at [268, 173] on li "In Person" at bounding box center [283, 175] width 139 height 20
type input "********"
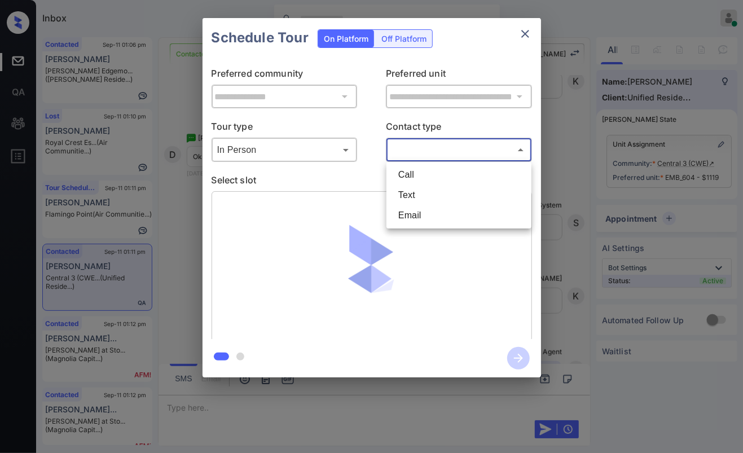
click at [456, 146] on body "Inbox [PERSON_NAME] [PERSON_NAME] Online Set yourself offline Set yourself on b…" at bounding box center [371, 226] width 743 height 453
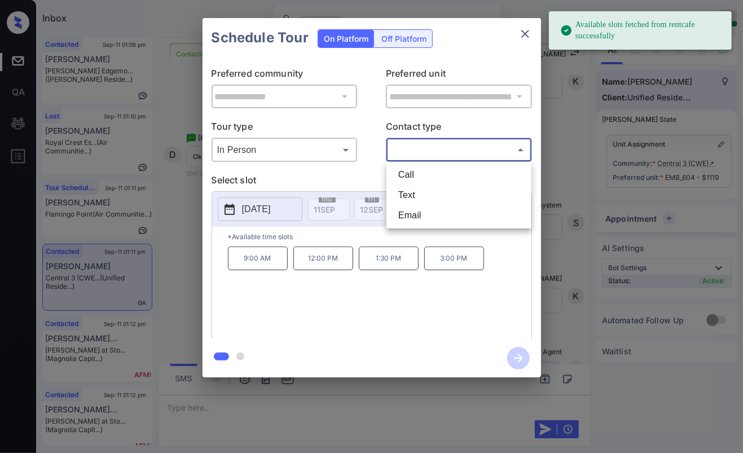
click at [416, 191] on li "Text" at bounding box center [458, 195] width 139 height 20
type input "****"
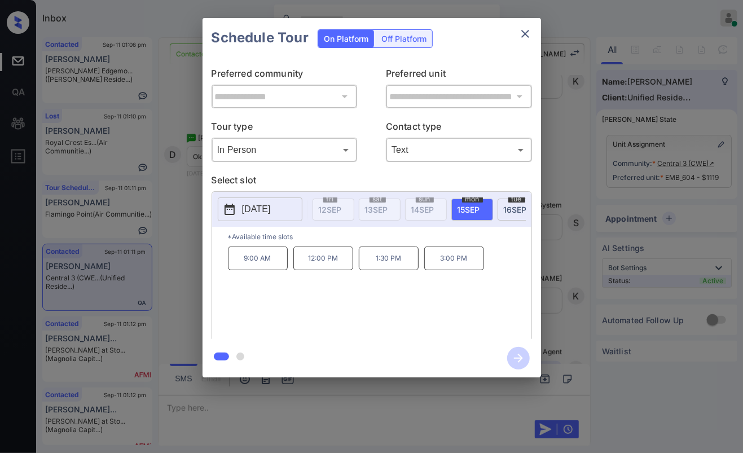
scroll to position [0, 50]
click at [501, 210] on span "[DATE]" at bounding box center [507, 210] width 23 height 10
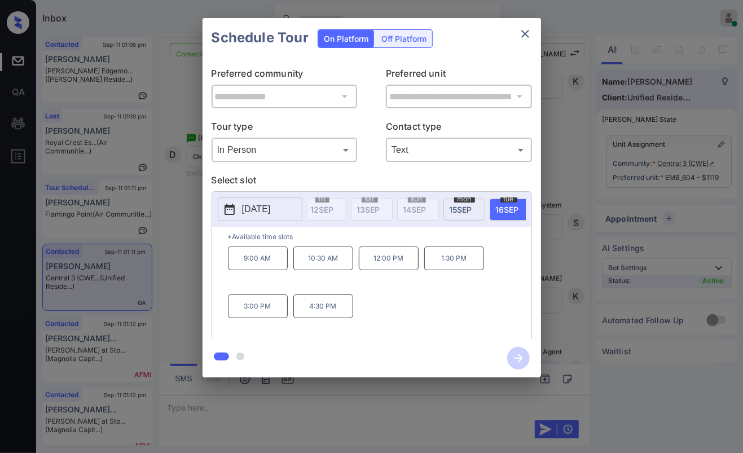
click at [318, 314] on p "4:30 PM" at bounding box center [323, 306] width 60 height 24
click at [510, 353] on icon "button" at bounding box center [518, 358] width 23 height 23
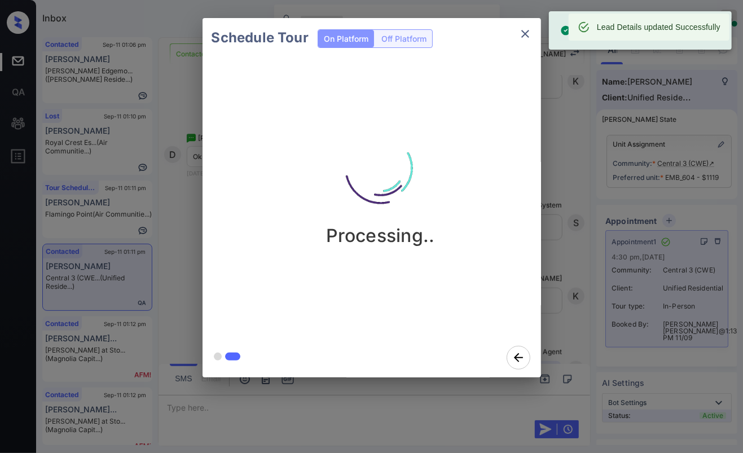
click at [527, 31] on icon "close" at bounding box center [525, 34] width 8 height 8
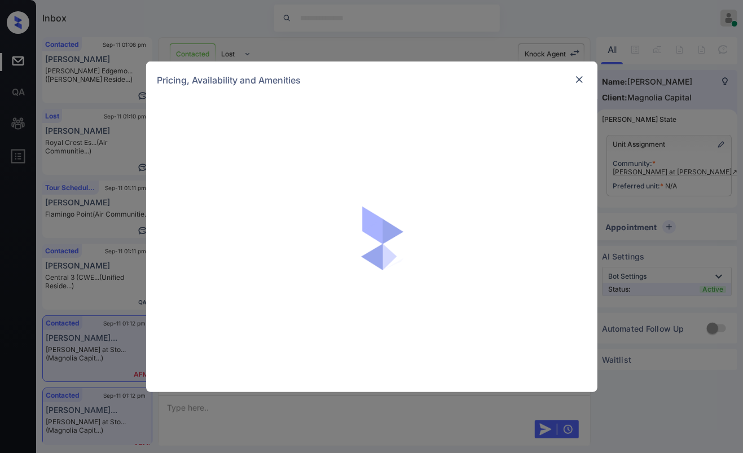
scroll to position [4096, 0]
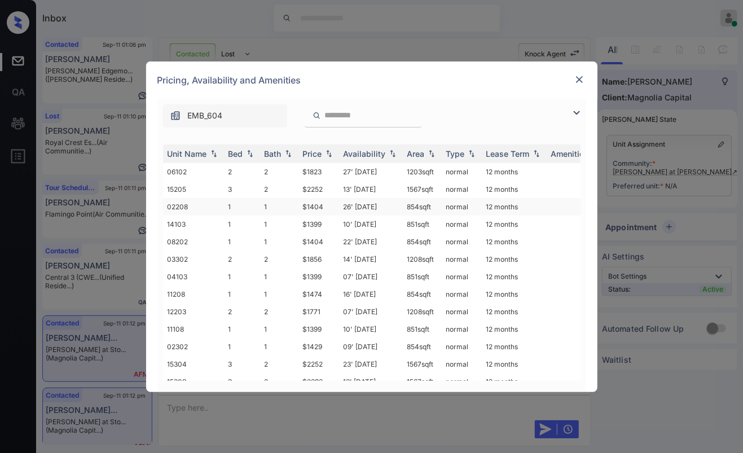
click at [228, 199] on td "1" at bounding box center [242, 206] width 36 height 17
click at [229, 199] on td "1" at bounding box center [242, 206] width 36 height 17
click at [234, 216] on td "1" at bounding box center [242, 224] width 36 height 17
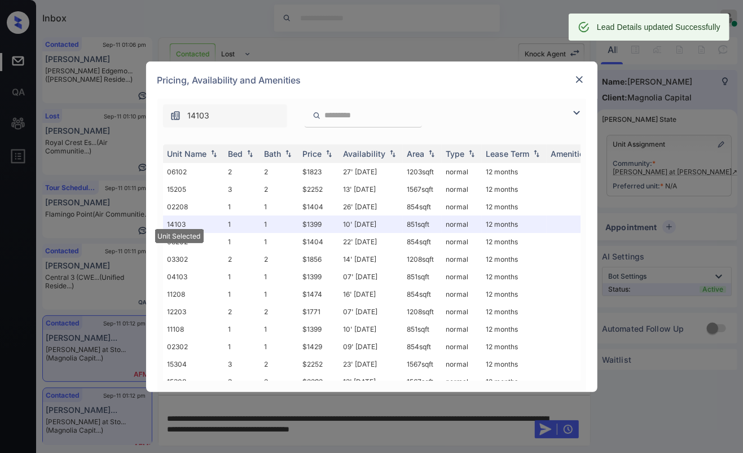
click at [573, 78] on div at bounding box center [580, 80] width 14 height 14
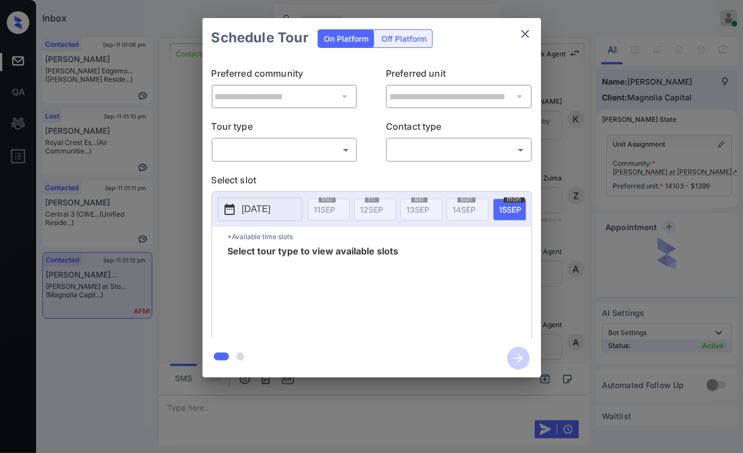
scroll to position [4096, 0]
click at [264, 148] on body "Inbox [PERSON_NAME] [PERSON_NAME] Online Set yourself offline Set yourself on b…" at bounding box center [371, 226] width 743 height 453
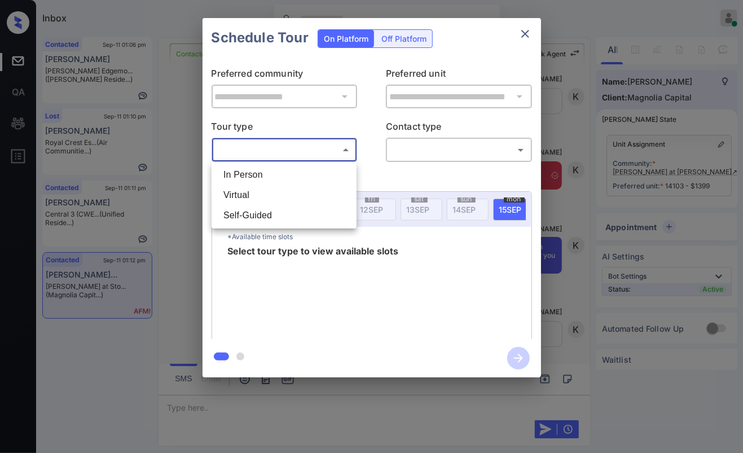
click at [534, 34] on div at bounding box center [371, 226] width 743 height 453
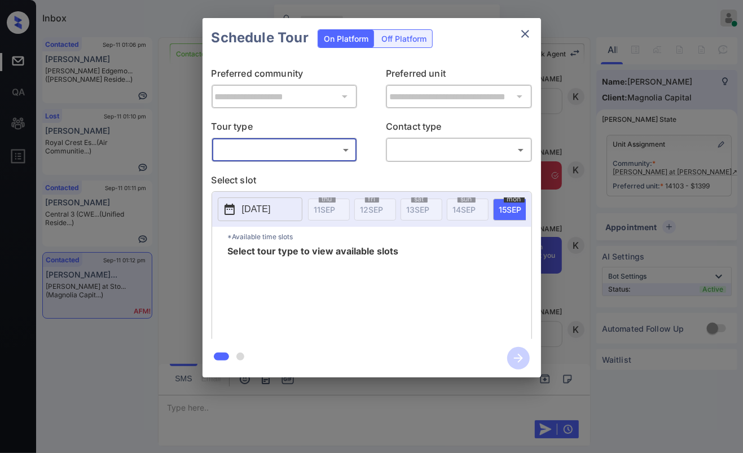
click at [524, 34] on icon "close" at bounding box center [525, 34] width 14 height 14
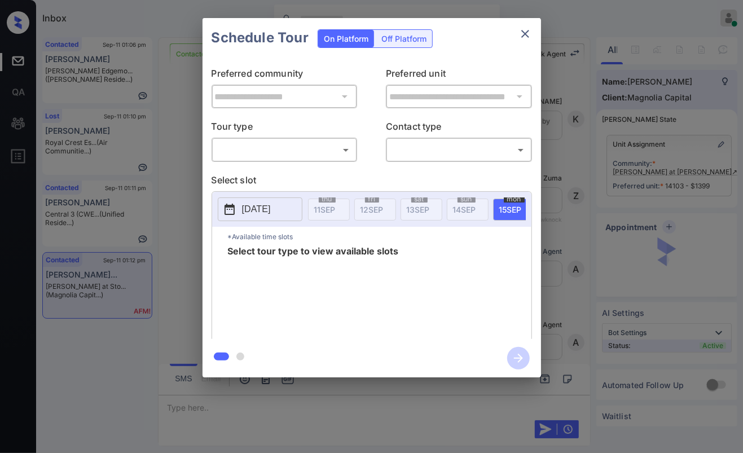
scroll to position [3156, 0]
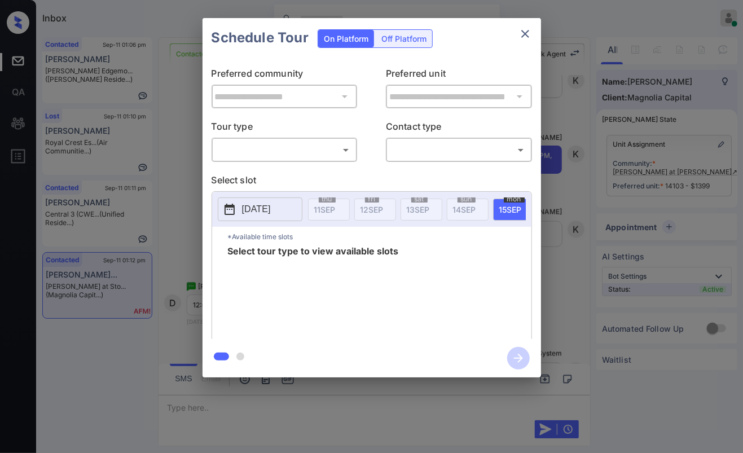
click at [243, 155] on body "Inbox [PERSON_NAME] [PERSON_NAME] Online Set yourself offline Set yourself on b…" at bounding box center [371, 226] width 743 height 453
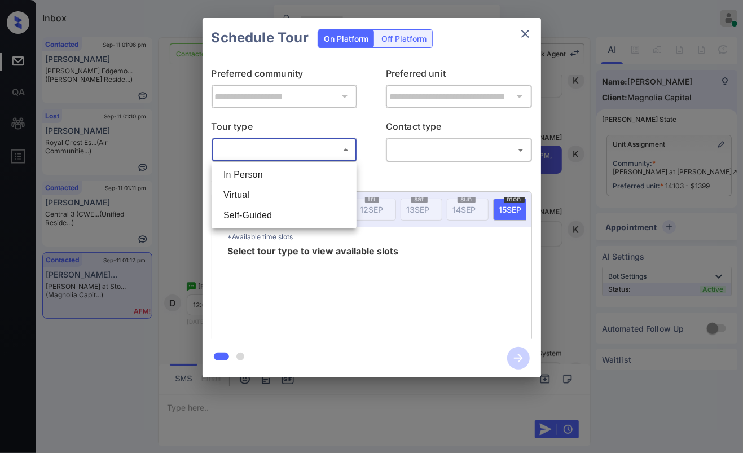
click at [248, 174] on li "In Person" at bounding box center [283, 175] width 139 height 20
type input "********"
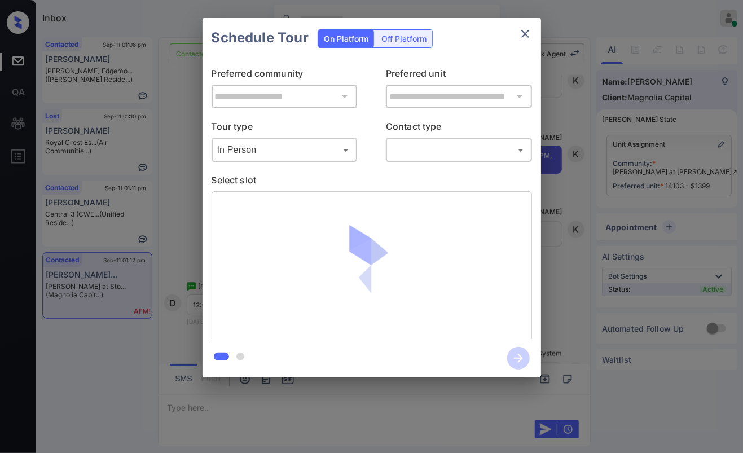
click at [450, 139] on div "​ ​" at bounding box center [459, 150] width 146 height 24
click at [440, 159] on div "​ ​" at bounding box center [459, 150] width 146 height 24
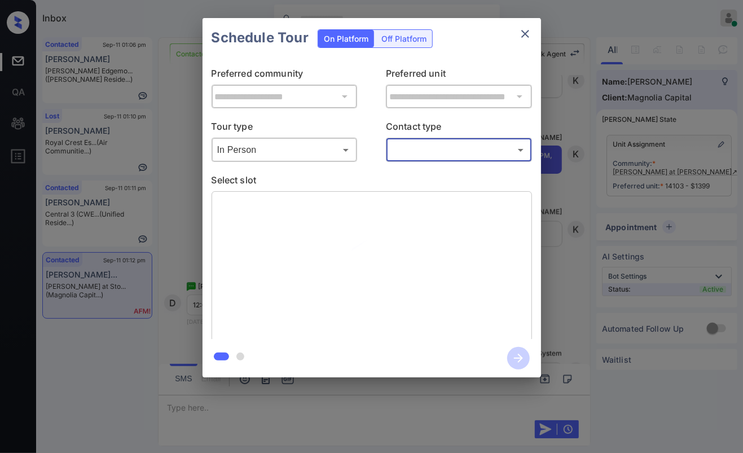
click at [429, 152] on body "Inbox [PERSON_NAME] [PERSON_NAME] Online Set yourself offline Set yourself on b…" at bounding box center [371, 226] width 743 height 453
click at [420, 199] on li "Text" at bounding box center [458, 195] width 139 height 20
type input "****"
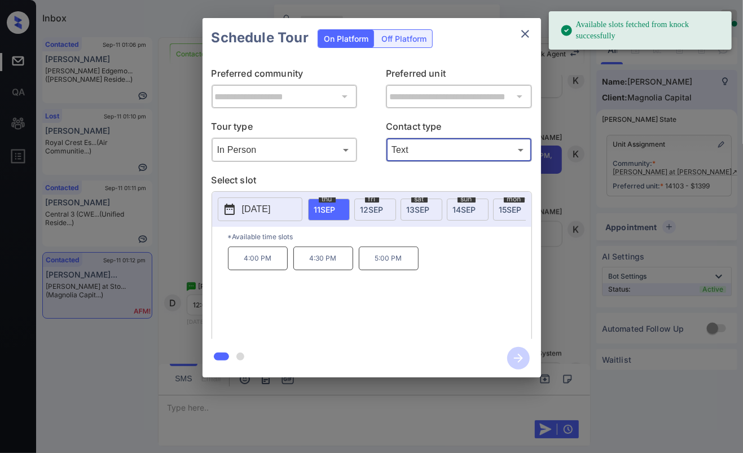
click at [271, 212] on p "[DATE]" at bounding box center [256, 210] width 29 height 14
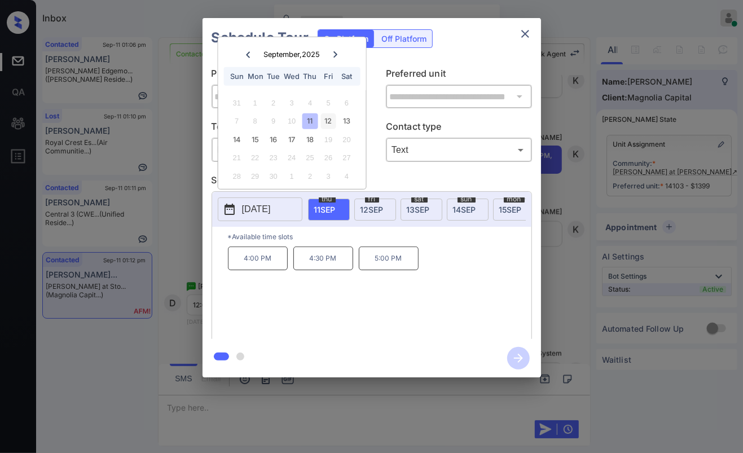
click at [325, 121] on div "12" at bounding box center [328, 120] width 15 height 15
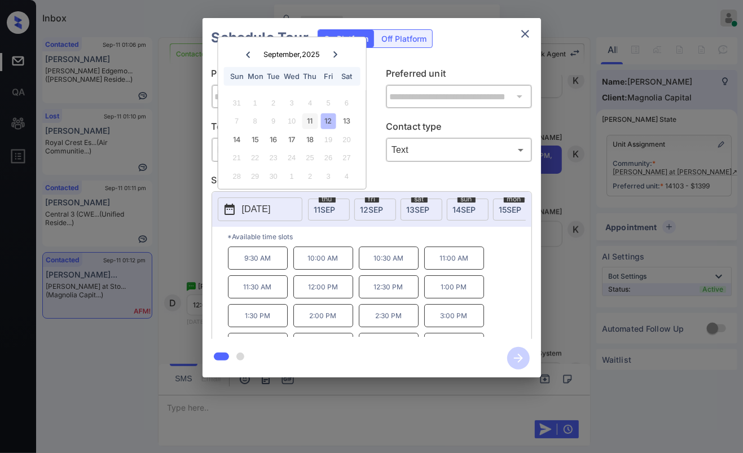
click at [303, 121] on div "11" at bounding box center [309, 120] width 15 height 15
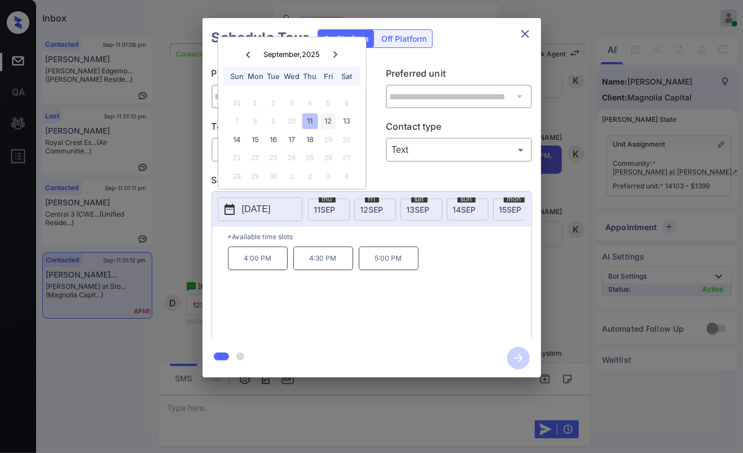
click at [332, 121] on div "12" at bounding box center [328, 120] width 15 height 15
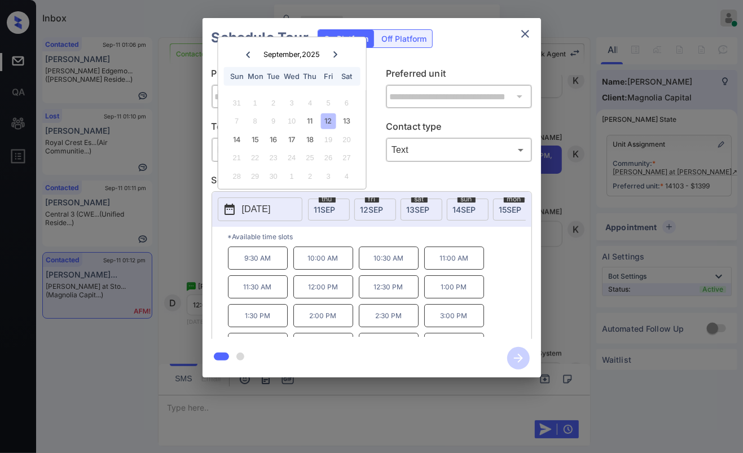
click at [528, 34] on icon "close" at bounding box center [525, 34] width 14 height 14
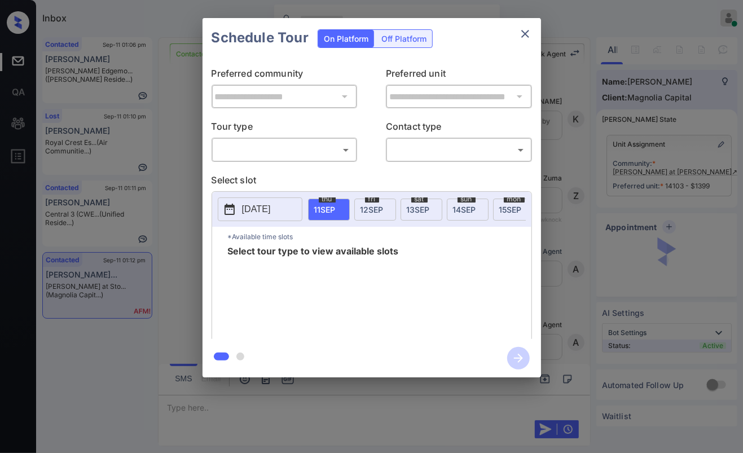
scroll to position [2602, 0]
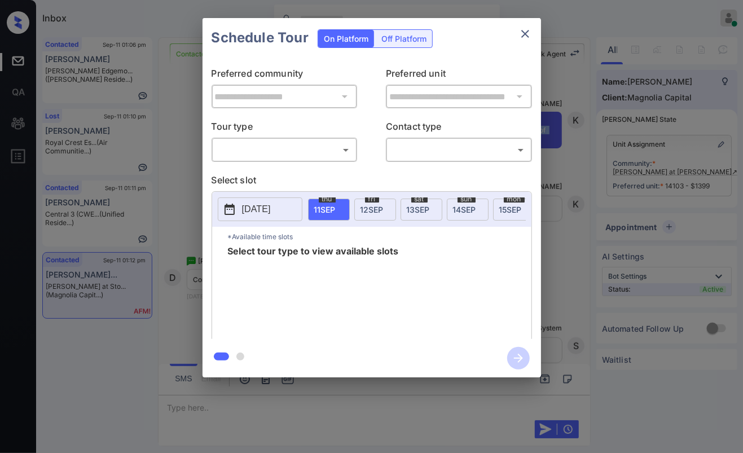
click at [252, 149] on body "Inbox [PERSON_NAME] [PERSON_NAME] Online Set yourself offline Set yourself on b…" at bounding box center [371, 226] width 743 height 453
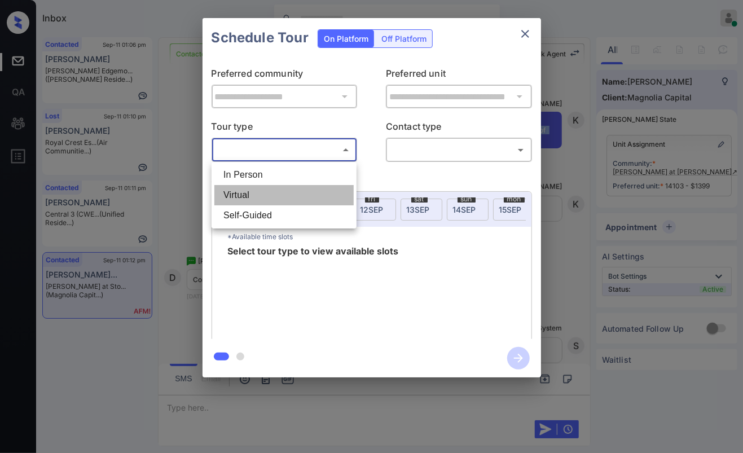
click at [250, 190] on li "Virtual" at bounding box center [283, 195] width 139 height 20
type input "*******"
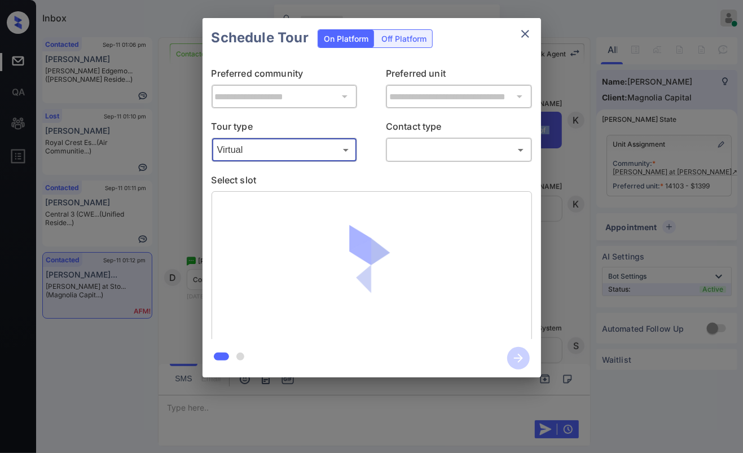
click at [451, 149] on body "Inbox [PERSON_NAME] [PERSON_NAME] Online Set yourself offline Set yourself on b…" at bounding box center [371, 226] width 743 height 453
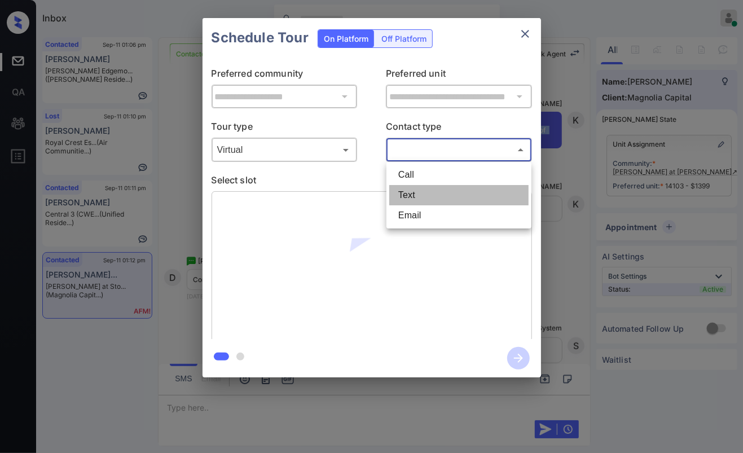
click at [424, 198] on li "Text" at bounding box center [458, 195] width 139 height 20
type input "****"
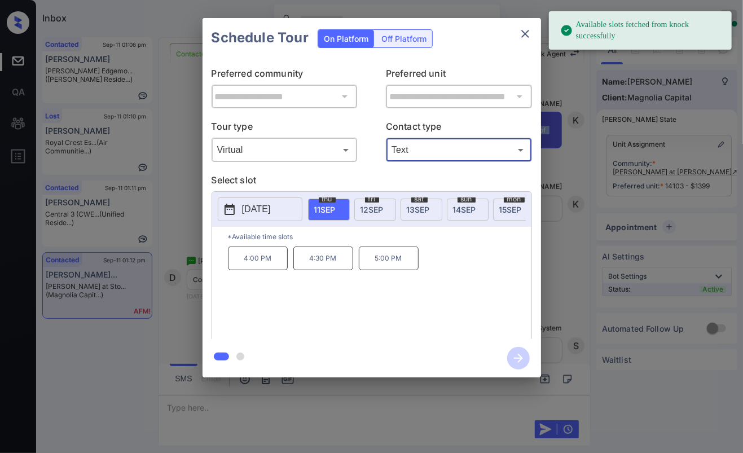
click at [292, 213] on button "[DATE]" at bounding box center [260, 209] width 85 height 24
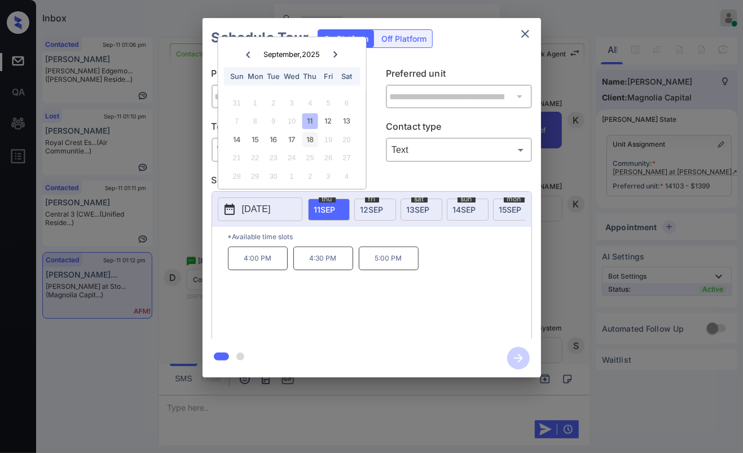
click at [309, 144] on div "18" at bounding box center [309, 139] width 15 height 15
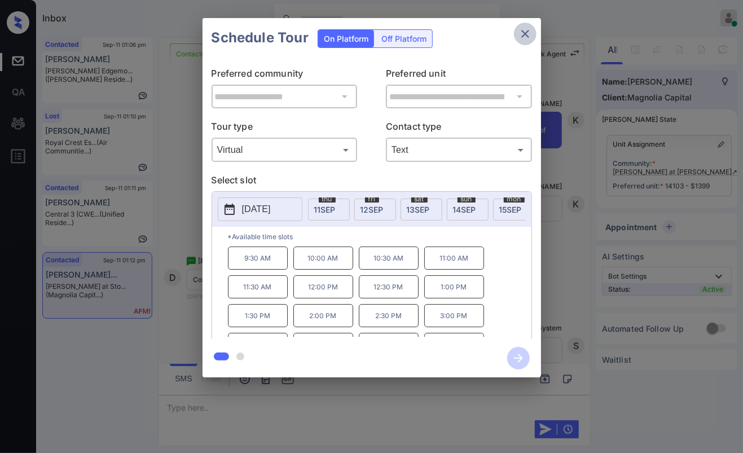
click at [528, 36] on icon "close" at bounding box center [525, 34] width 14 height 14
